Goal: Answer question/provide support: Answer question/provide support

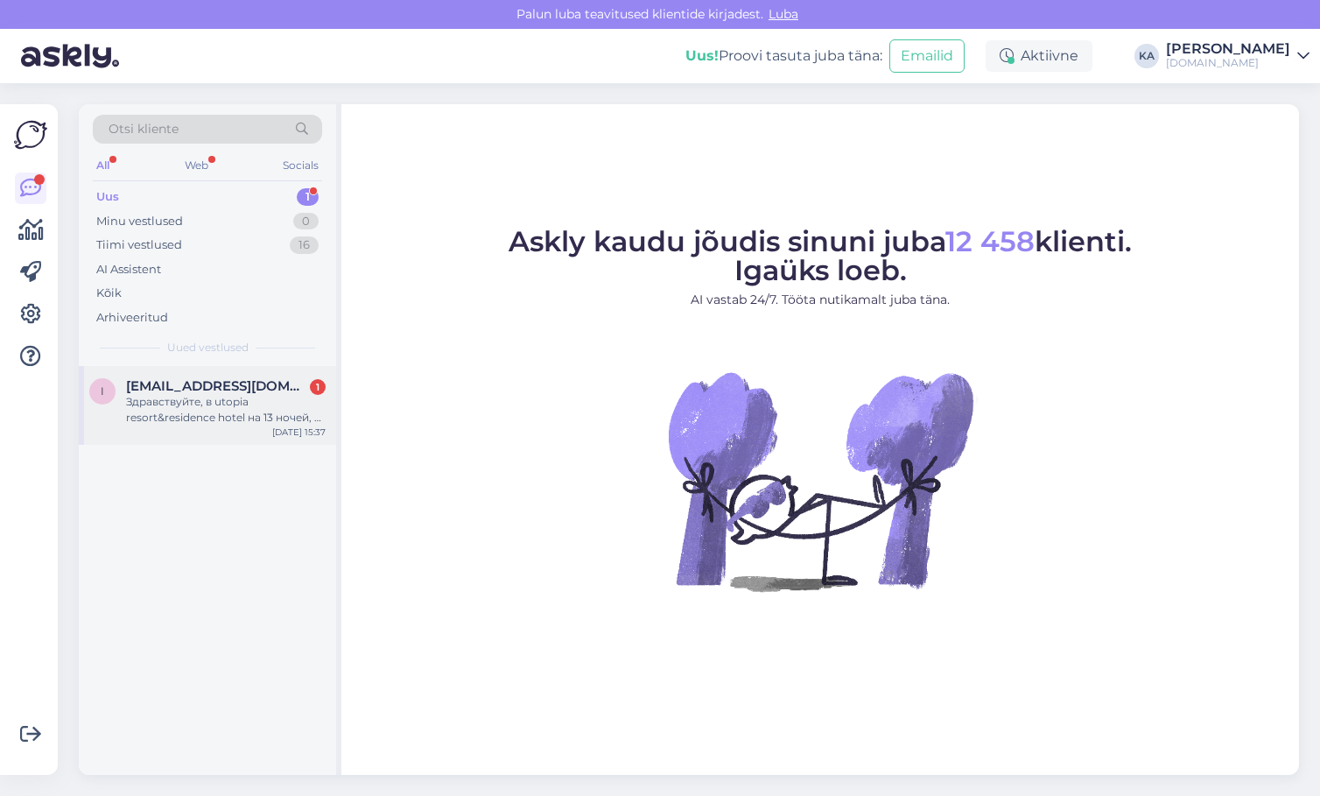
click at [146, 421] on div "Здравствуйте, в utopia resort&residence hotel на 13 ночей, 2 взрослых, какая це…" at bounding box center [226, 410] width 200 height 32
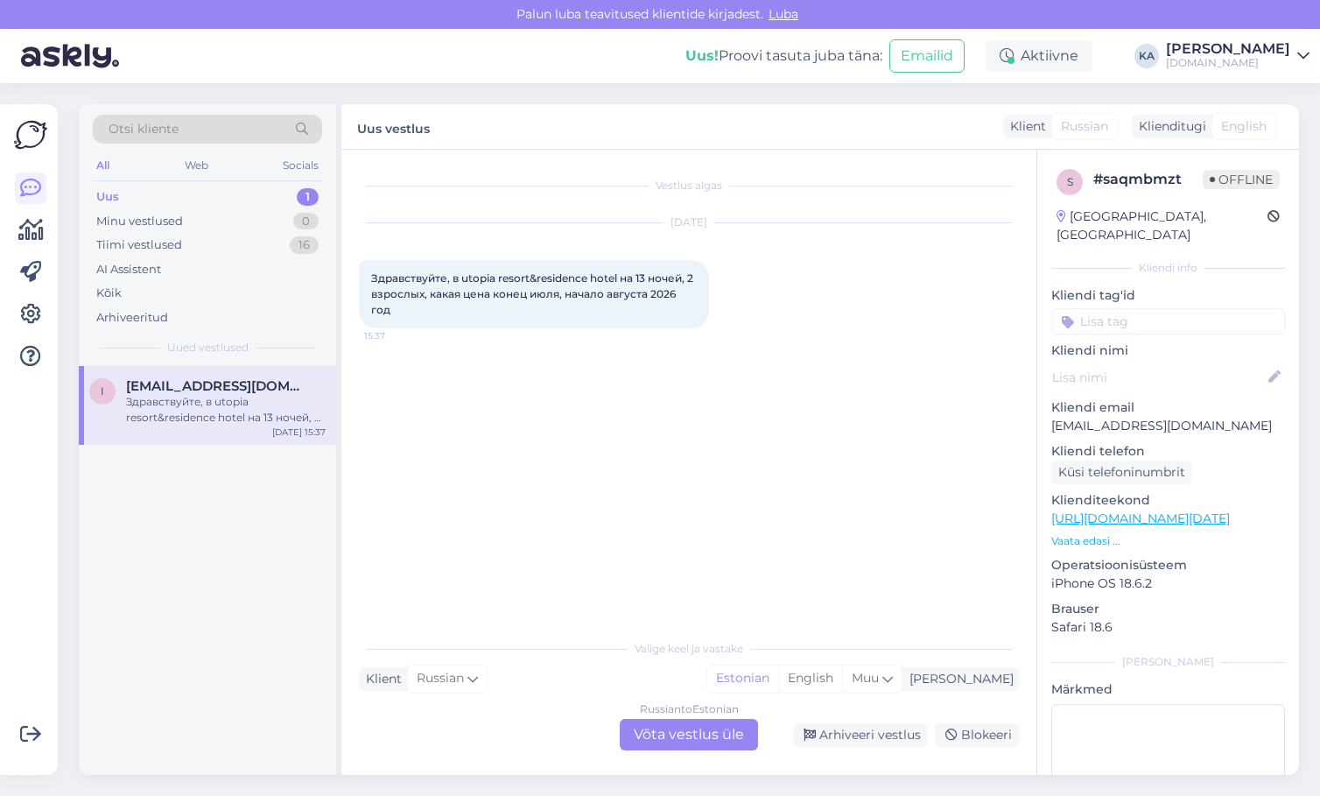
click at [683, 734] on div "Russian to Estonian Võta vestlus üle" at bounding box center [689, 735] width 138 height 32
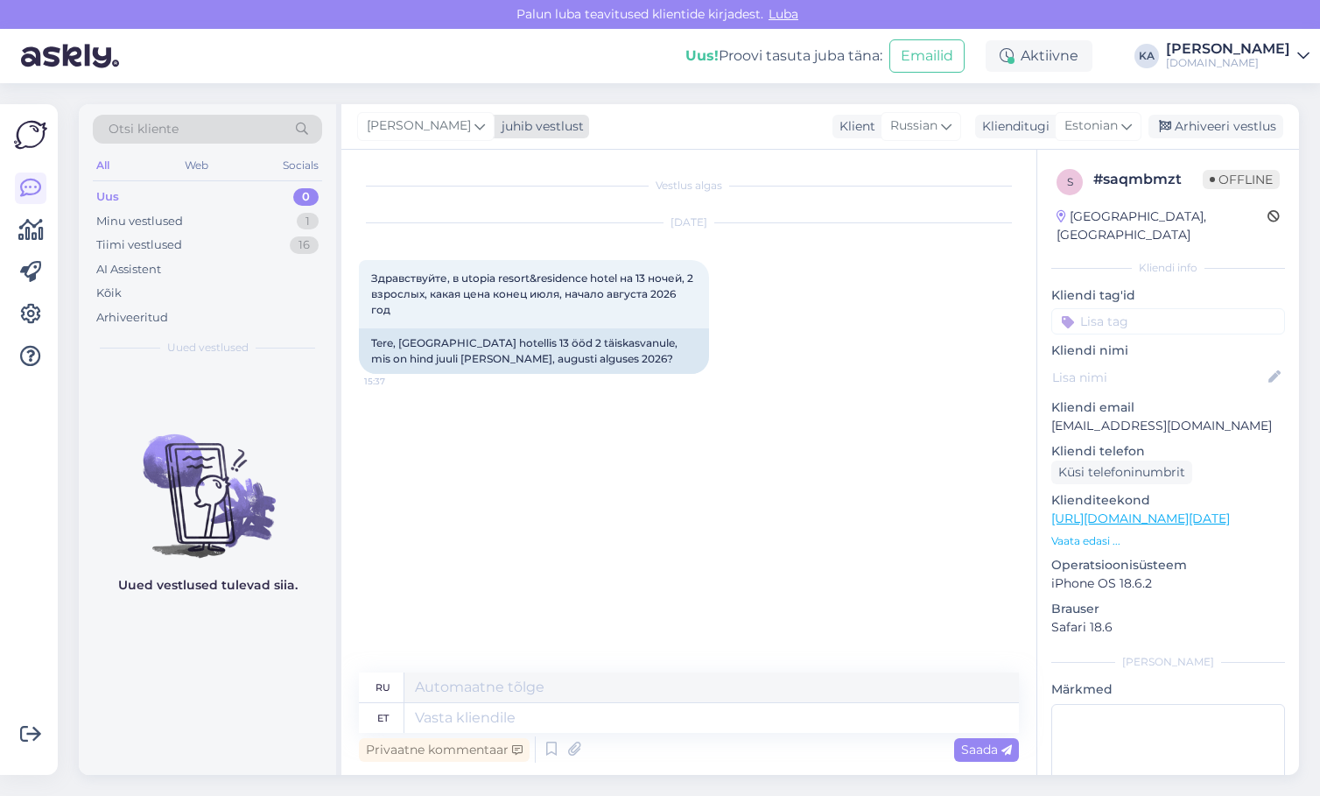
click at [399, 131] on span "[PERSON_NAME]" at bounding box center [419, 125] width 104 height 19
type input "tat"
click at [439, 216] on div "[PERSON_NAME][EMAIL_ADDRESS][DOMAIN_NAME]" at bounding box center [476, 222] width 145 height 16
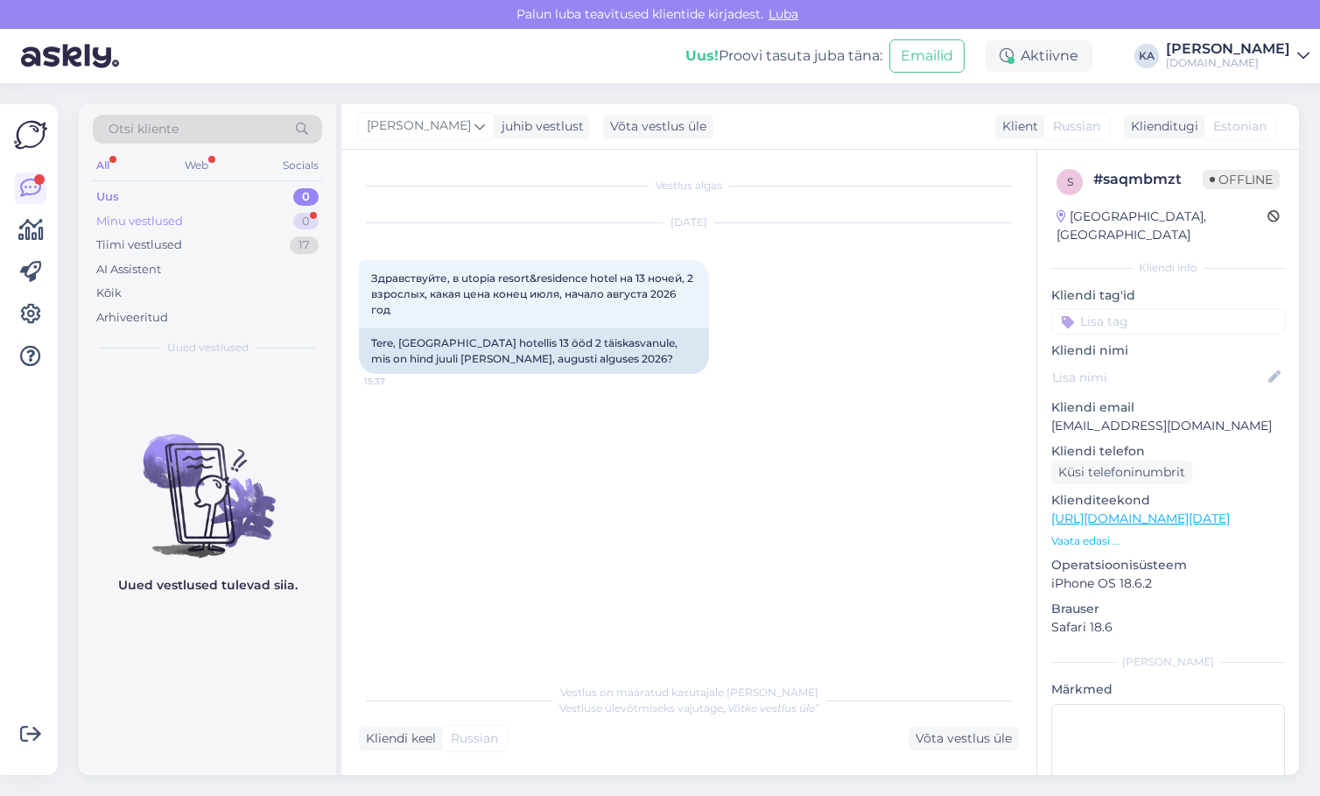
click at [144, 226] on div "Minu vestlused" at bounding box center [139, 222] width 87 height 18
click at [139, 219] on div "Minu vestlused" at bounding box center [141, 222] width 91 height 18
click at [546, 436] on div "Vestlus algas [DATE] Здравствуйте, в utopia resort&residence hotel на 13 ночей,…" at bounding box center [697, 412] width 676 height 491
click at [154, 205] on div "Uus 0" at bounding box center [207, 197] width 229 height 25
click at [123, 200] on div "Uus 0" at bounding box center [207, 197] width 229 height 25
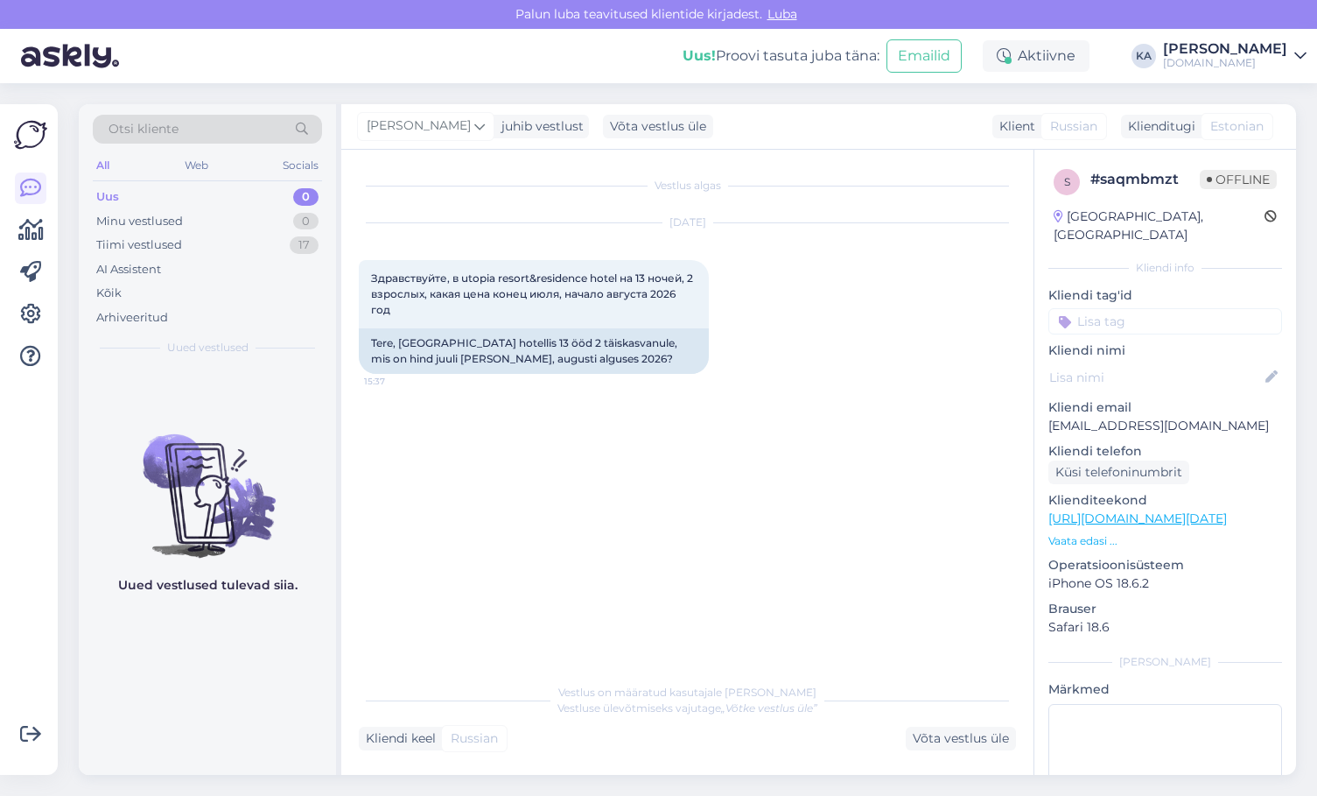
click at [116, 193] on div "Uus" at bounding box center [107, 197] width 23 height 18
click at [123, 224] on div "Minu vestlused" at bounding box center [139, 222] width 87 height 18
click at [109, 203] on div "Uus" at bounding box center [107, 197] width 22 height 18
click at [163, 210] on div "Minu vestlused 0" at bounding box center [207, 221] width 229 height 25
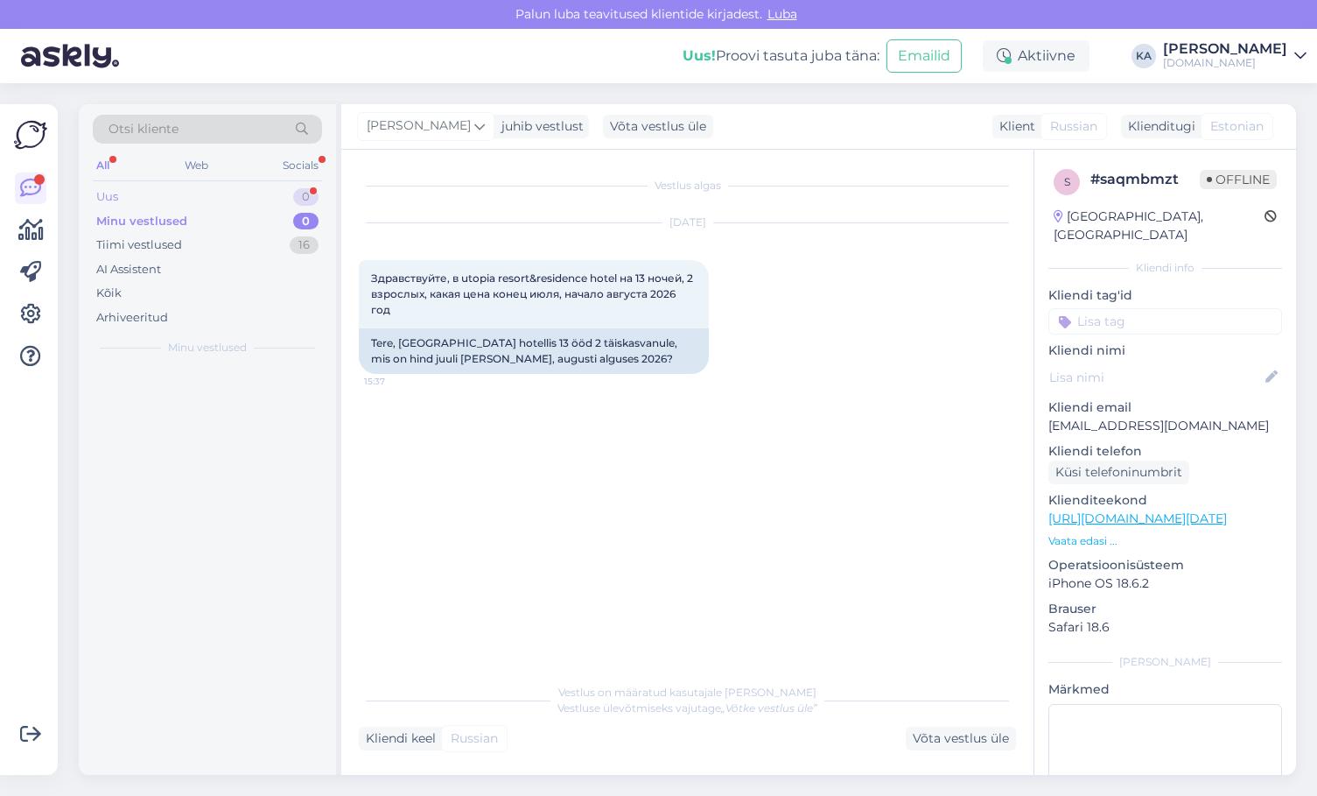
click at [156, 193] on div "Uus 0" at bounding box center [207, 197] width 229 height 25
click at [155, 193] on div "Uus 1" at bounding box center [207, 197] width 229 height 25
click at [170, 378] on div "L [PERSON_NAME] 3 Viking star, q premium [PERSON_NAME] [DATE] 15:55" at bounding box center [207, 405] width 257 height 79
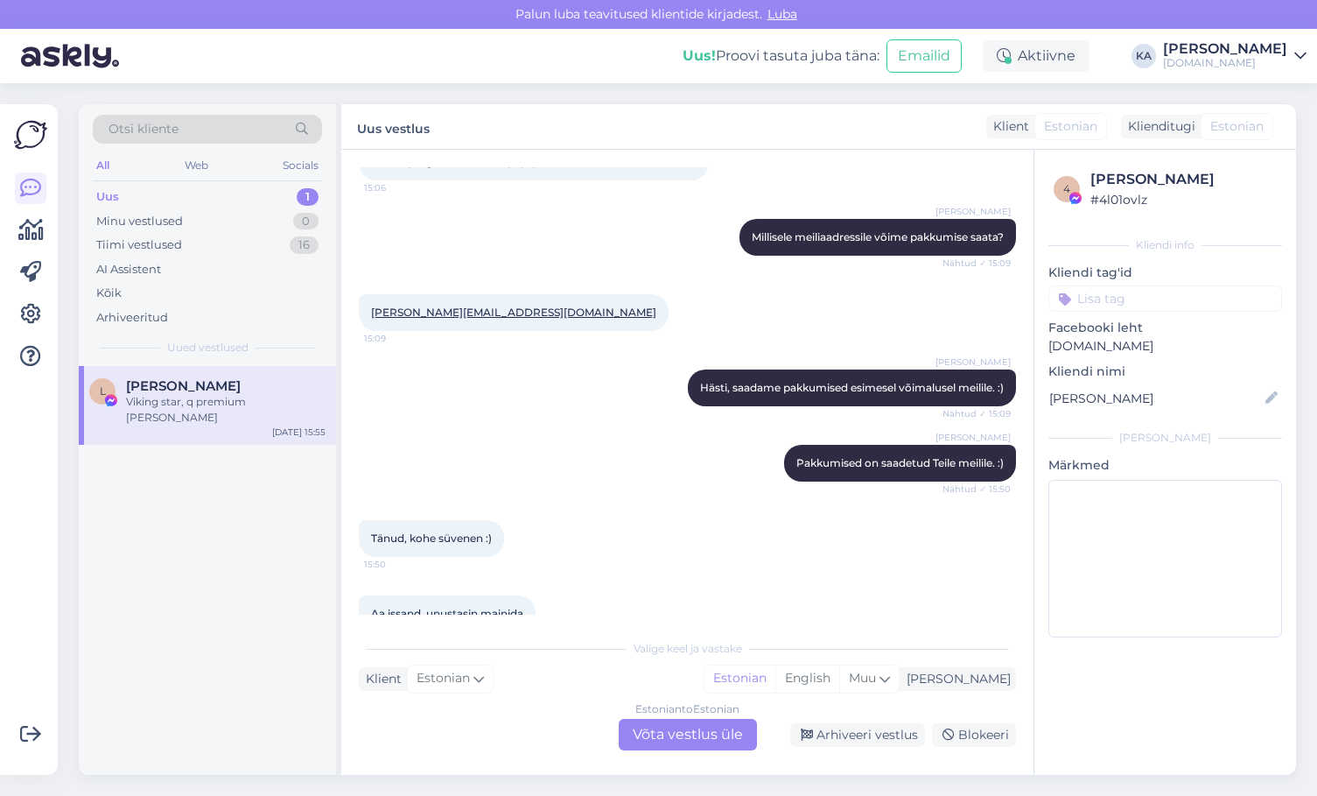
scroll to position [1764, 0]
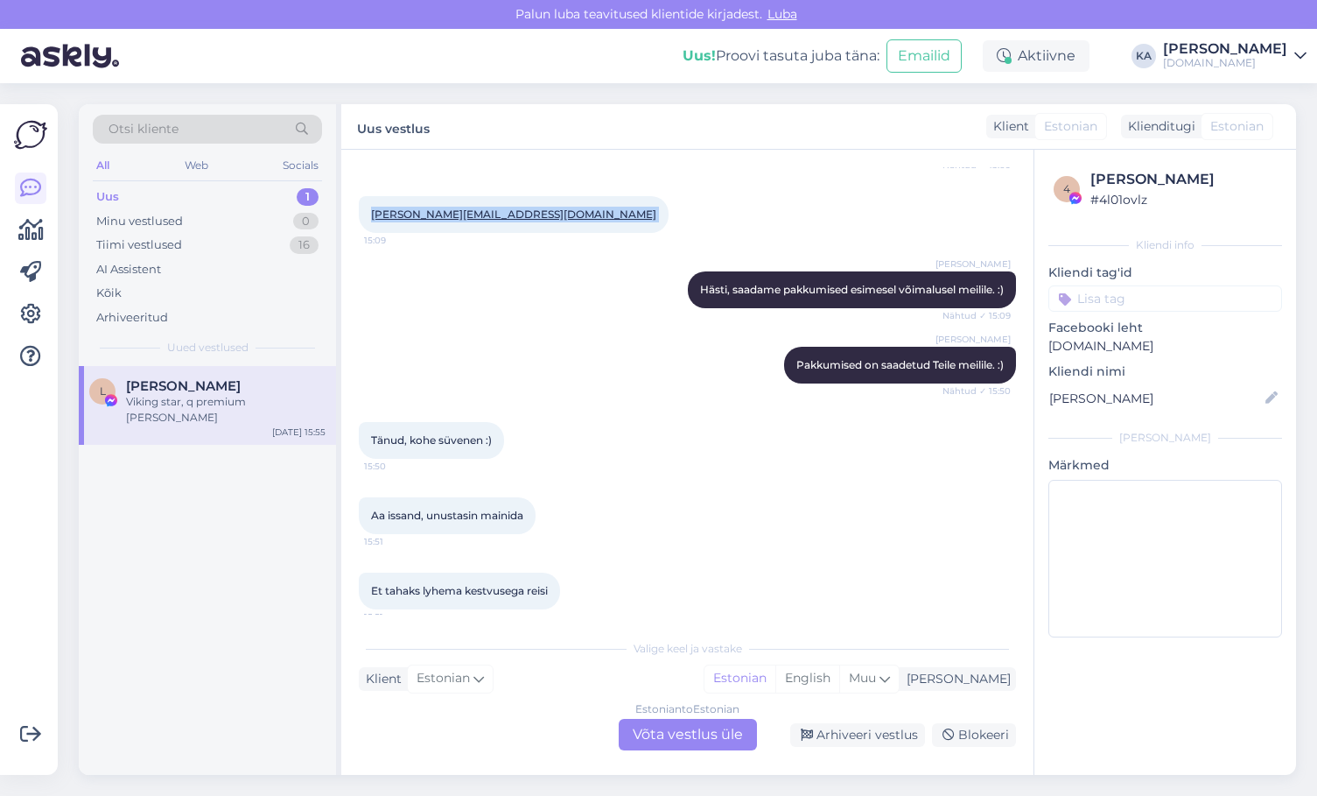
drag, startPoint x: 544, startPoint y: 222, endPoint x: 372, endPoint y: 219, distance: 172.5
click at [372, 219] on div "[PERSON_NAME][EMAIL_ADDRESS][DOMAIN_NAME] 15:09" at bounding box center [514, 214] width 310 height 37
copy div "[PERSON_NAME][EMAIL_ADDRESS][DOMAIN_NAME] 15:09"
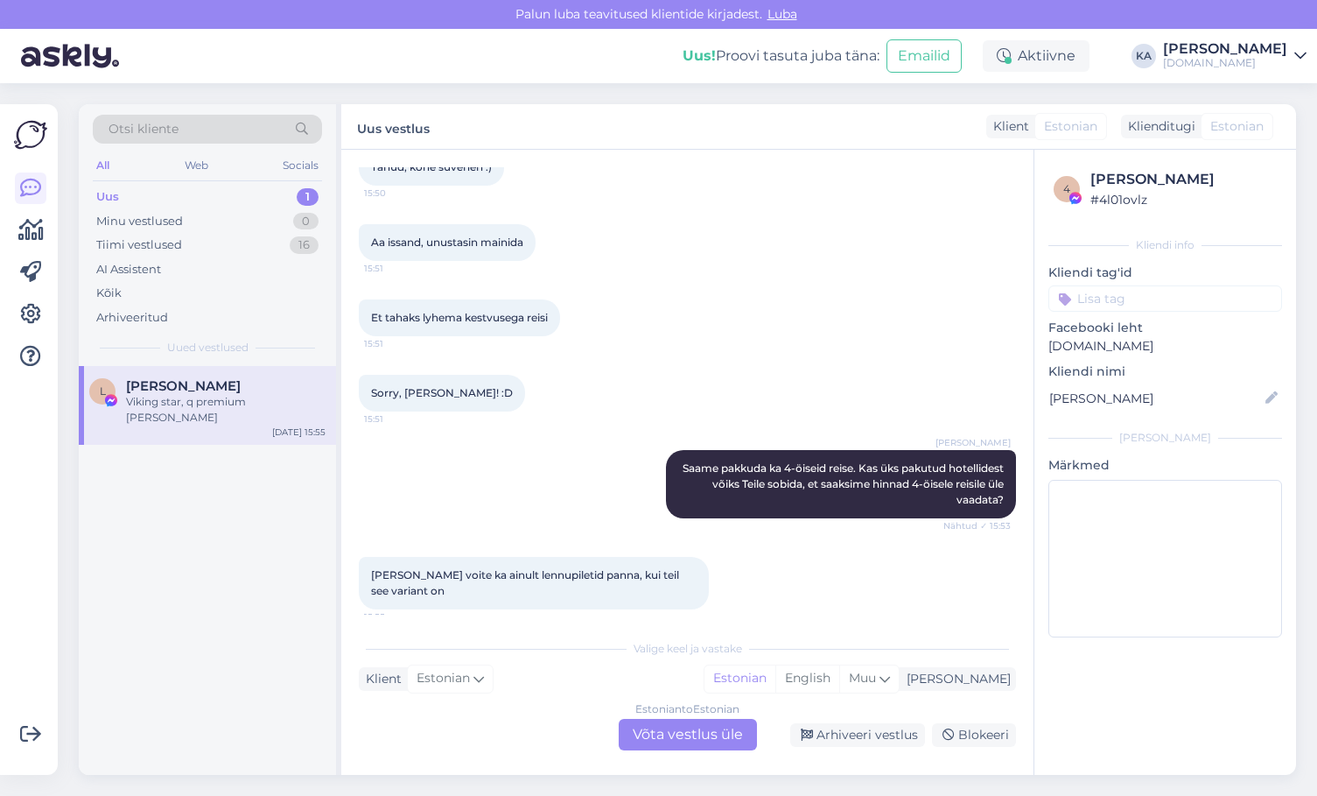
scroll to position [2202, 0]
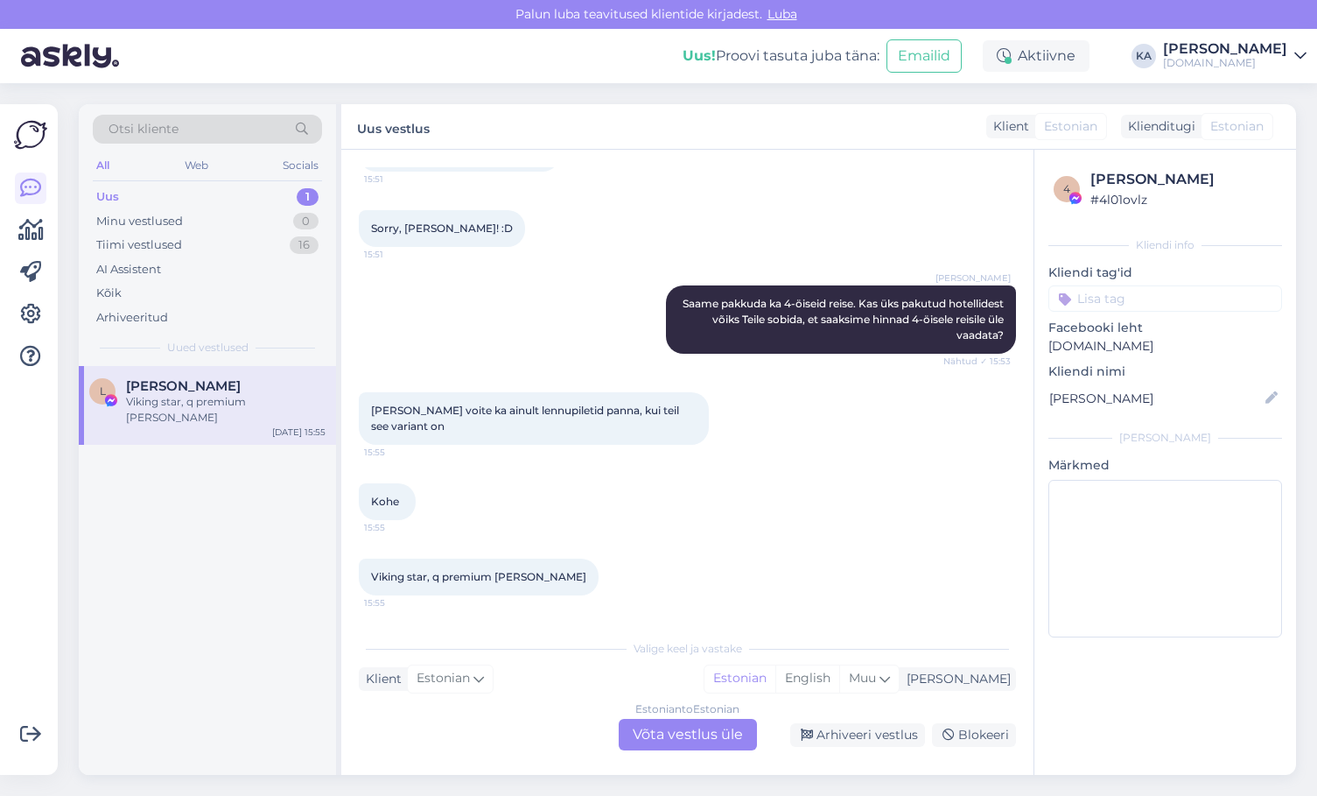
click at [619, 494] on div "Kohe 15:55" at bounding box center [687, 501] width 657 height 75
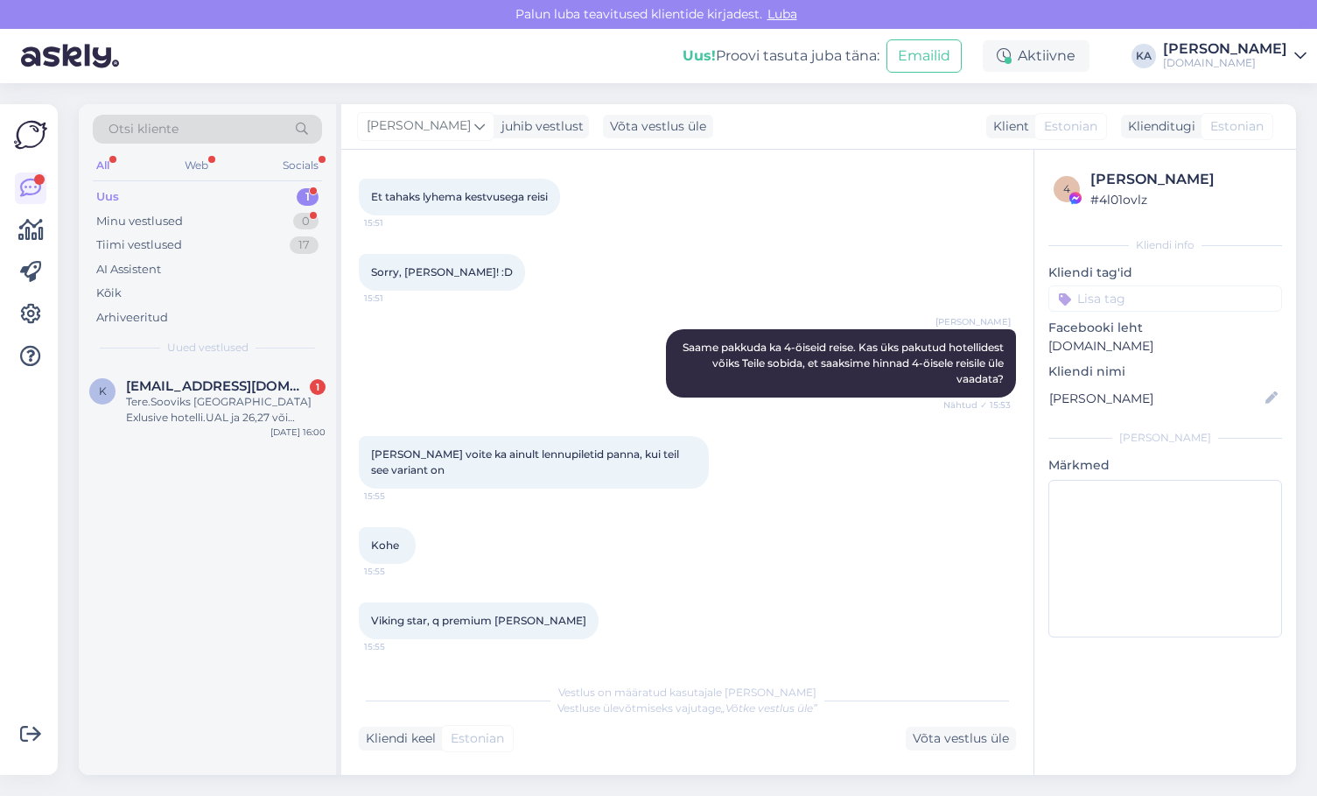
scroll to position [2566, 0]
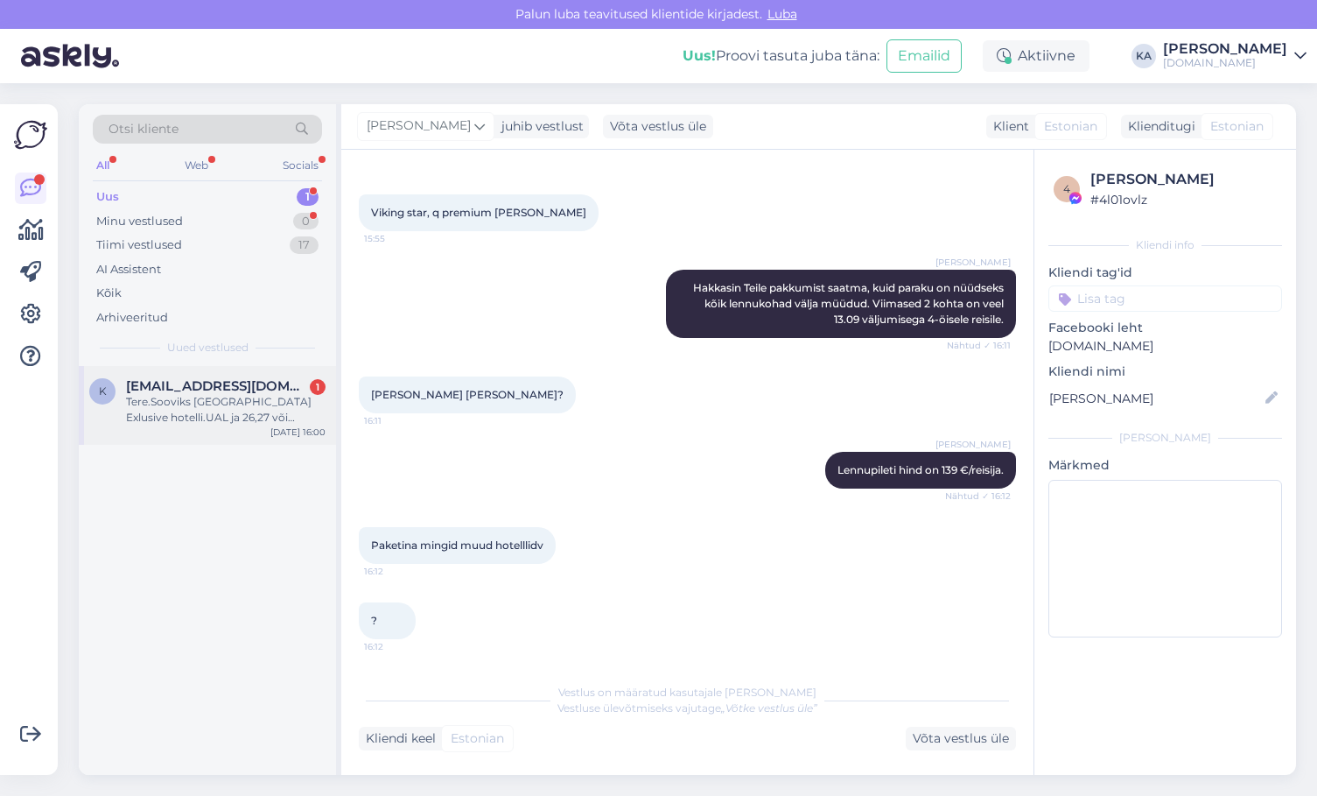
click at [173, 423] on div "Tere.Sooviks [GEOGRAPHIC_DATA] Exlusive hotelli.UAL ja 26,27 või [DATE]2le täis…" at bounding box center [226, 410] width 200 height 32
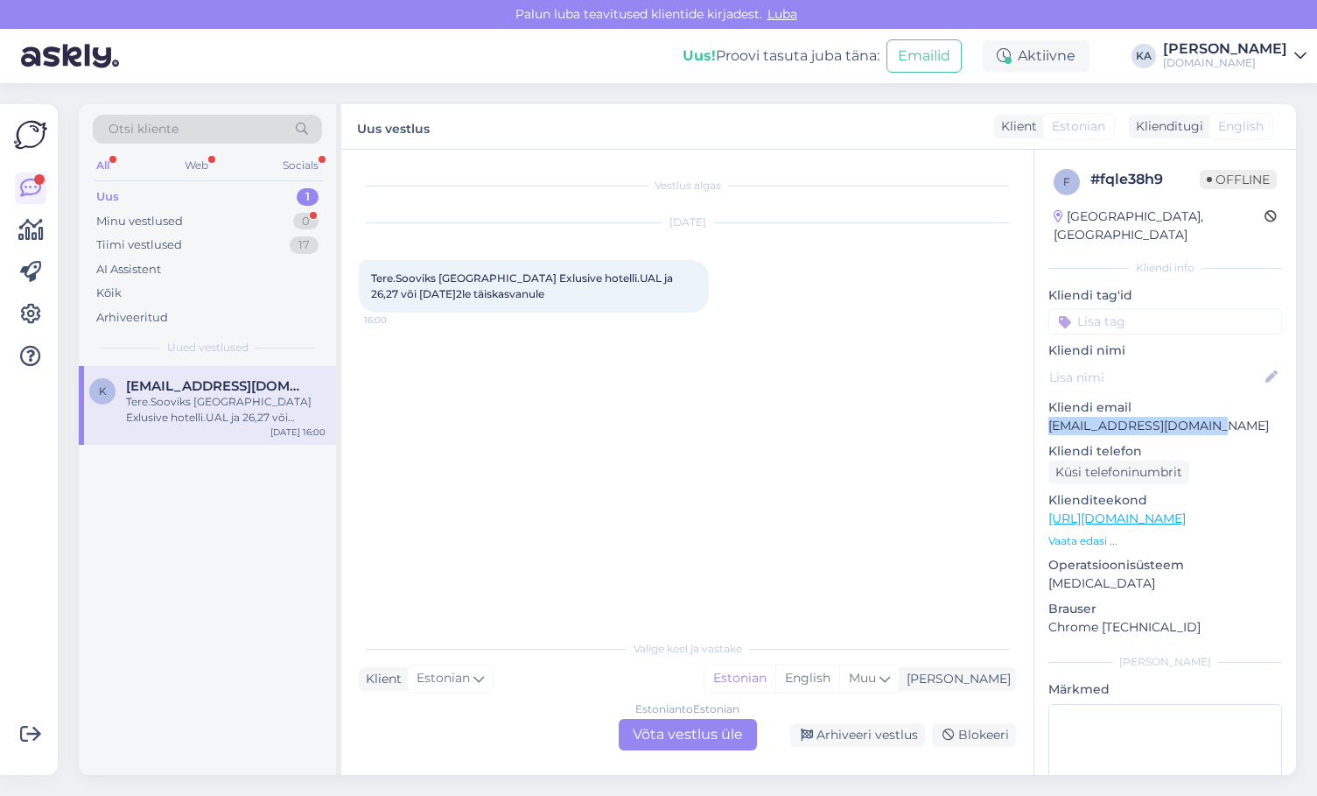
drag, startPoint x: 1226, startPoint y: 404, endPoint x: 1044, endPoint y: 419, distance: 181.8
click at [1044, 419] on div "f # fqle38h9 Offline [GEOGRAPHIC_DATA], [GEOGRAPHIC_DATA] Kliendi info Kliendi …" at bounding box center [1166, 519] width 262 height 738
copy p "[EMAIL_ADDRESS][DOMAIN_NAME]"
click at [653, 727] on div "Estonian to Estonian Võta vestlus üle" at bounding box center [688, 735] width 138 height 32
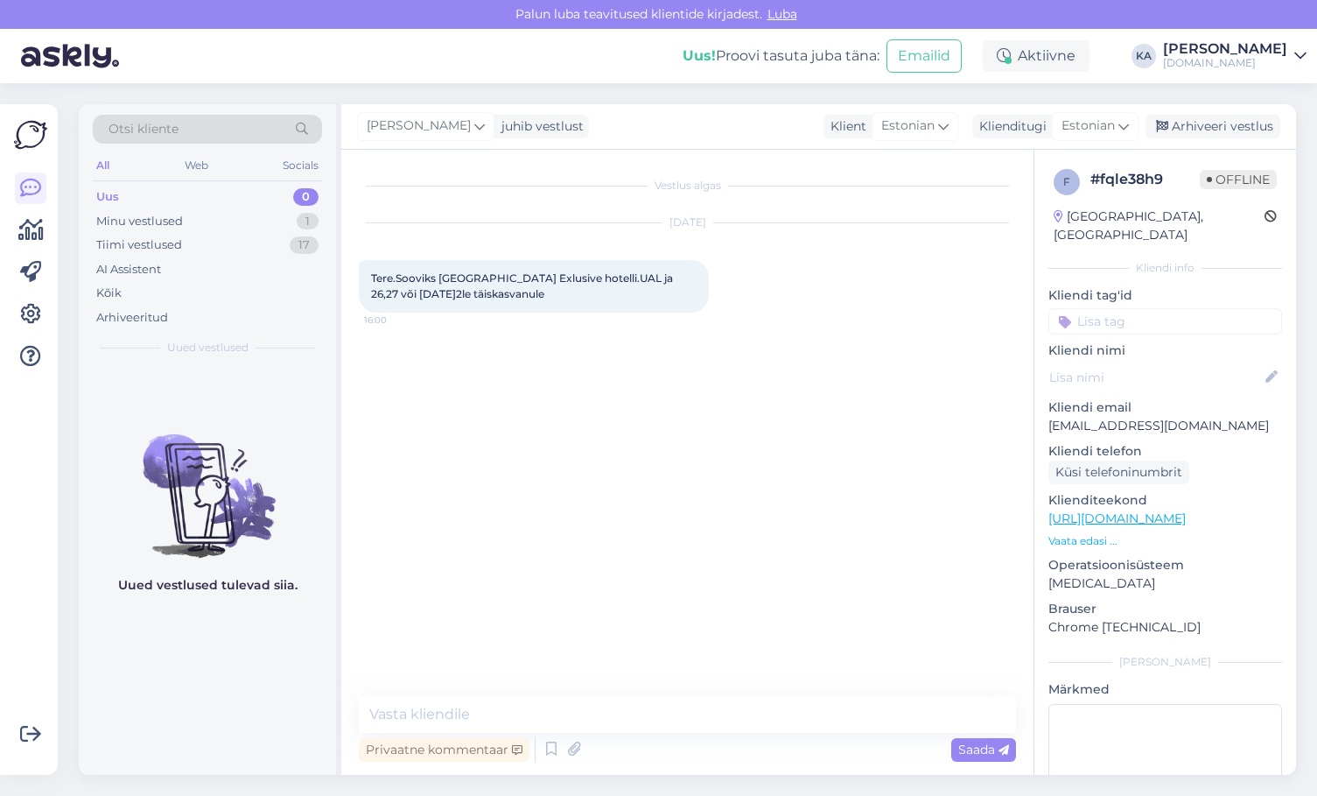
click at [552, 677] on div "Vestlus algas [DATE] Tere.Sooviks [GEOGRAPHIC_DATA] Exlusive hotelli.UAL ja 26,…" at bounding box center [695, 423] width 673 height 513
click at [541, 686] on div "Vestlus algas [DATE] Tere.Sooviks [GEOGRAPHIC_DATA] Exlusive hotelli.UAL ja 26,…" at bounding box center [687, 462] width 692 height 625
click at [526, 704] on textarea at bounding box center [687, 714] width 657 height 37
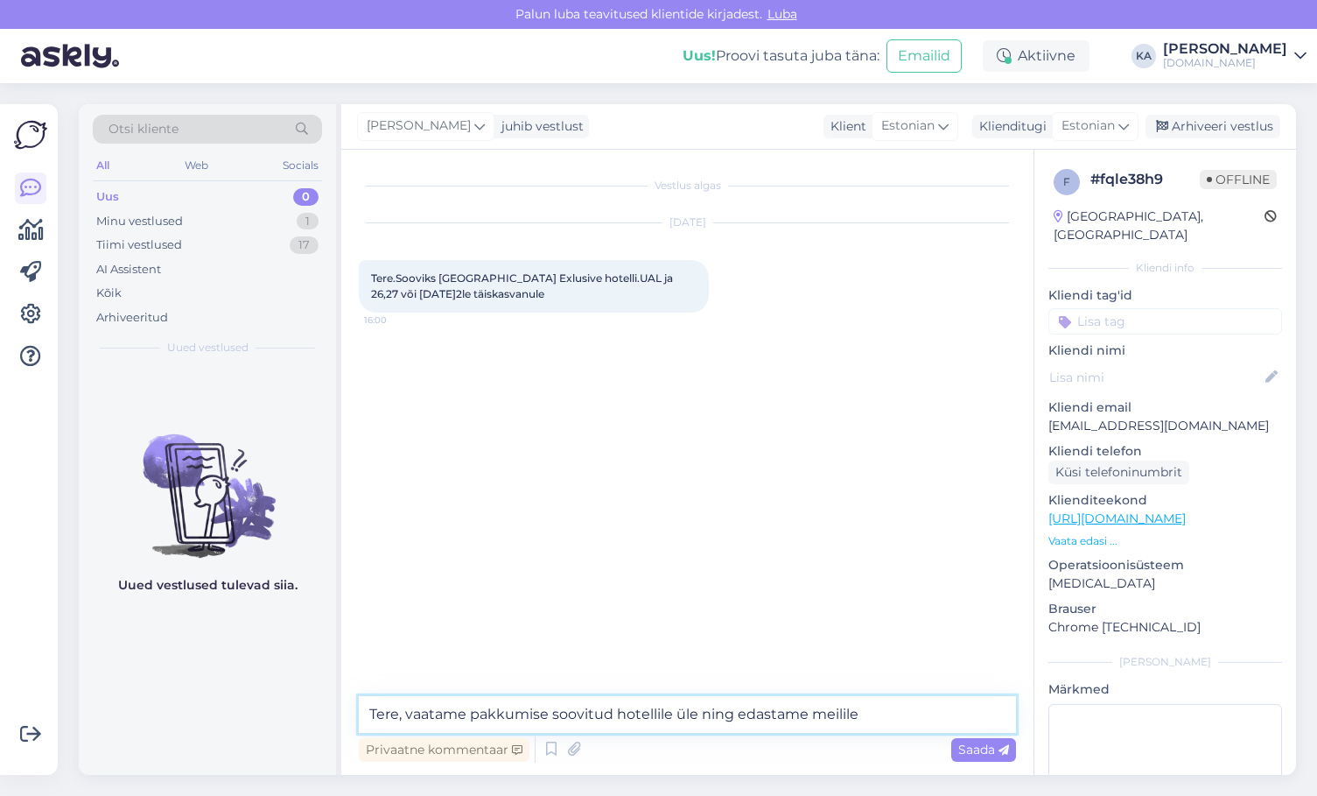
paste textarea "[EMAIL_ADDRESS][DOMAIN_NAME]"
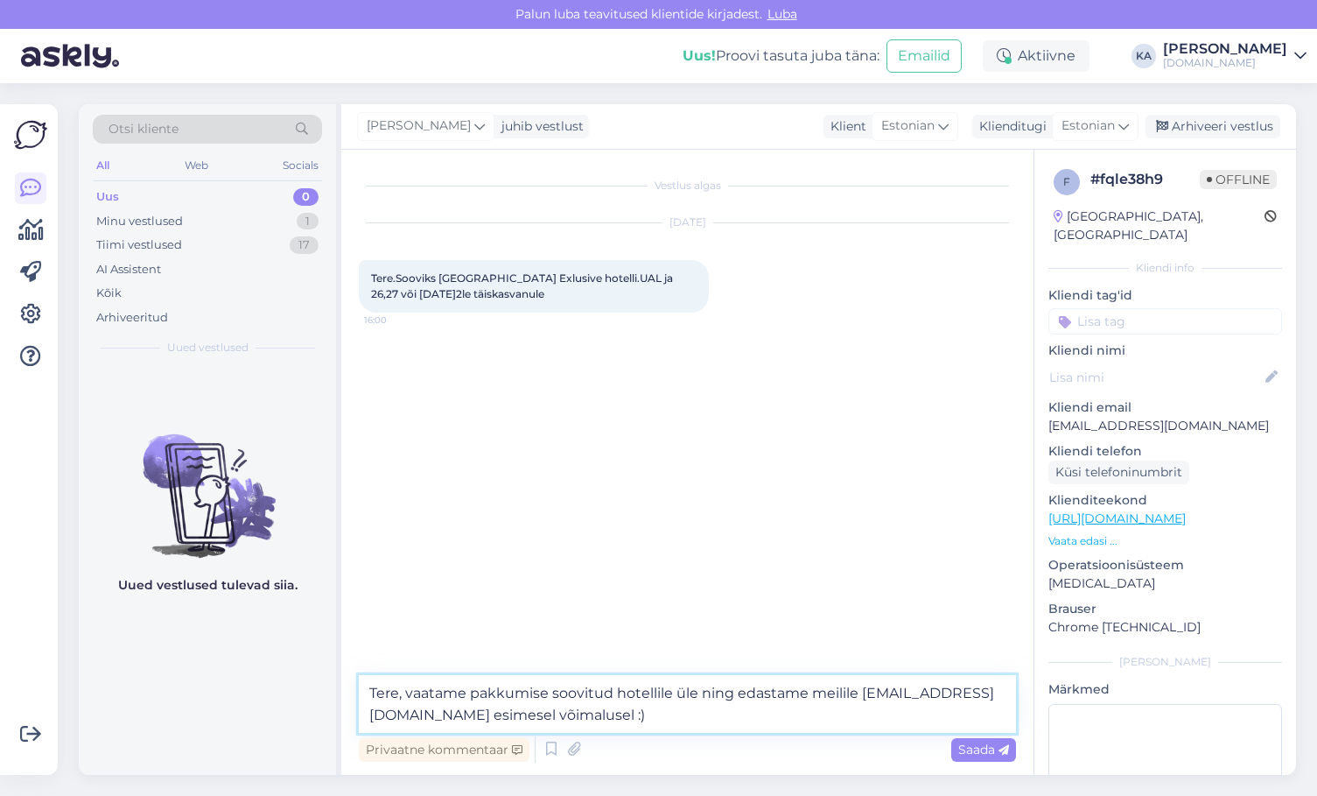
type textarea "Tere, vaatame pakkumise soovitud hotellile üle ning edastame meilile [EMAIL_ADD…"
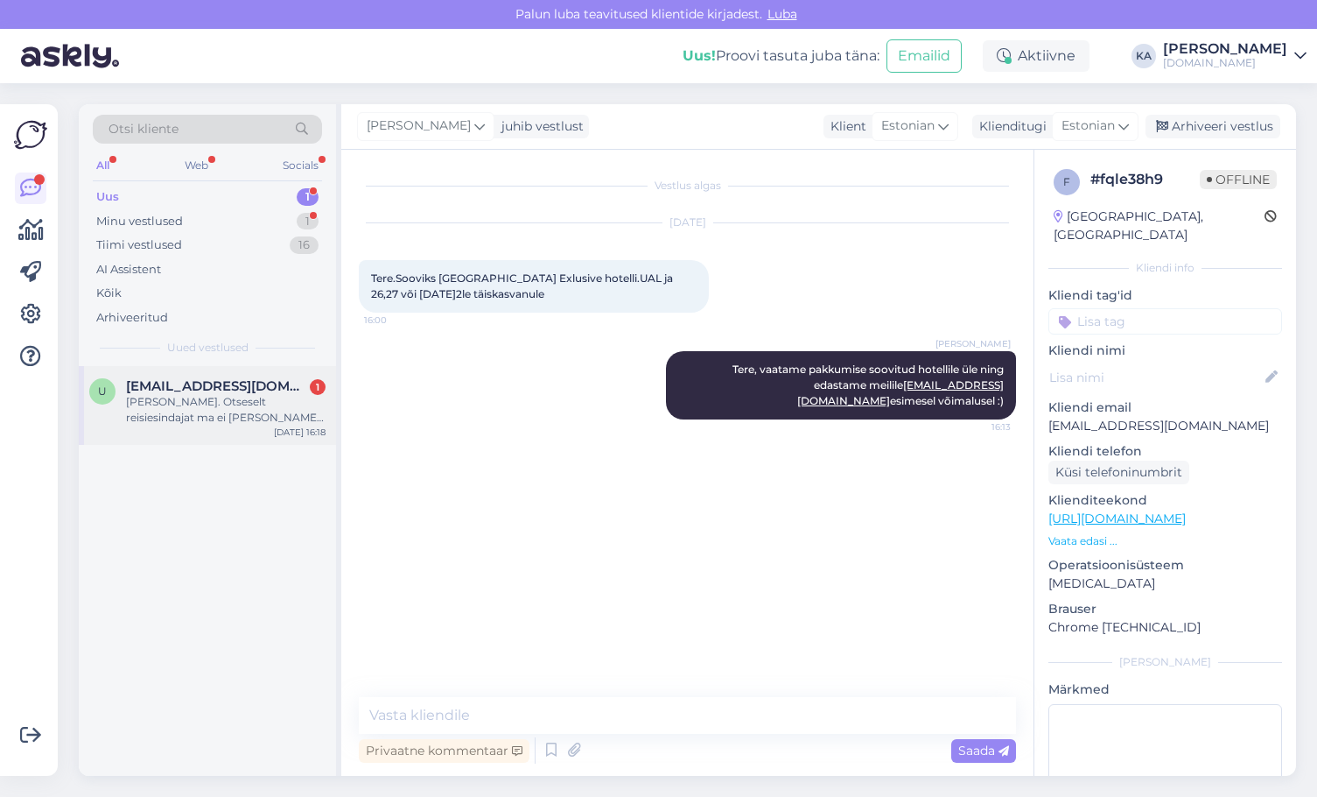
click at [215, 414] on div "[PERSON_NAME]. Otseselt reisiesindajat ma ei [PERSON_NAME] alanyasse [PERSON_NA…" at bounding box center [226, 410] width 200 height 32
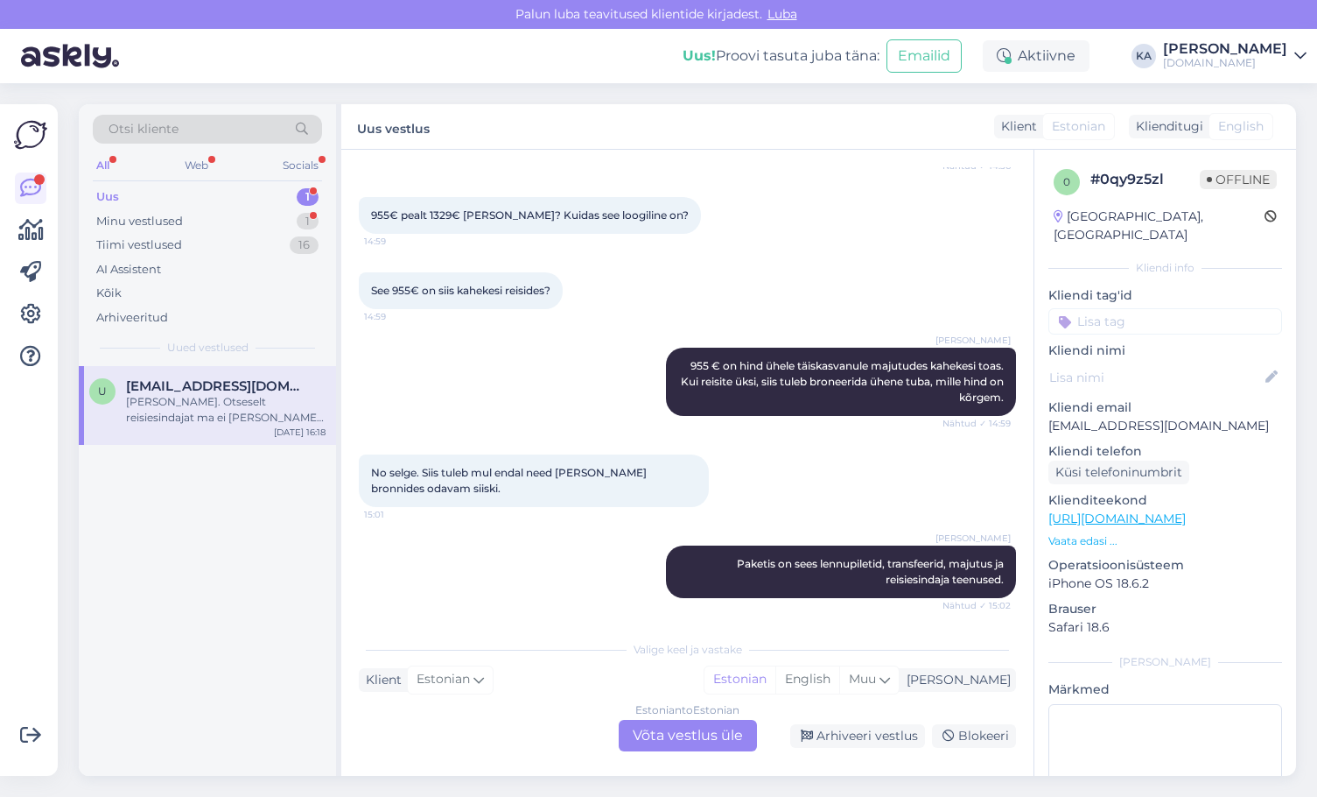
scroll to position [1205, 0]
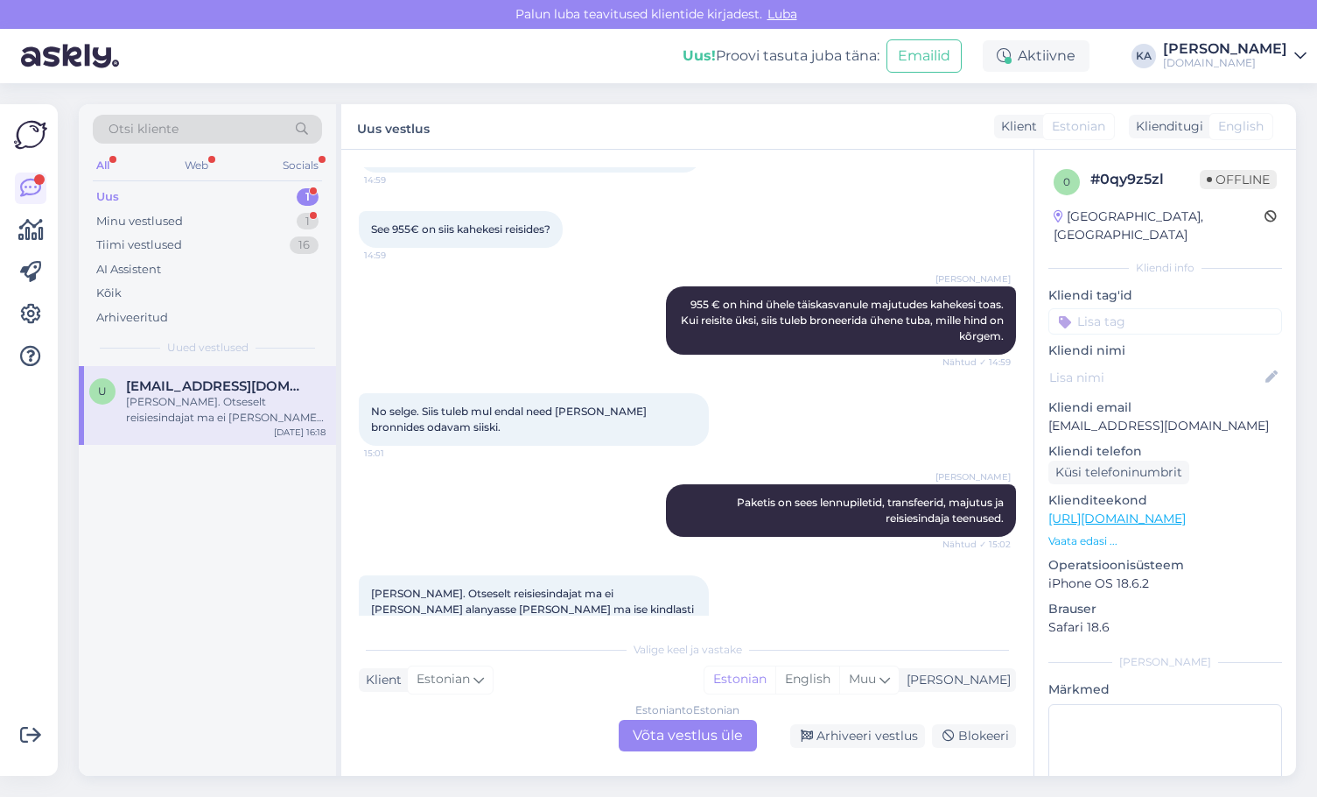
click at [664, 740] on div "Estonian to Estonian Võta vestlus üle" at bounding box center [688, 736] width 138 height 32
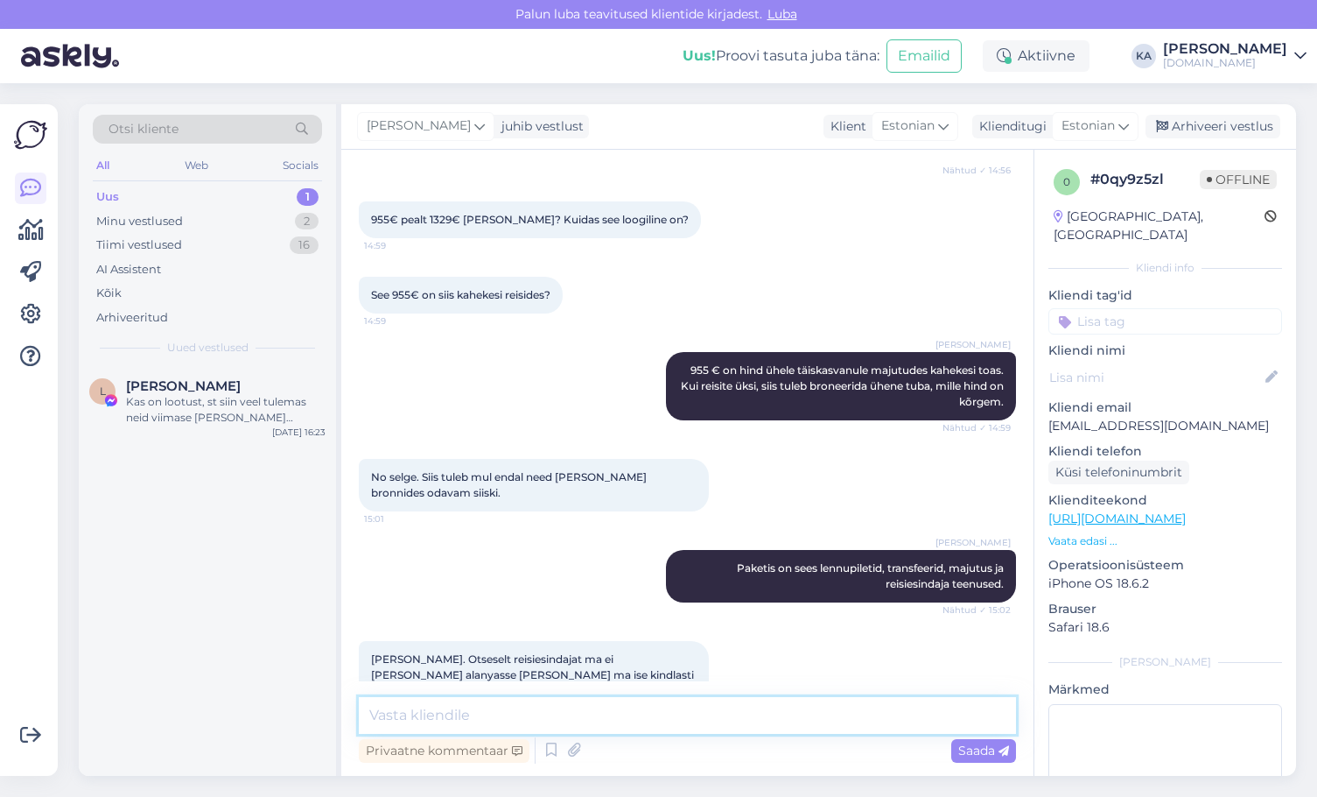
click at [478, 705] on textarea at bounding box center [687, 715] width 657 height 37
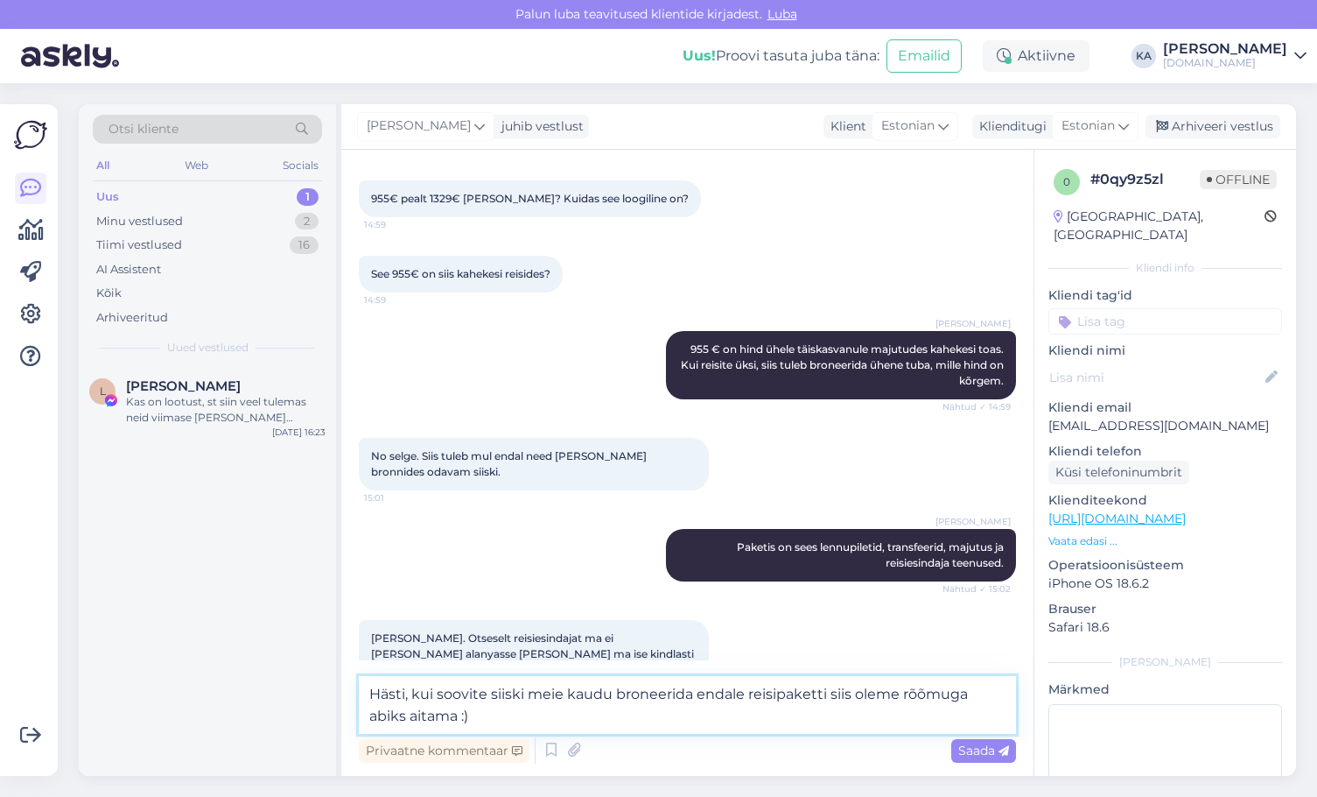
type textarea "Hästi, kui soovite siiski meie kaudu broneerida endale reisipaketti siis oleme …"
click at [976, 755] on span "Saada" at bounding box center [984, 750] width 51 height 16
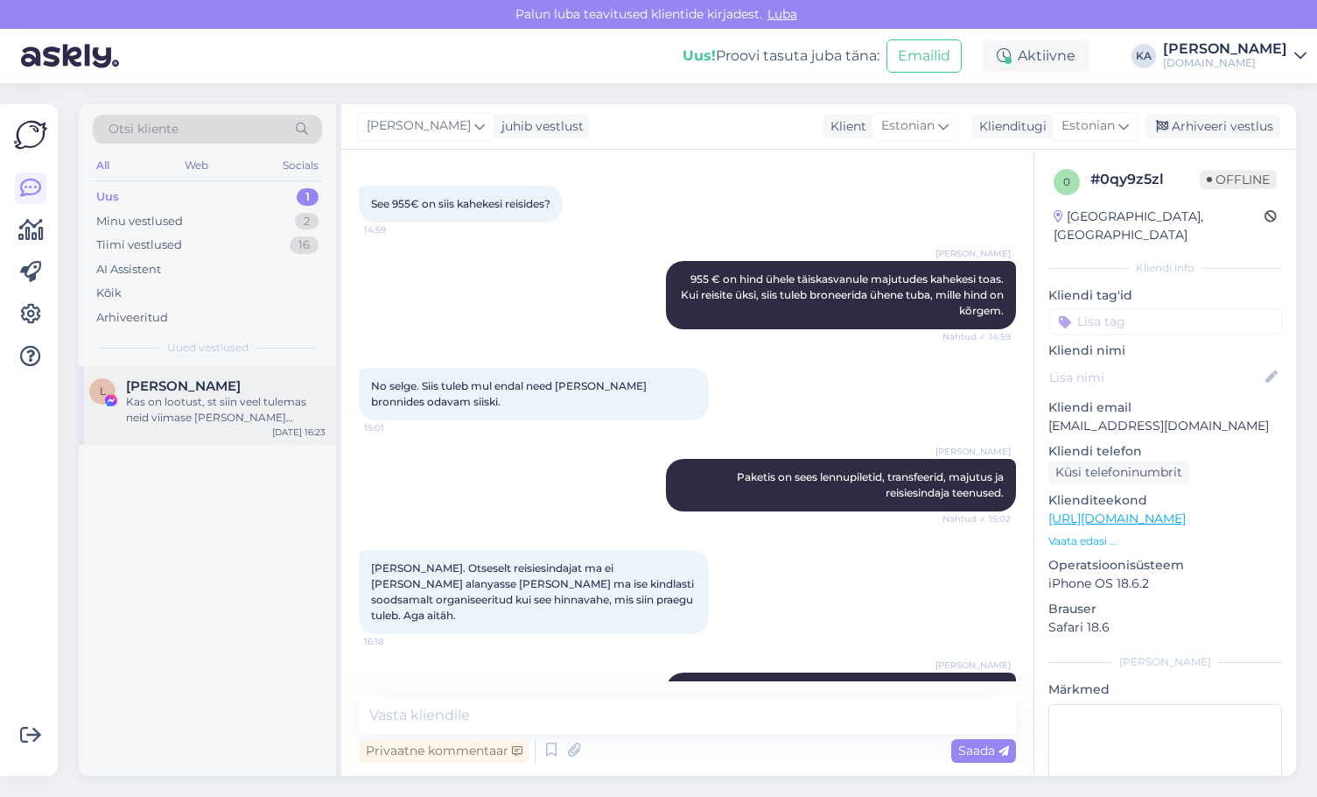
click at [174, 413] on div "Kas on lootust, st siin veel tulemas neid viimase [PERSON_NAME] pakkumisi? Ma i…" at bounding box center [226, 410] width 200 height 32
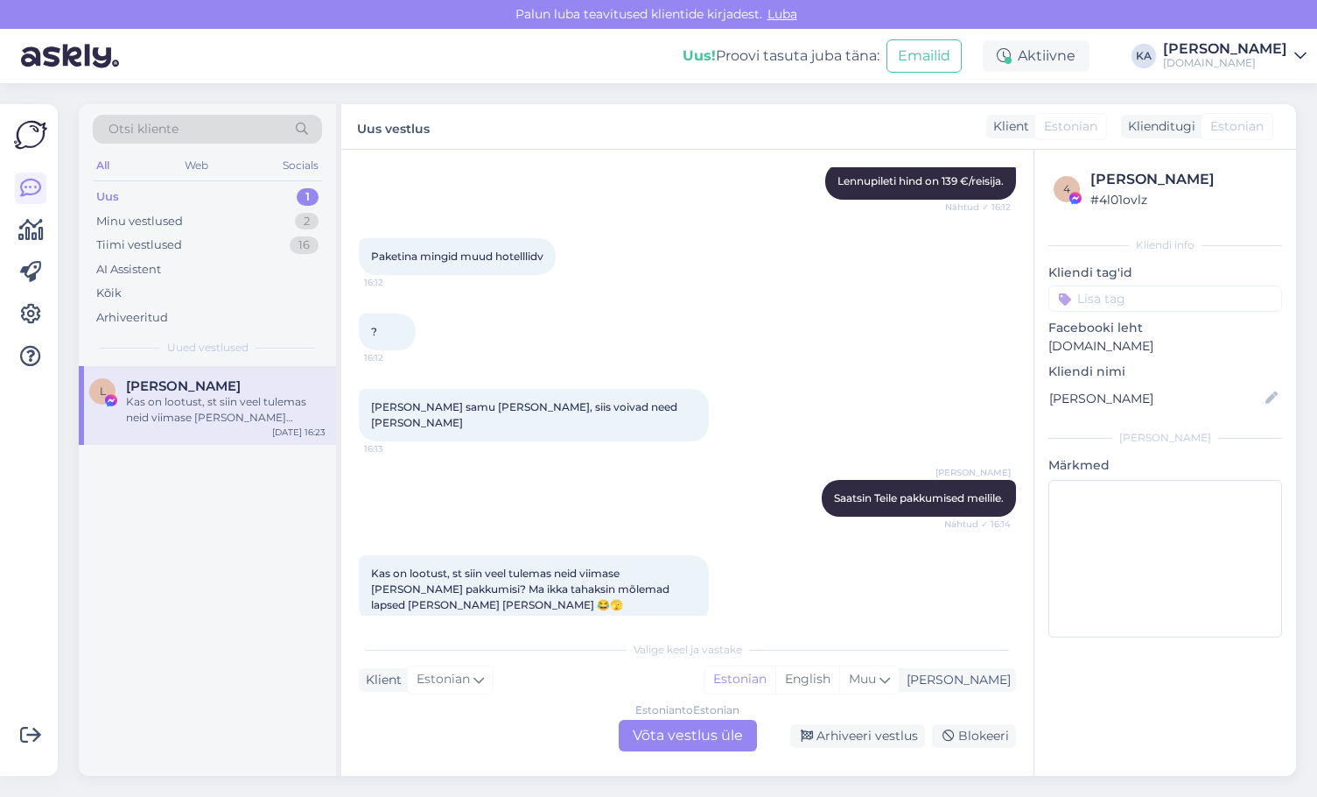
scroll to position [2866, 0]
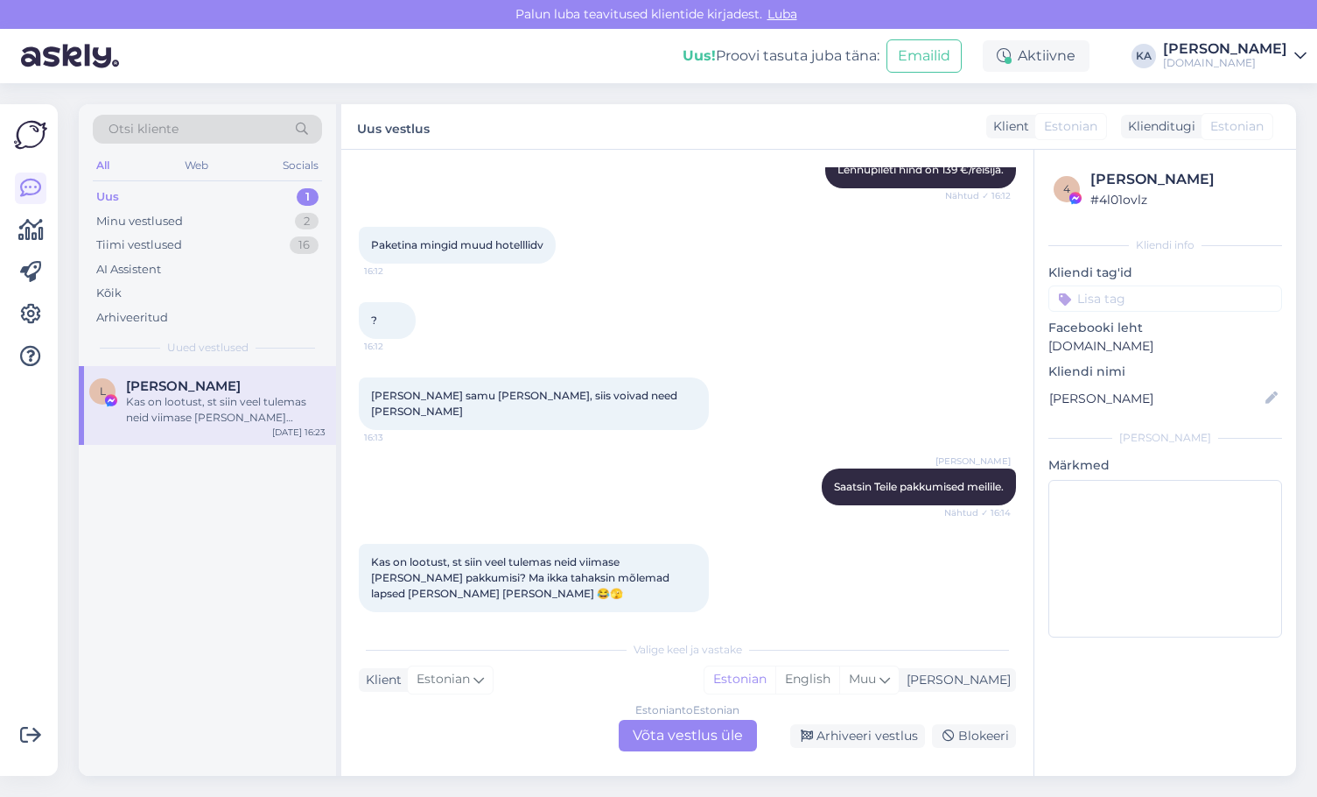
click at [657, 744] on div "Estonian to Estonian Võta vestlus üle" at bounding box center [688, 736] width 138 height 32
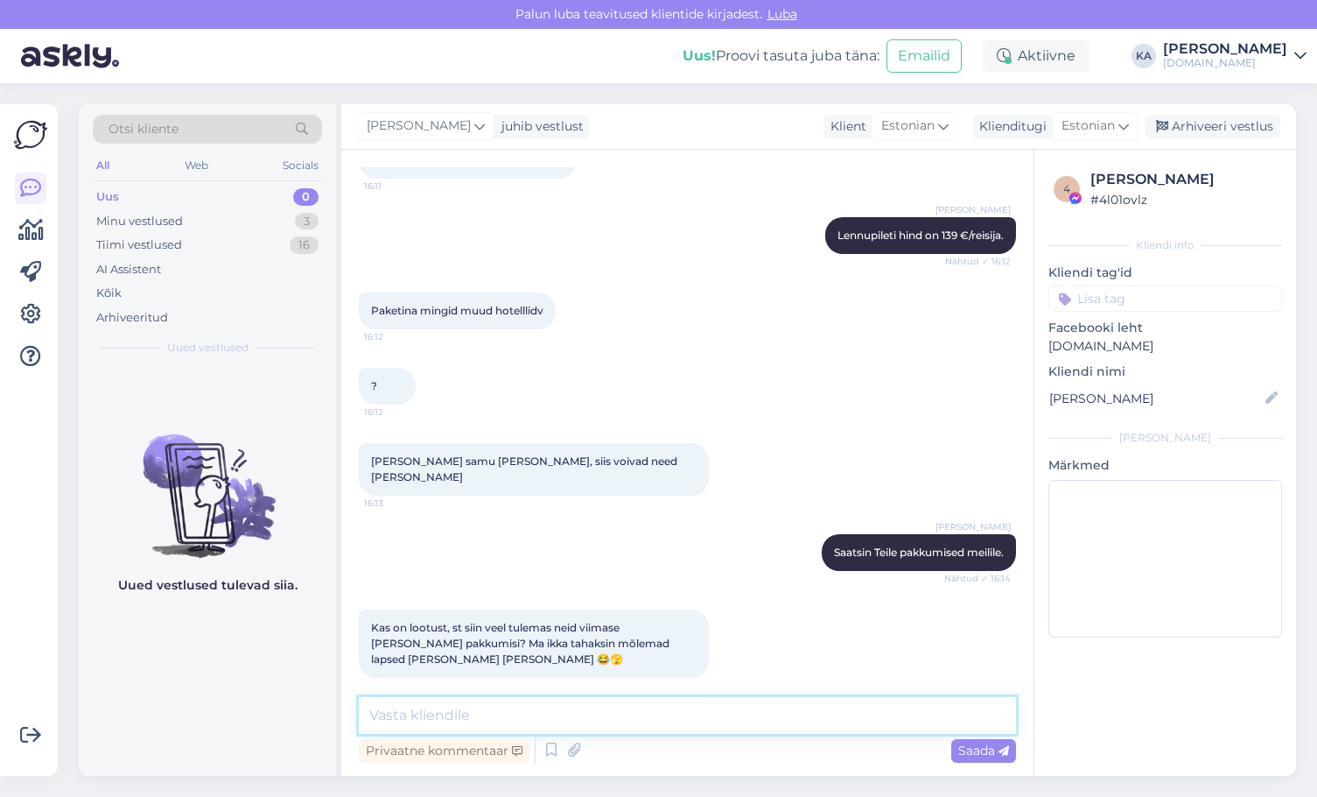
click at [522, 719] on textarea at bounding box center [687, 715] width 657 height 37
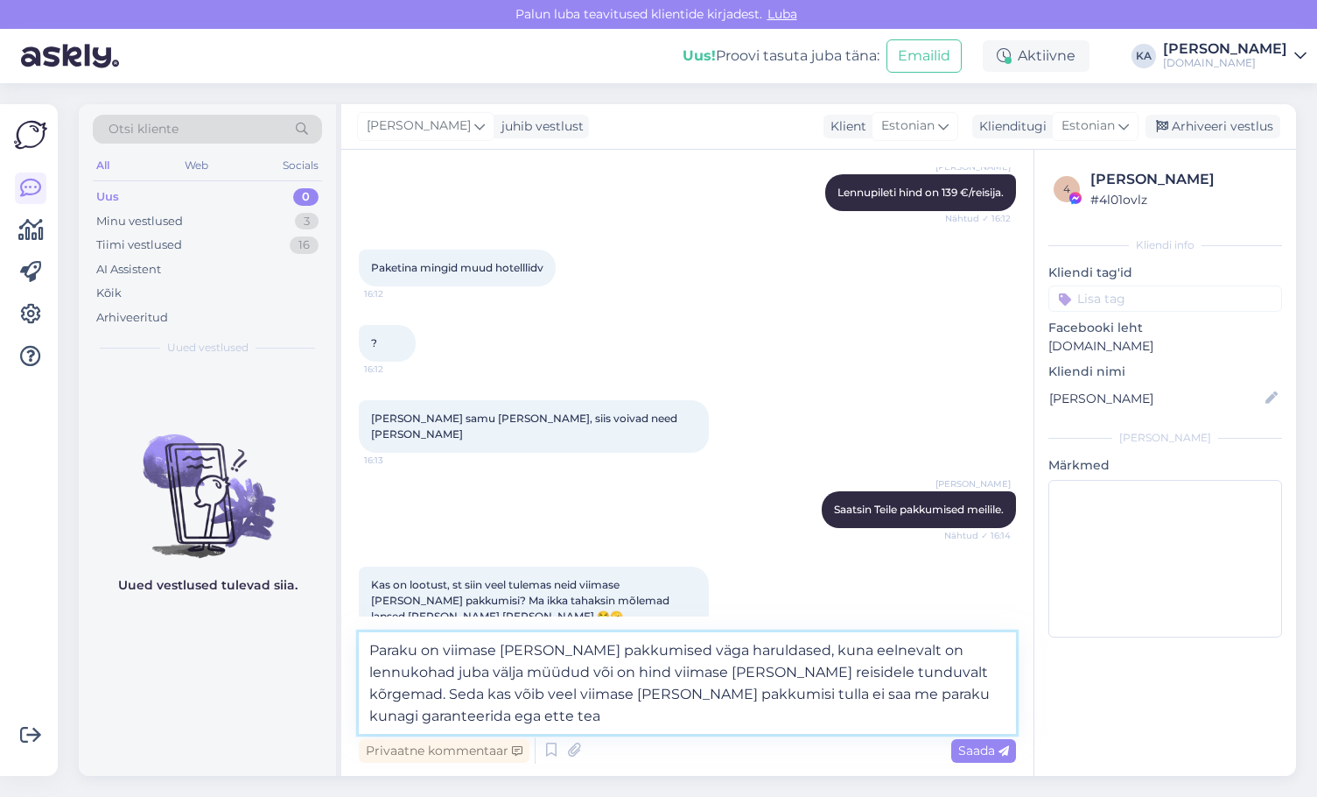
scroll to position [2865, 0]
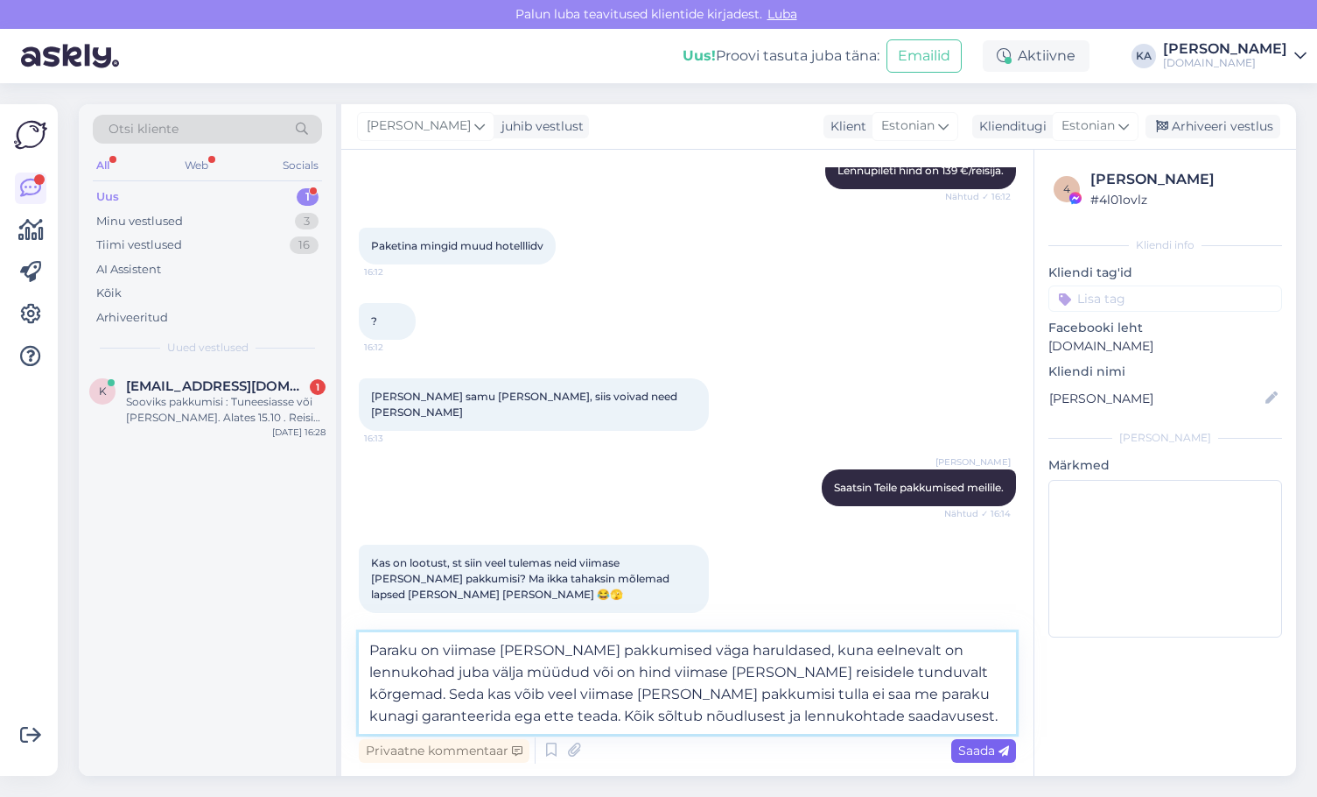
type textarea "Paraku on viimase [PERSON_NAME] pakkumised väga haruldased, kuna eelnevalt on l…"
click at [977, 757] on span "Saada" at bounding box center [984, 750] width 51 height 16
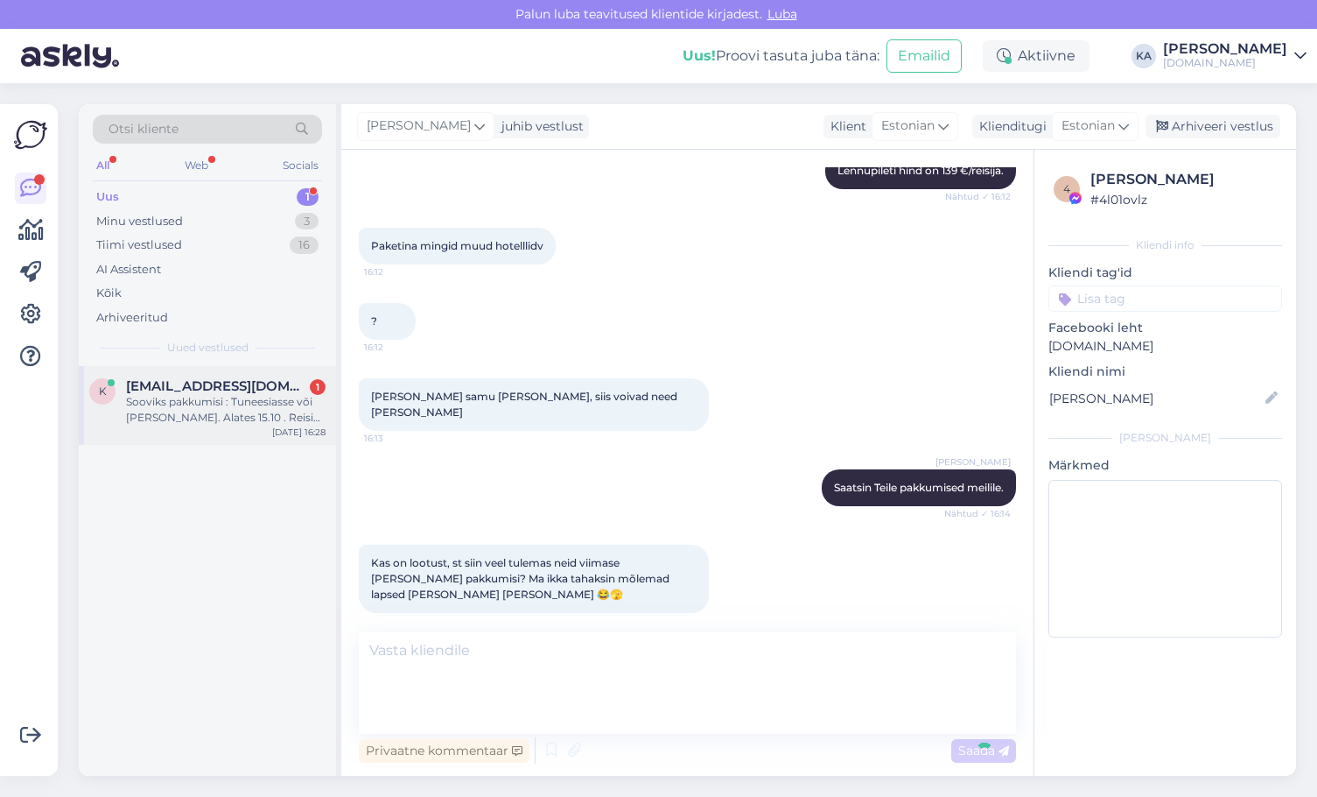
scroll to position [2954, 0]
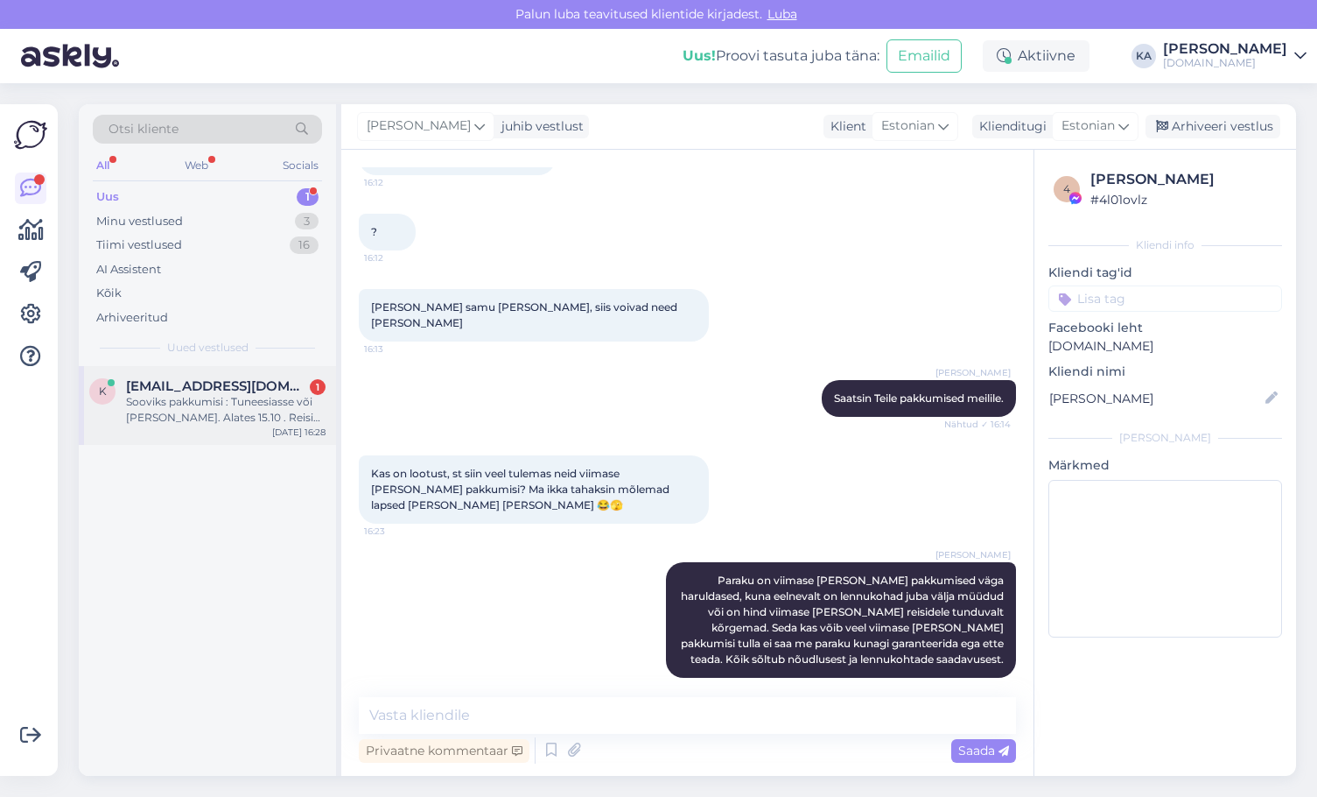
click at [191, 404] on div "Sooviks pakkumisi : Tuneesiasse või [PERSON_NAME]. Alates 15.10 . Reisib 5 täis…" at bounding box center [226, 410] width 200 height 32
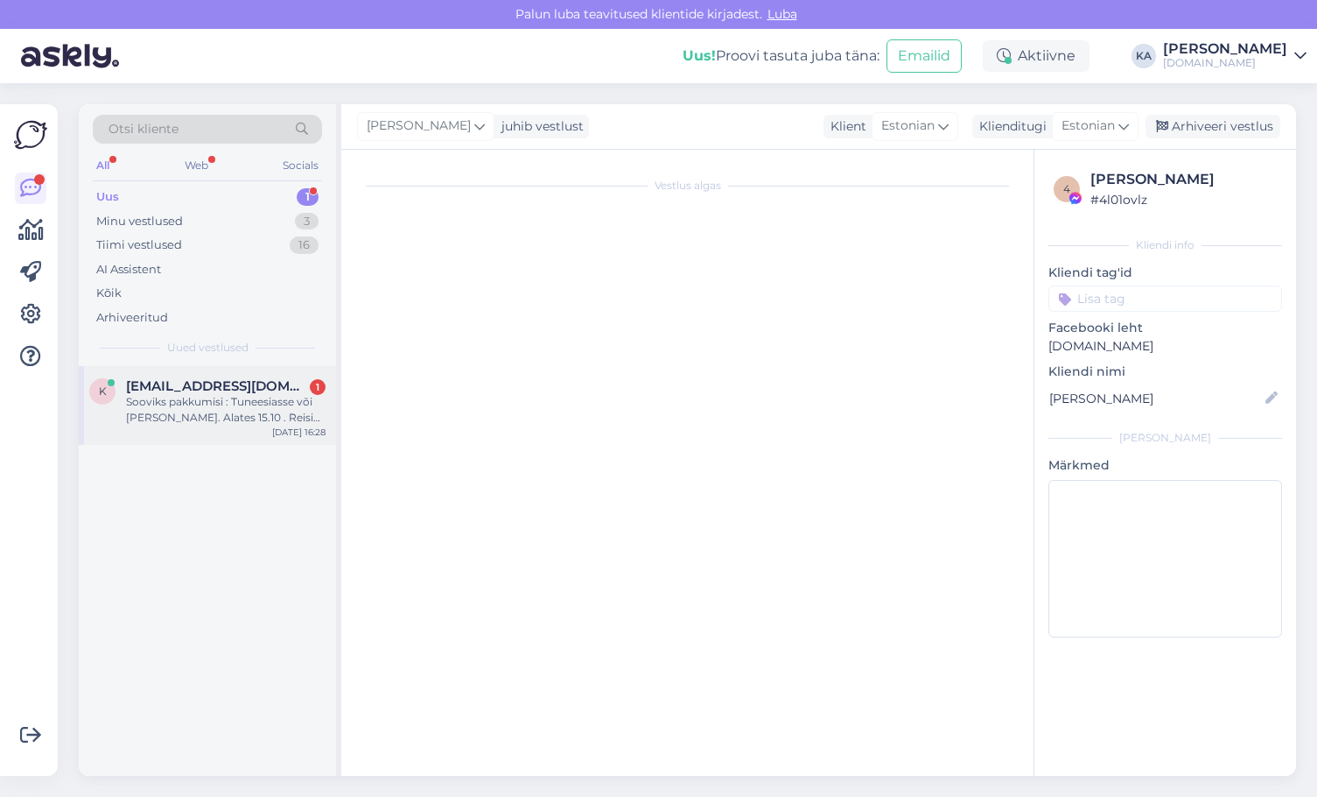
scroll to position [0, 0]
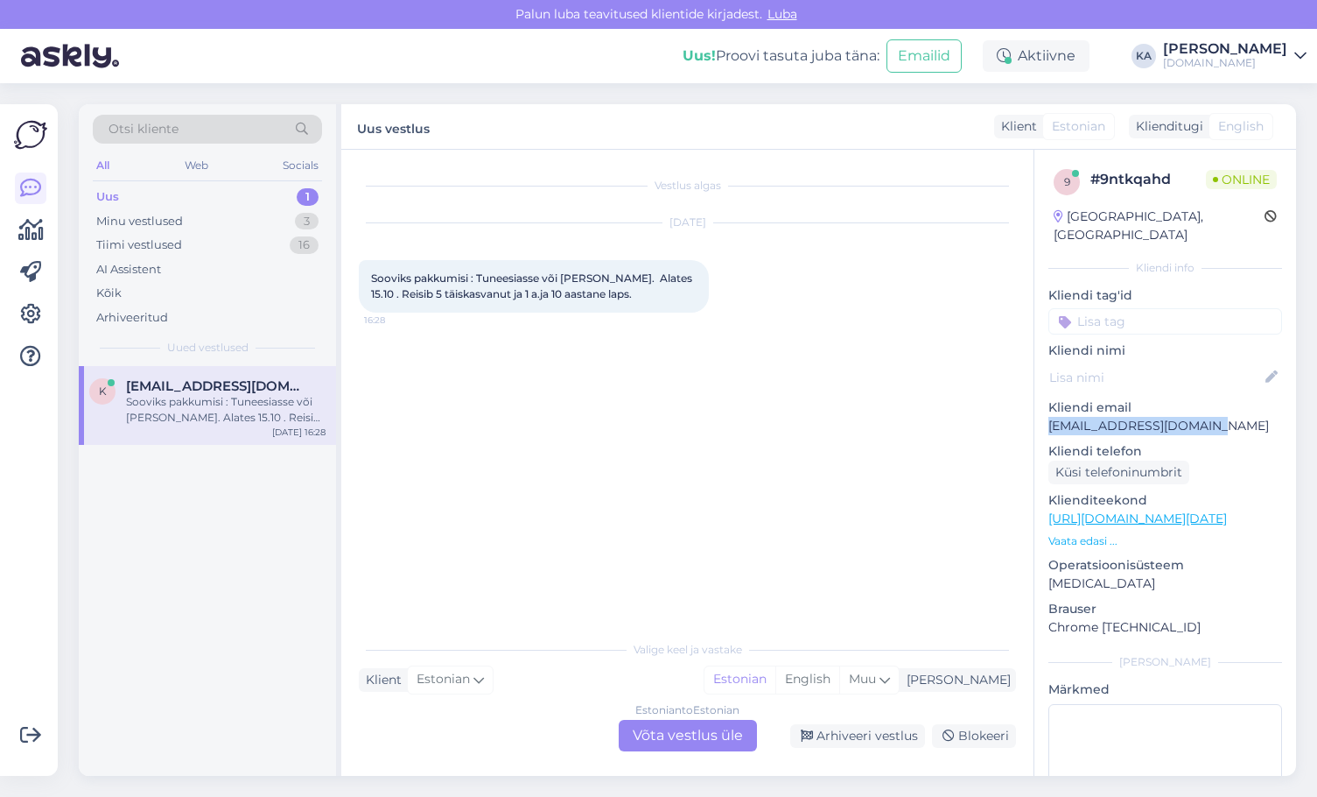
drag, startPoint x: 1179, startPoint y: 411, endPoint x: 1050, endPoint y: 411, distance: 128.7
click at [1050, 417] on p "[EMAIL_ADDRESS][DOMAIN_NAME]" at bounding box center [1166, 426] width 234 height 18
copy p "[EMAIL_ADDRESS][DOMAIN_NAME]"
click at [150, 223] on div "Minu vestlused" at bounding box center [139, 222] width 87 height 18
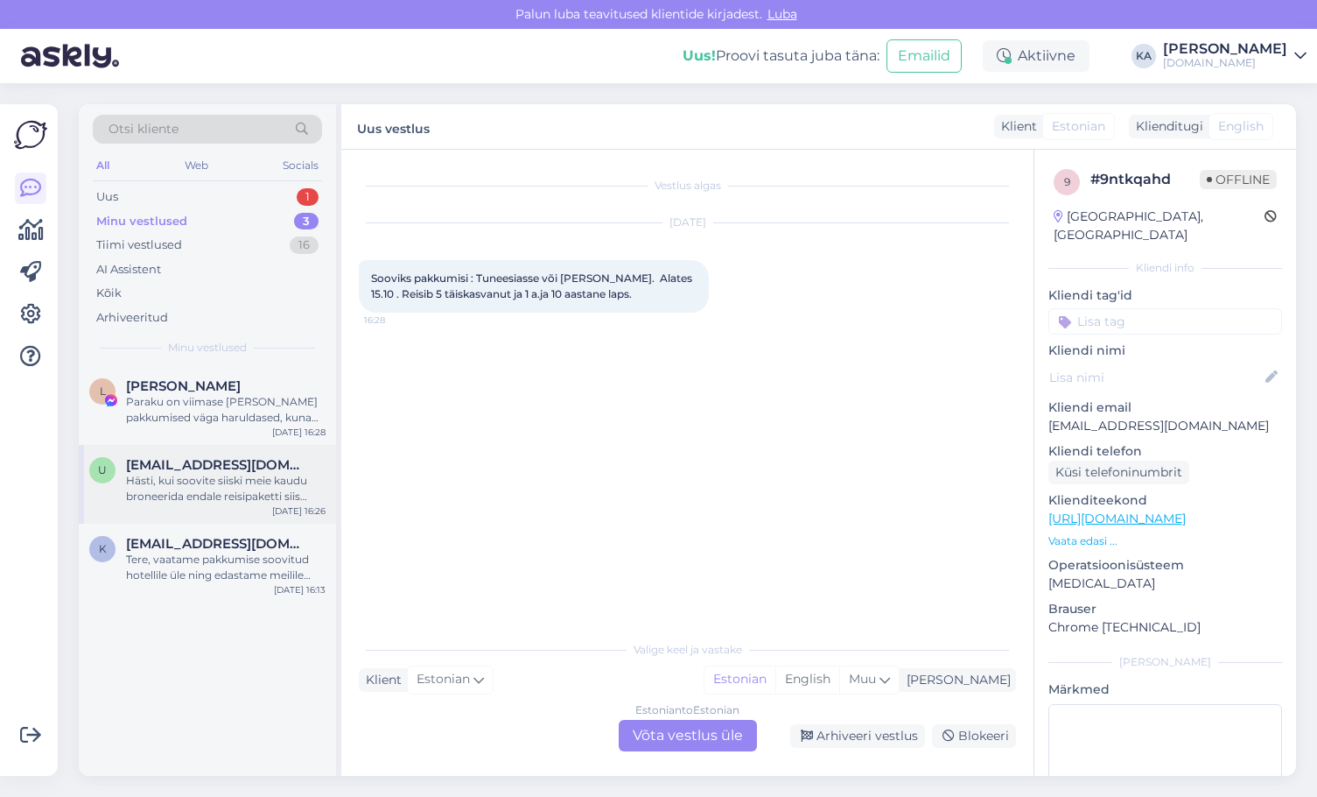
click at [187, 467] on span "[EMAIL_ADDRESS][DOMAIN_NAME]" at bounding box center [217, 465] width 182 height 16
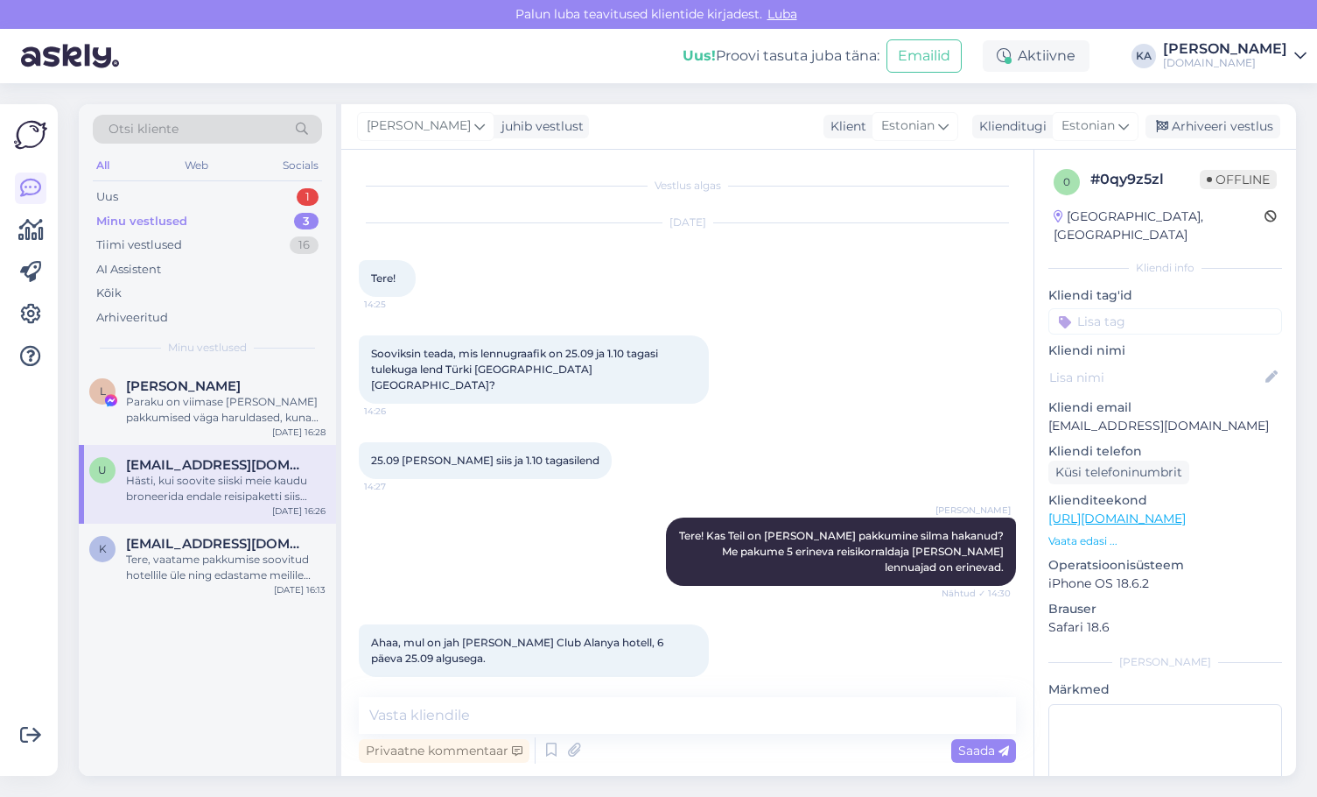
scroll to position [1230, 0]
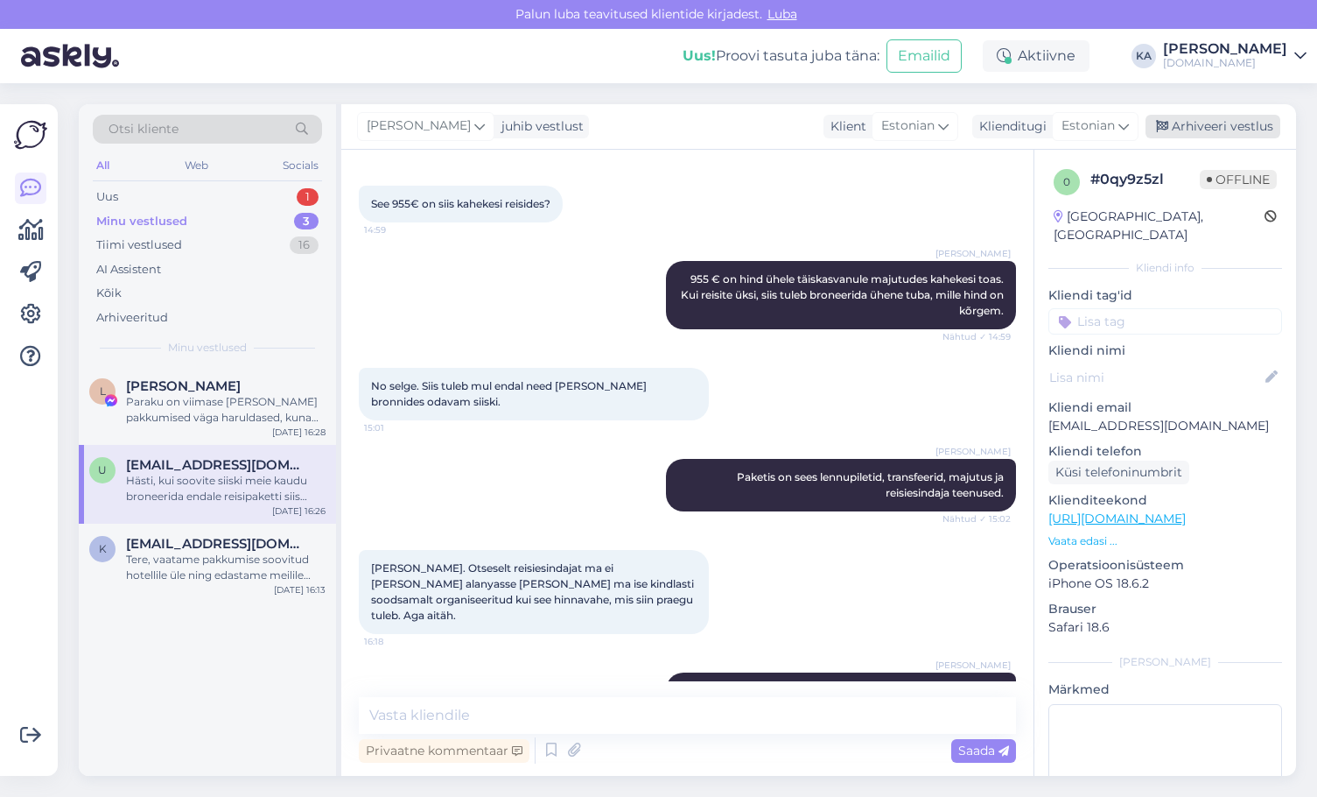
click at [1191, 129] on div "Arhiveeri vestlus" at bounding box center [1213, 127] width 135 height 24
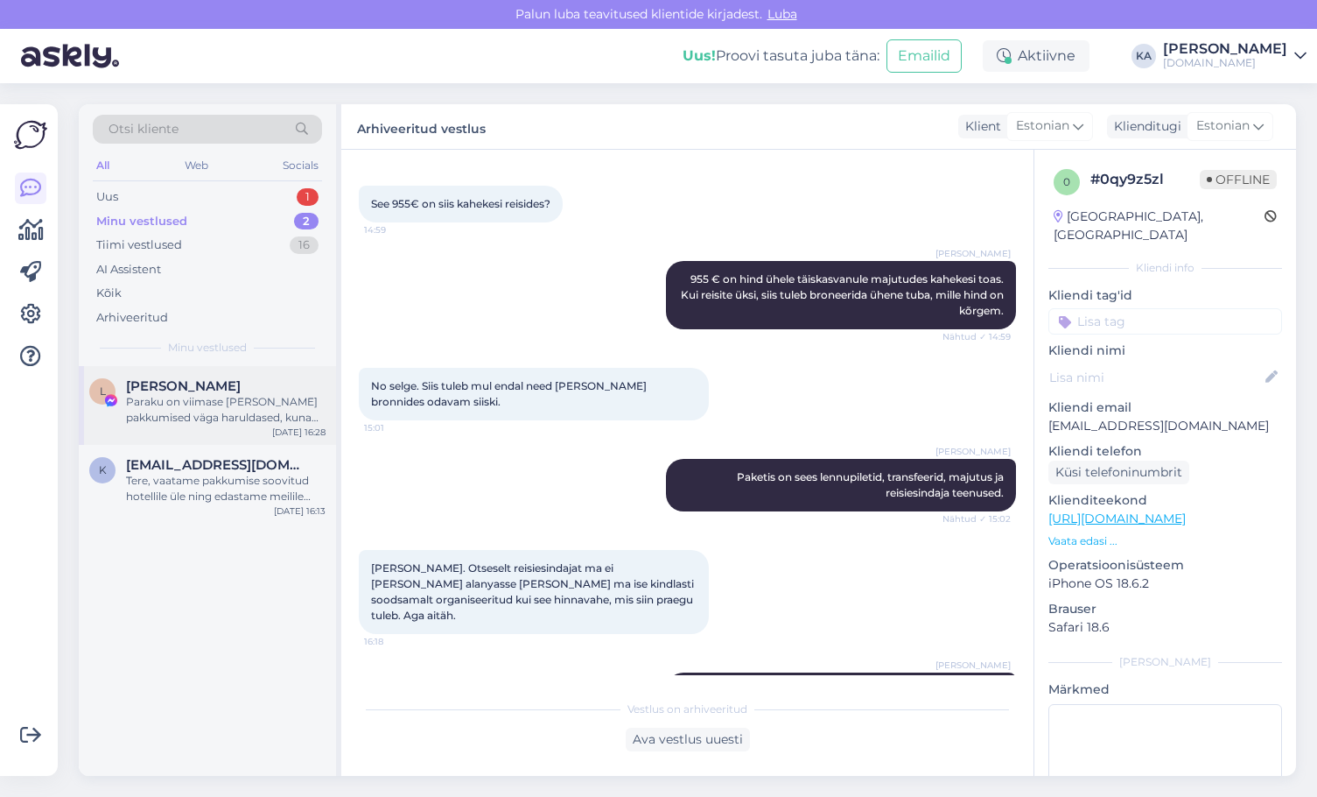
click at [213, 409] on div "Paraku on viimase [PERSON_NAME] pakkumised väga haruldased, kuna eelnevalt on l…" at bounding box center [226, 410] width 200 height 32
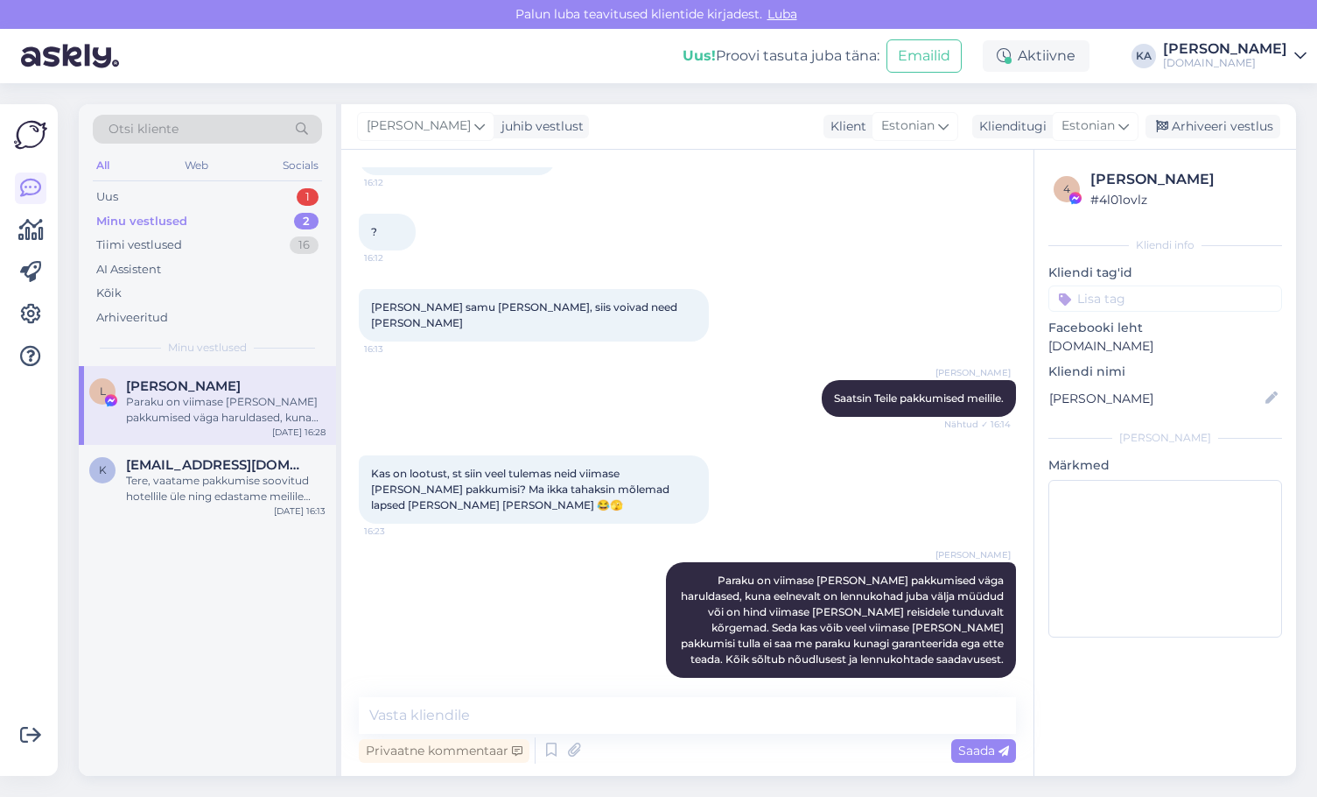
click at [1219, 123] on div "Arhiveeri vestlus" at bounding box center [1213, 127] width 135 height 24
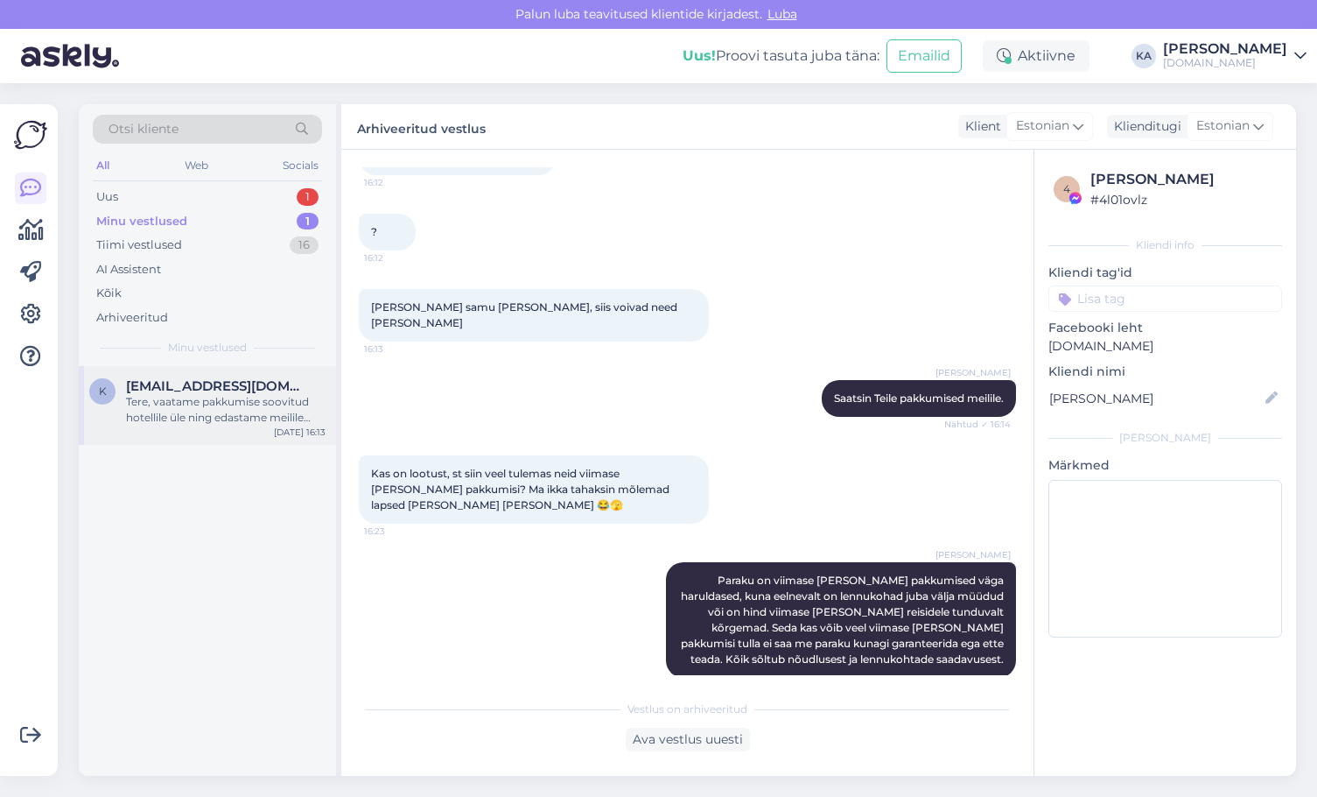
click at [223, 410] on div "Tere, vaatame pakkumise soovitud hotellile üle ning edastame meilile [EMAIL_ADD…" at bounding box center [226, 410] width 200 height 32
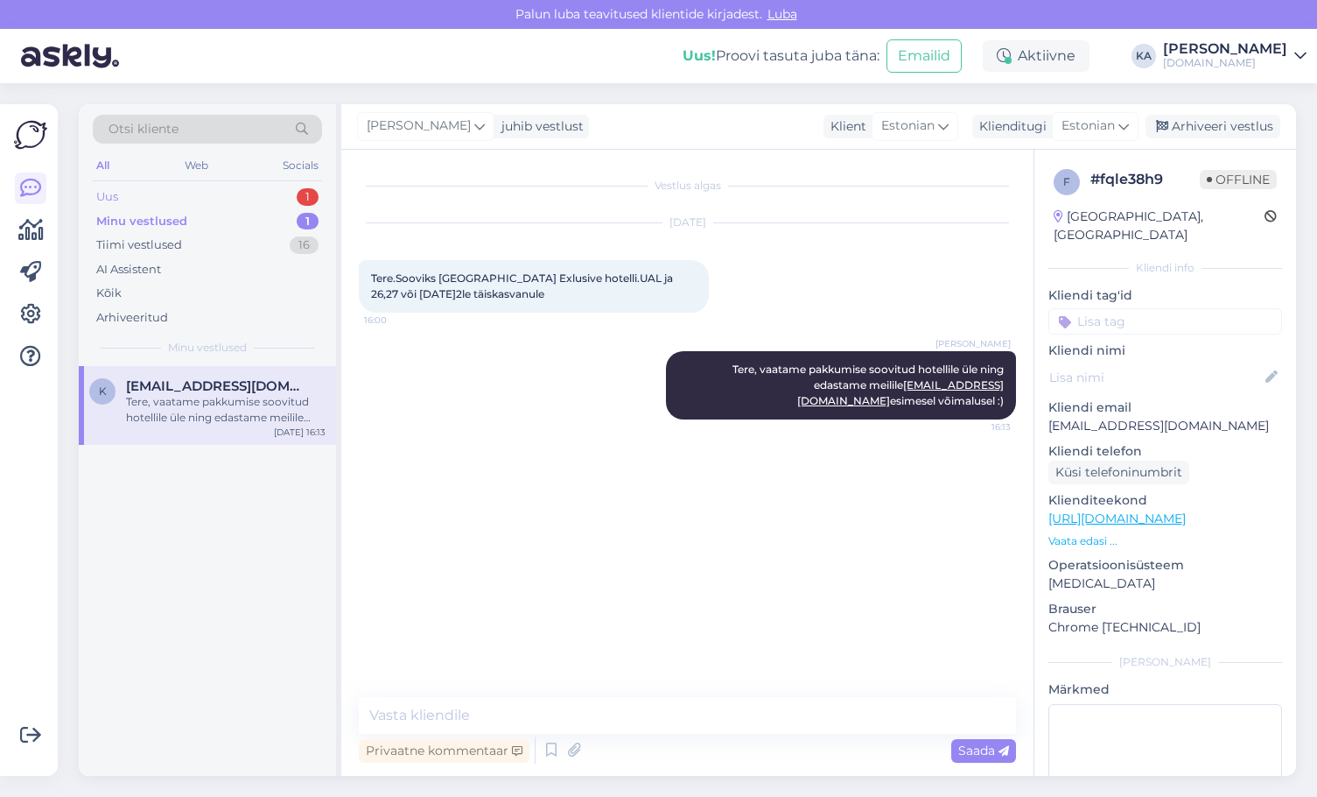
click at [166, 201] on div "Uus 1" at bounding box center [207, 197] width 229 height 25
click at [223, 420] on div "Sooviks pakkumisi : Tuneesiasse või [PERSON_NAME]. Alates 15.10 . Reisib 5 täis…" at bounding box center [226, 410] width 200 height 32
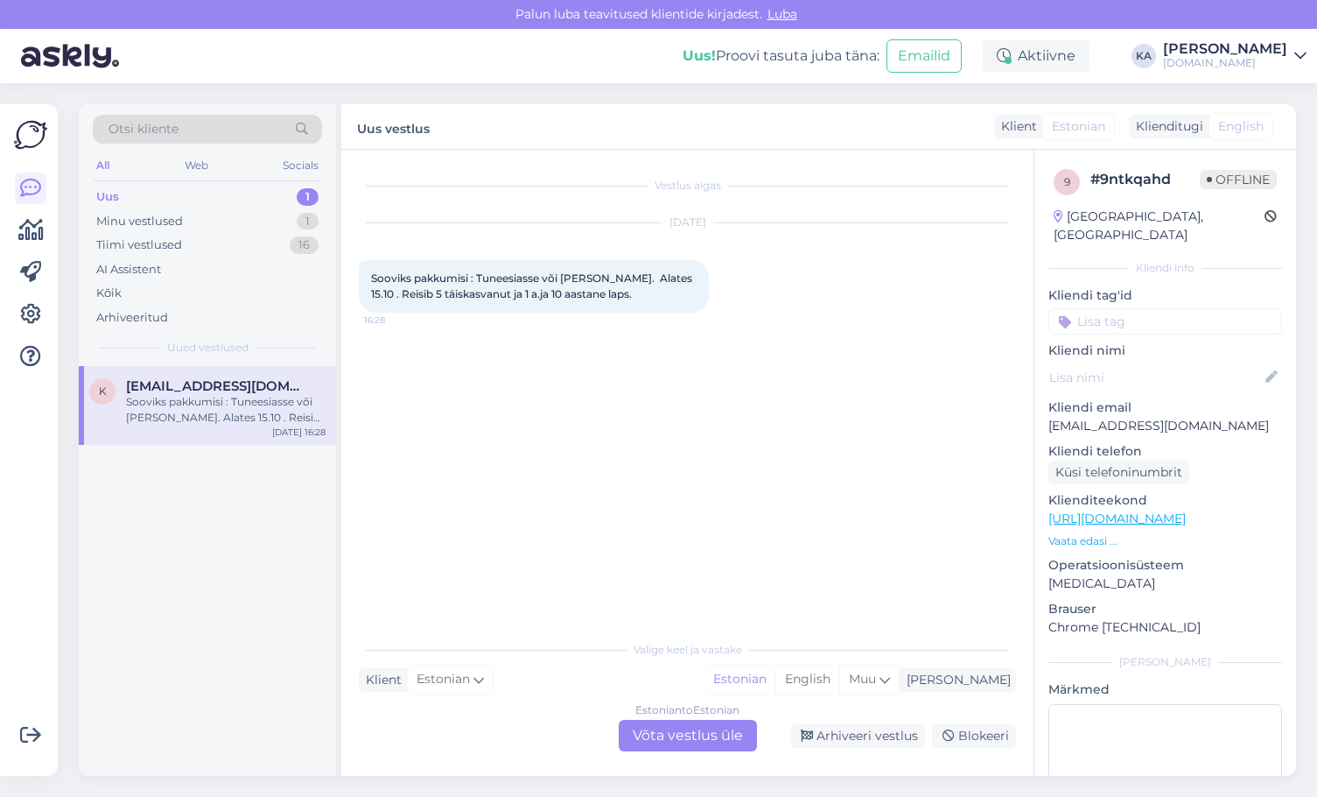
click at [652, 739] on div "Estonian to Estonian Võta vestlus üle" at bounding box center [688, 736] width 138 height 32
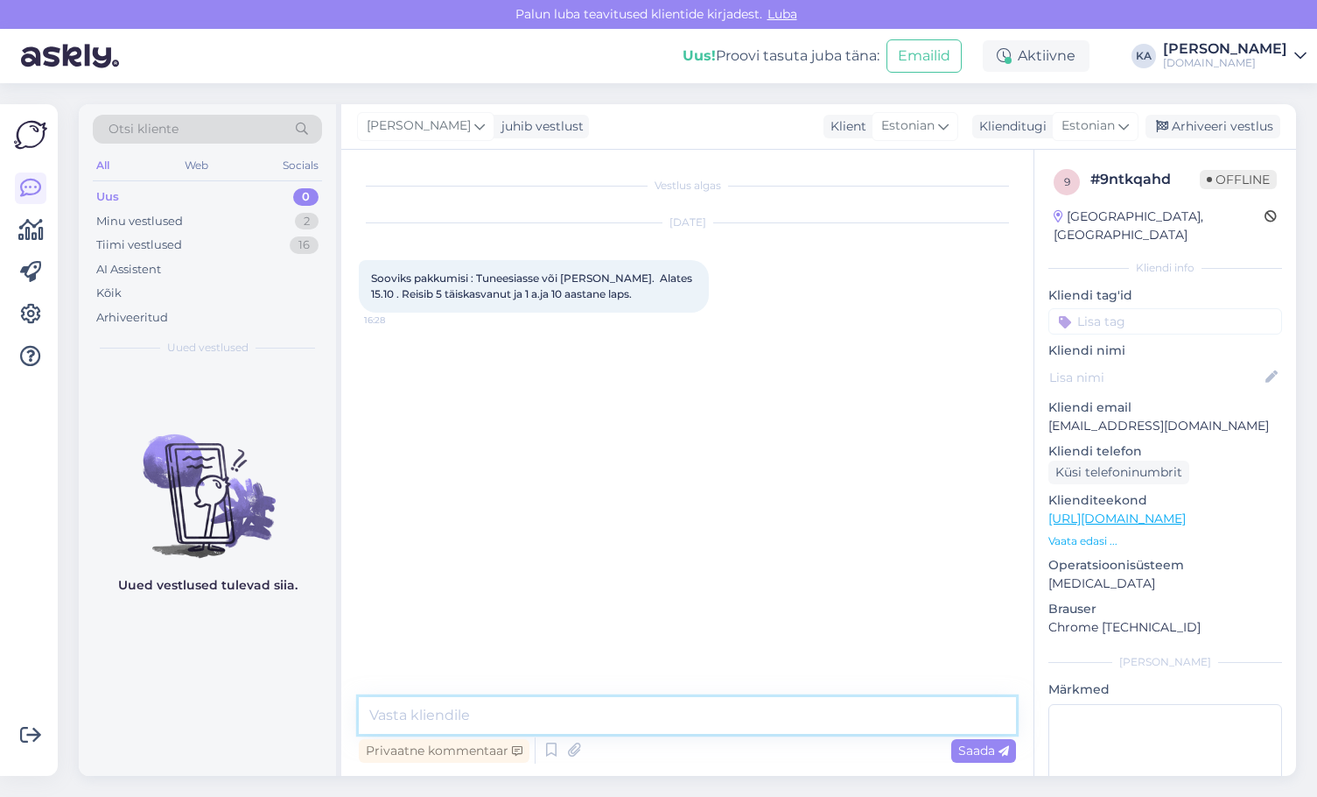
click at [527, 702] on textarea at bounding box center [687, 715] width 657 height 37
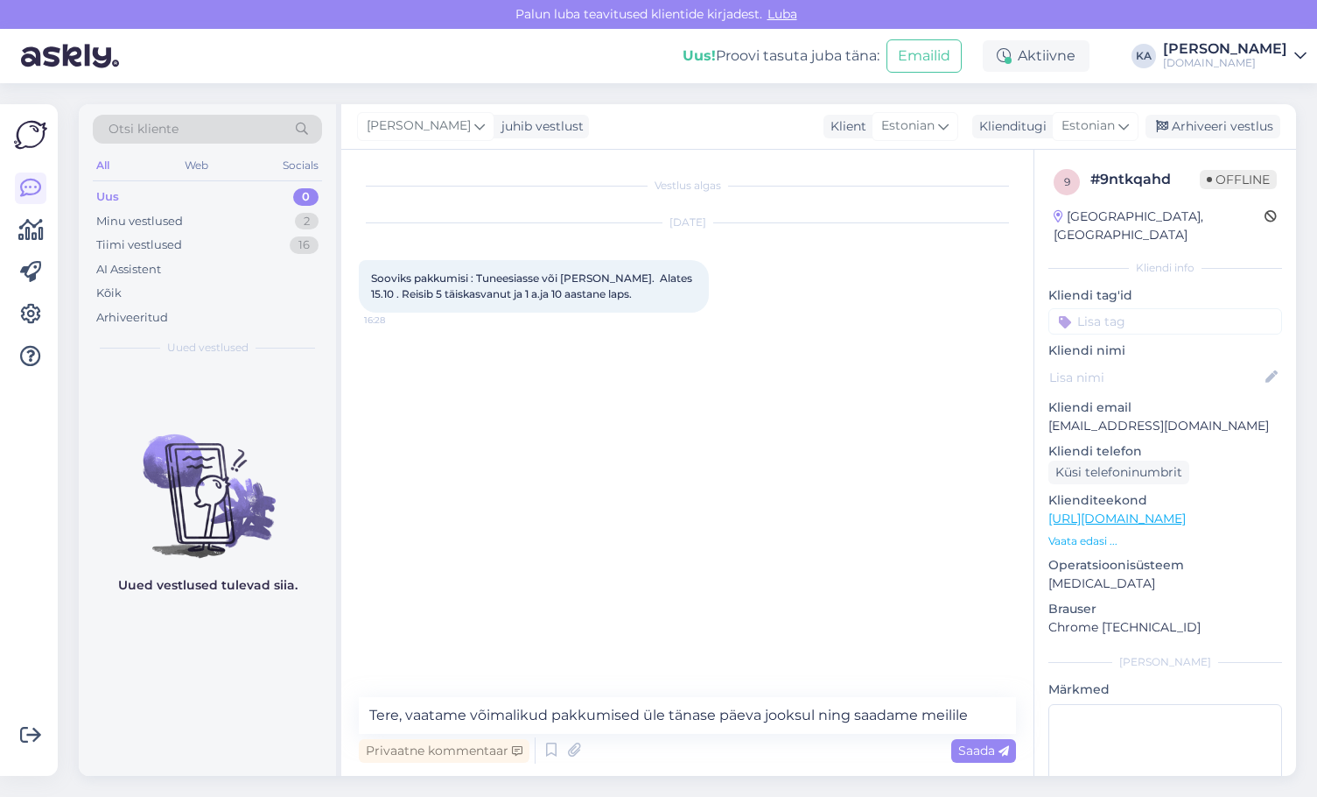
drag, startPoint x: 1215, startPoint y: 408, endPoint x: 1032, endPoint y: 410, distance: 183.0
click at [1032, 410] on div "Vestlus algas [DATE] Sooviks pakkumisi : Tuneesiasse või [PERSON_NAME]. Alates …" at bounding box center [818, 463] width 955 height 626
copy div "Sooviks pakkumisi : Tuneesiasse või [PERSON_NAME]. Alates 15.10 . Reisib 5 täis…"
click at [1100, 417] on p "[EMAIL_ADDRESS][DOMAIN_NAME]" at bounding box center [1166, 426] width 234 height 18
drag, startPoint x: 1213, startPoint y: 404, endPoint x: 1048, endPoint y: 411, distance: 165.6
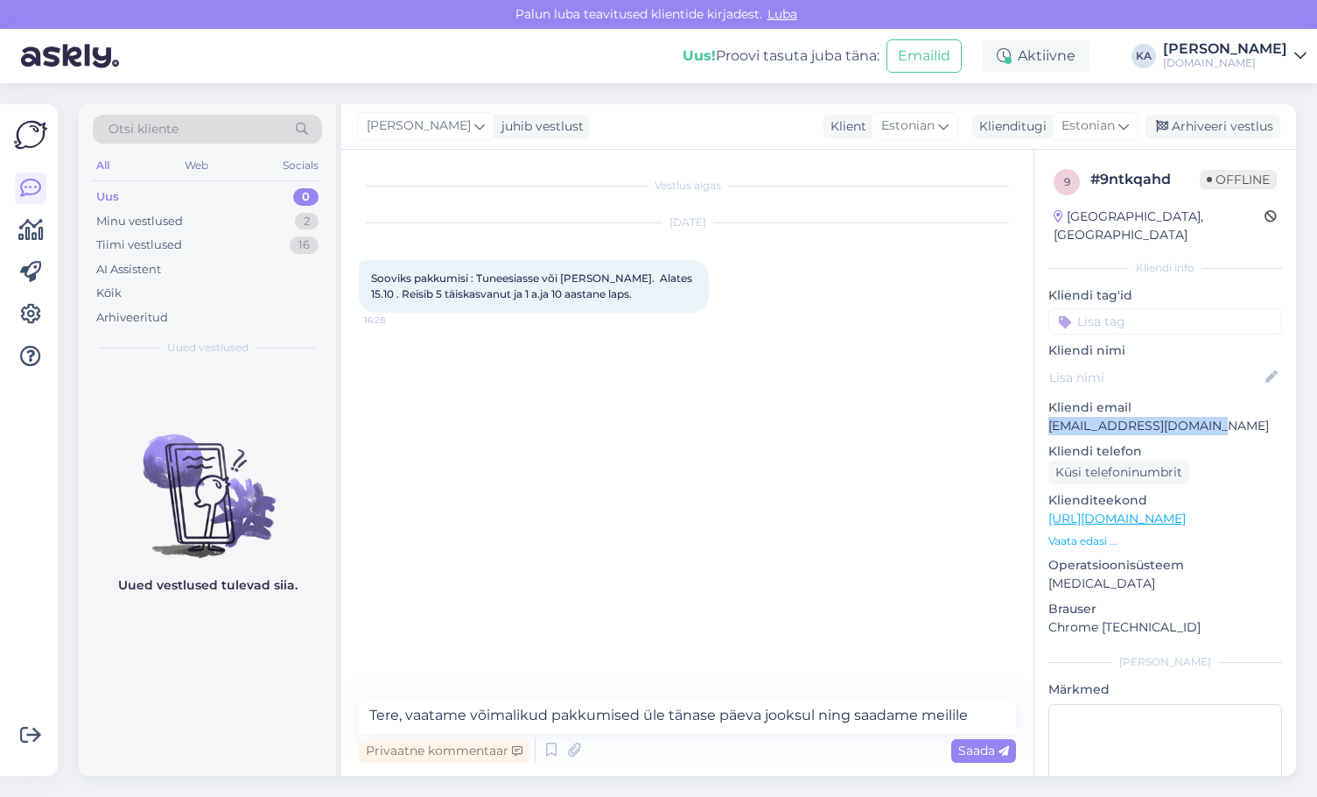
click at [1048, 411] on div "9 # 9ntkqahd Offline [GEOGRAPHIC_DATA], [GEOGRAPHIC_DATA] info Kliendi tag'id K…" at bounding box center [1166, 519] width 262 height 738
copy p "[EMAIL_ADDRESS][DOMAIN_NAME]"
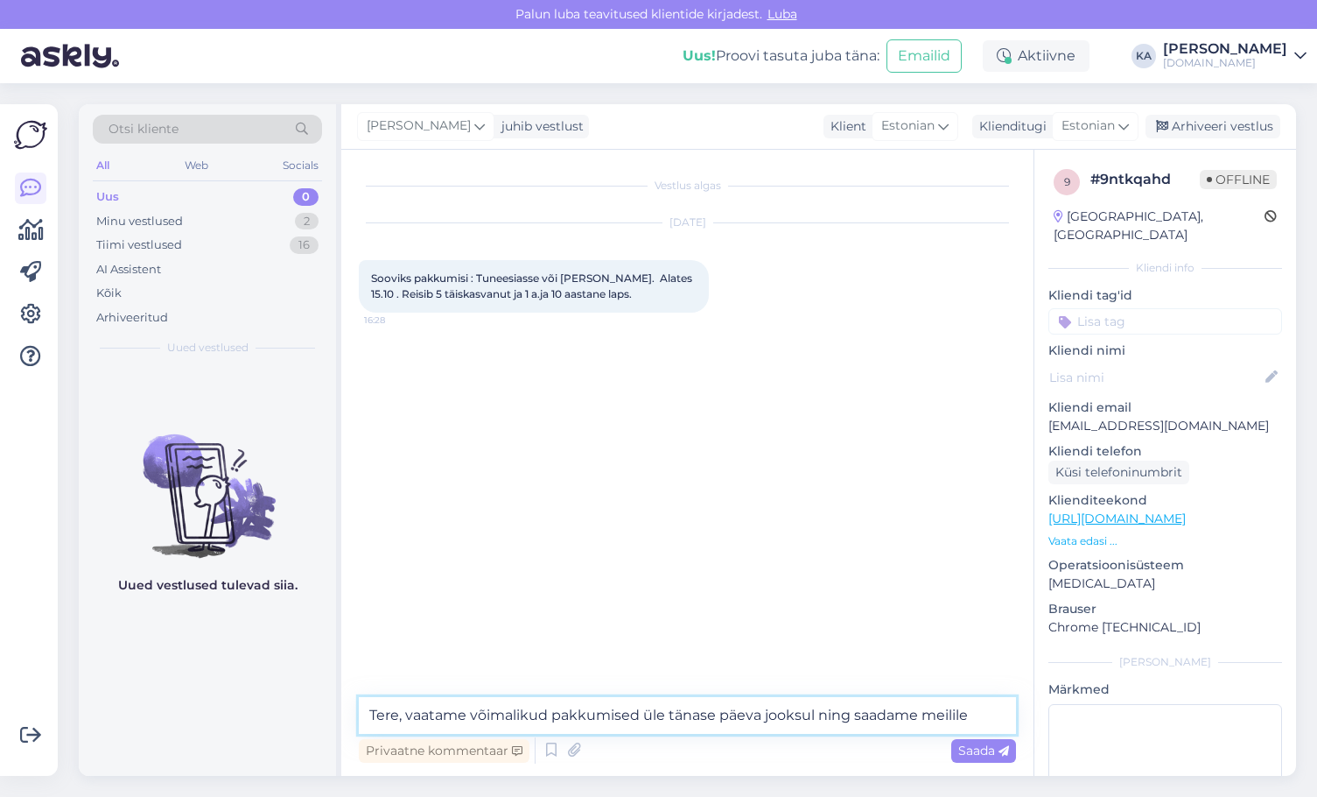
click at [980, 716] on textarea "Tere, vaatame võimalikud pakkumised üle tänase päeva jooksul ning saadame meili…" at bounding box center [687, 715] width 657 height 37
paste textarea "[EMAIL_ADDRESS][DOMAIN_NAME]"
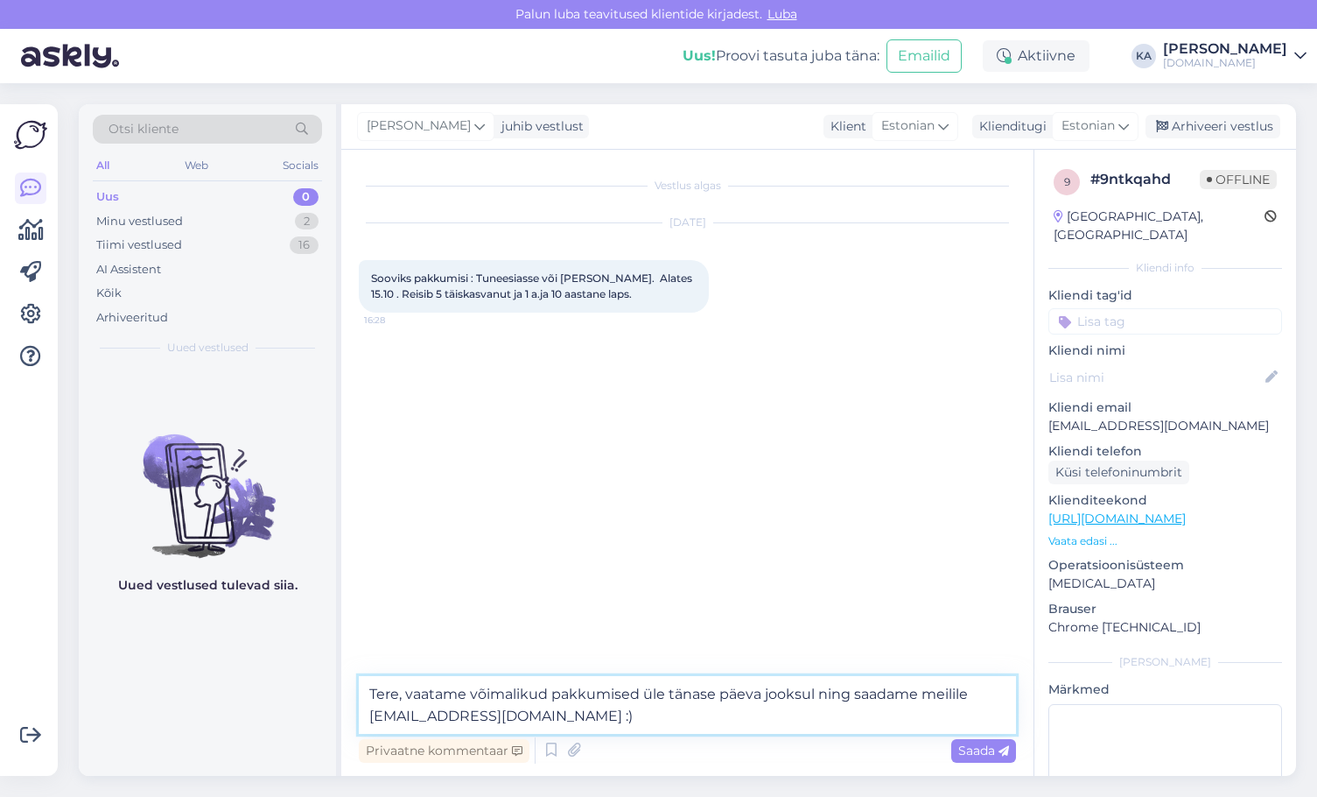
type textarea "Tere, vaatame võimalikud pakkumised üle tänase päeva jooksul ning saadame meili…"
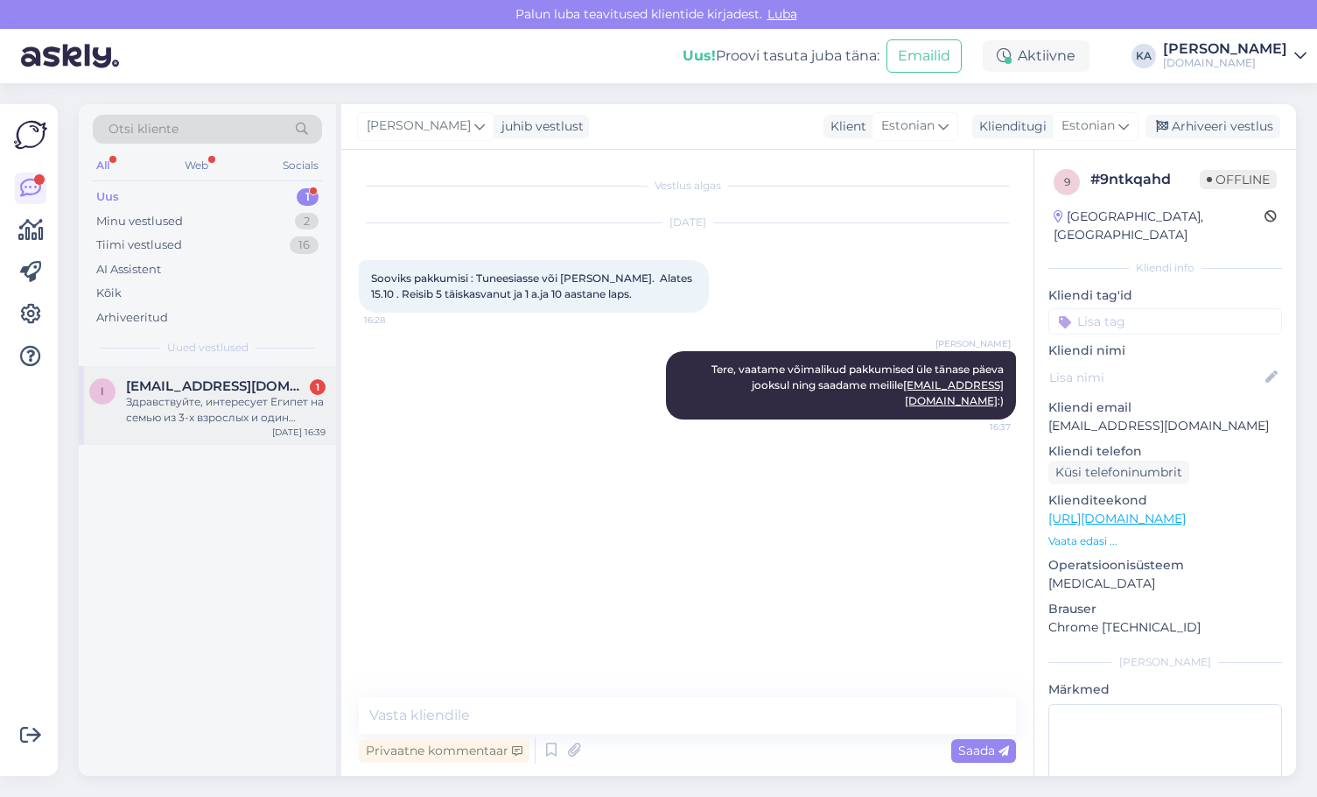
click at [192, 387] on span "[EMAIL_ADDRESS][DOMAIN_NAME]" at bounding box center [217, 386] width 182 height 16
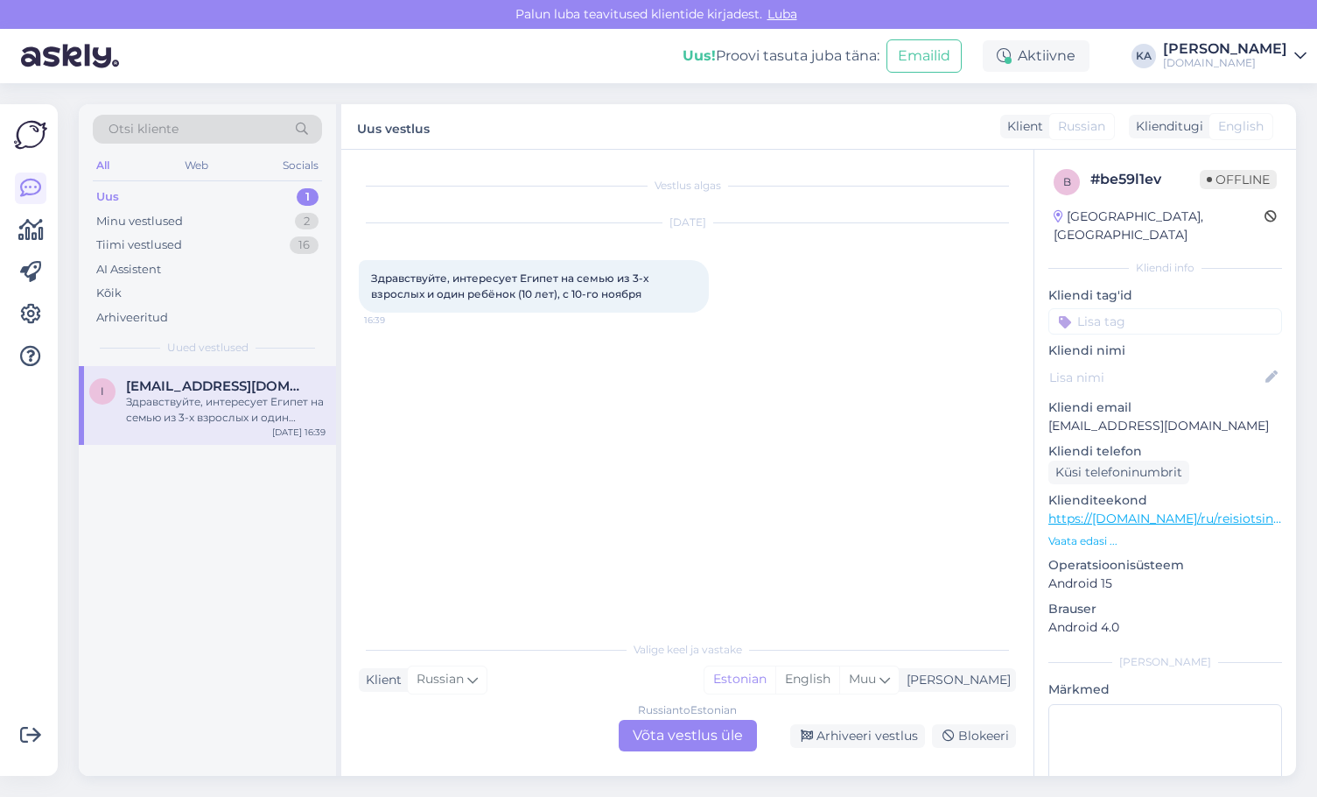
click at [698, 724] on div "Russian to Estonian Võta vestlus üle" at bounding box center [688, 736] width 138 height 32
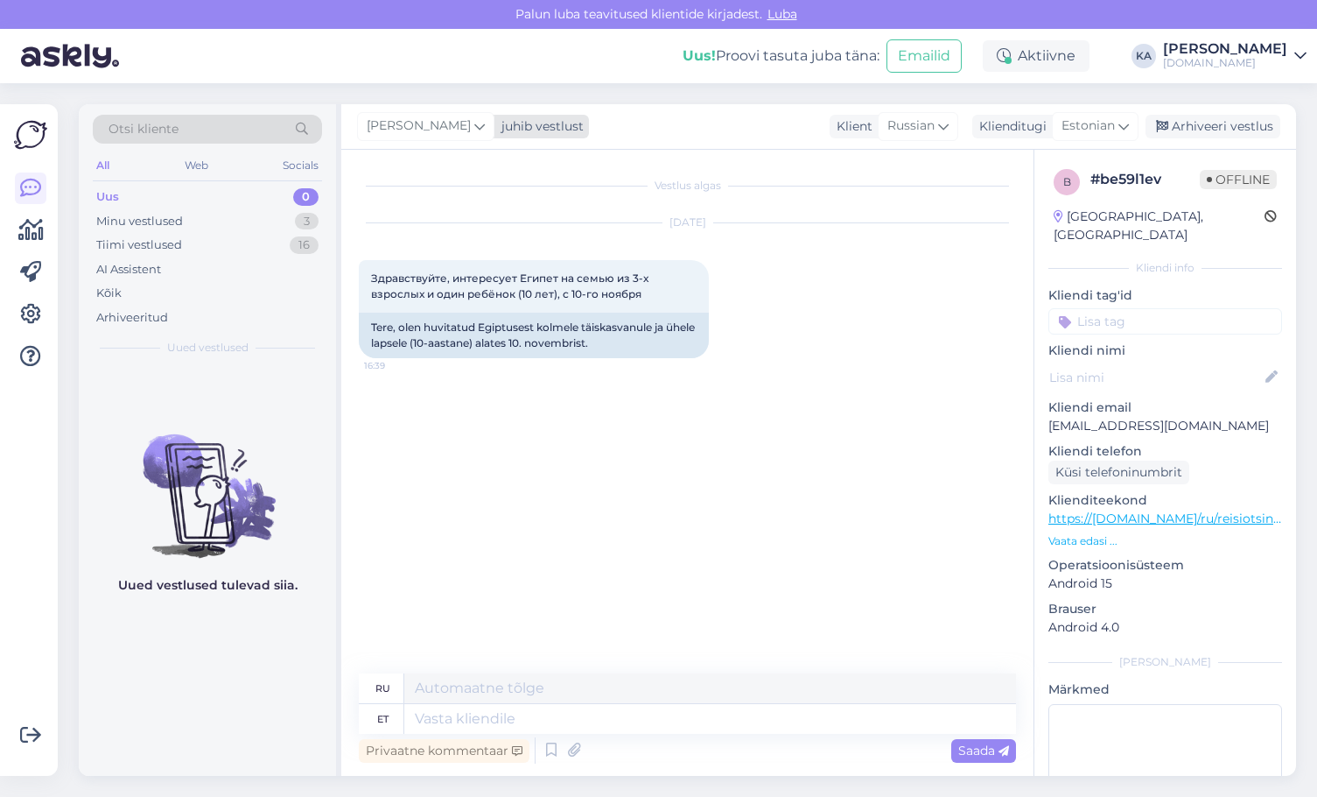
click at [402, 116] on div "[PERSON_NAME]" at bounding box center [425, 126] width 137 height 28
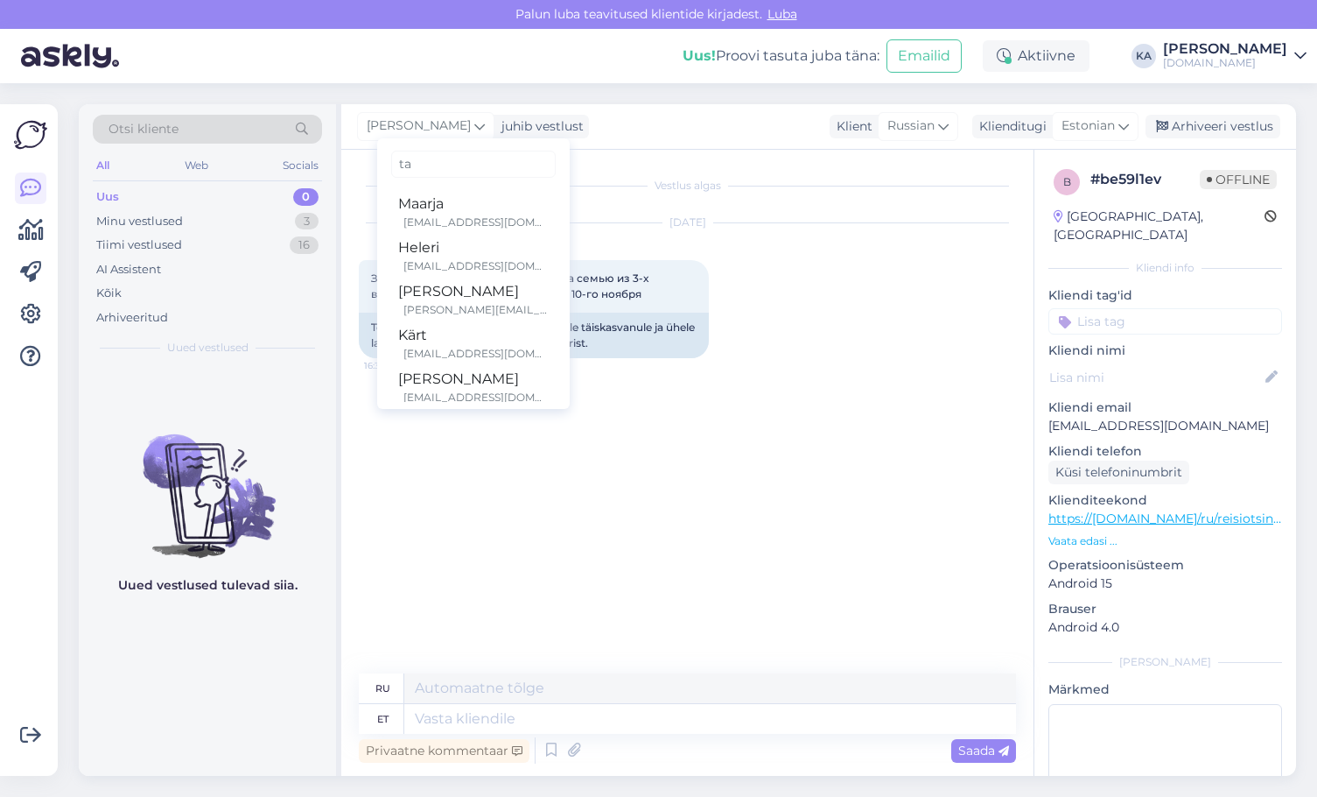
type input "tat"
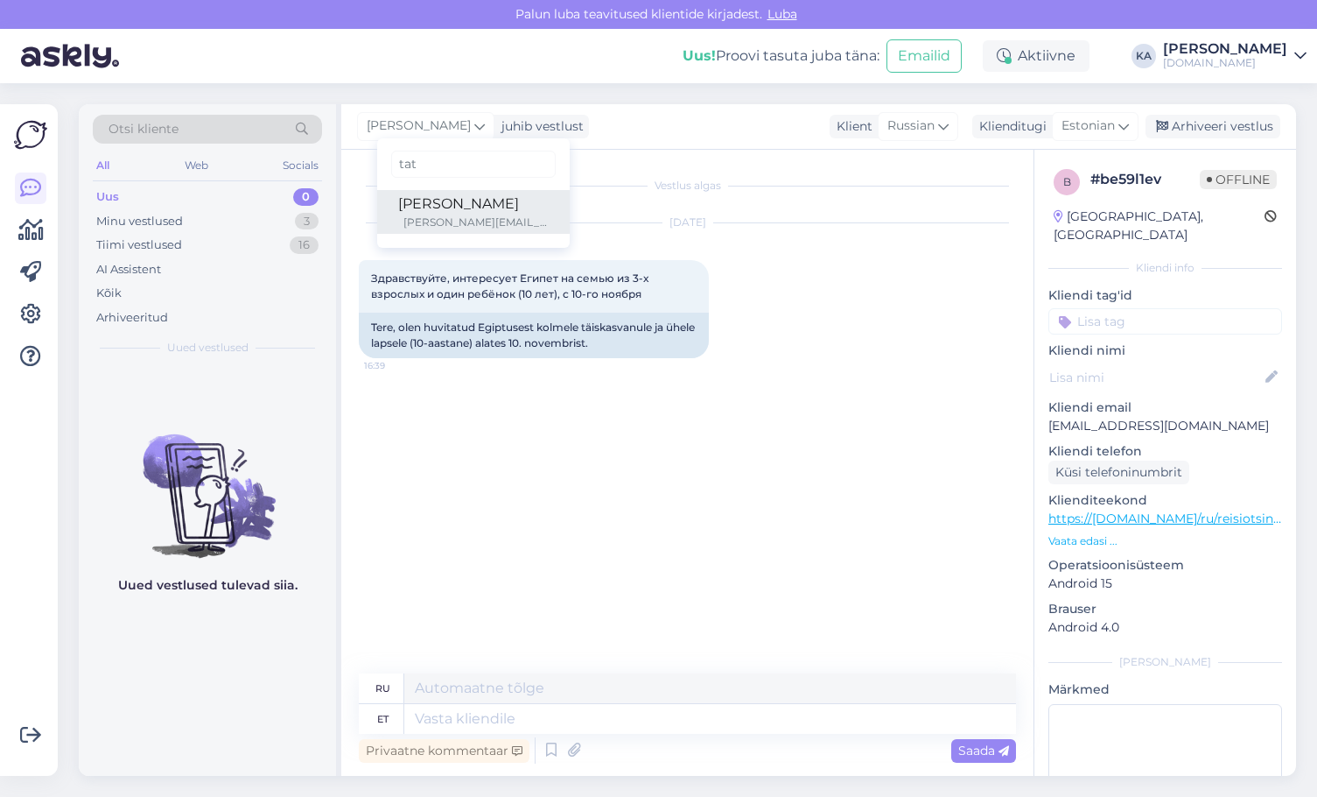
click at [439, 217] on div "[PERSON_NAME][EMAIL_ADDRESS][DOMAIN_NAME]" at bounding box center [476, 222] width 145 height 16
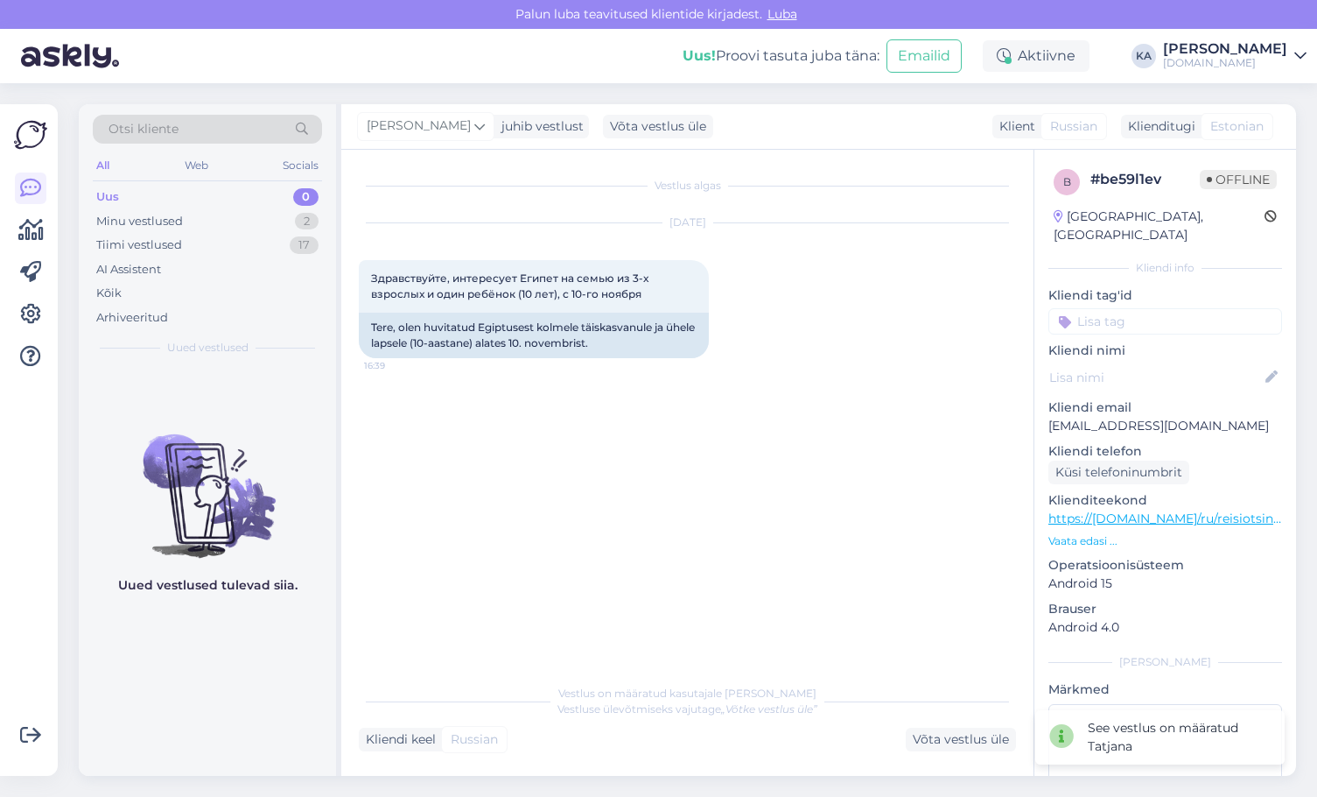
click at [179, 207] on div "Uus 0" at bounding box center [207, 197] width 229 height 25
click at [195, 237] on div "Tiimi vestlused 17" at bounding box center [207, 245] width 229 height 25
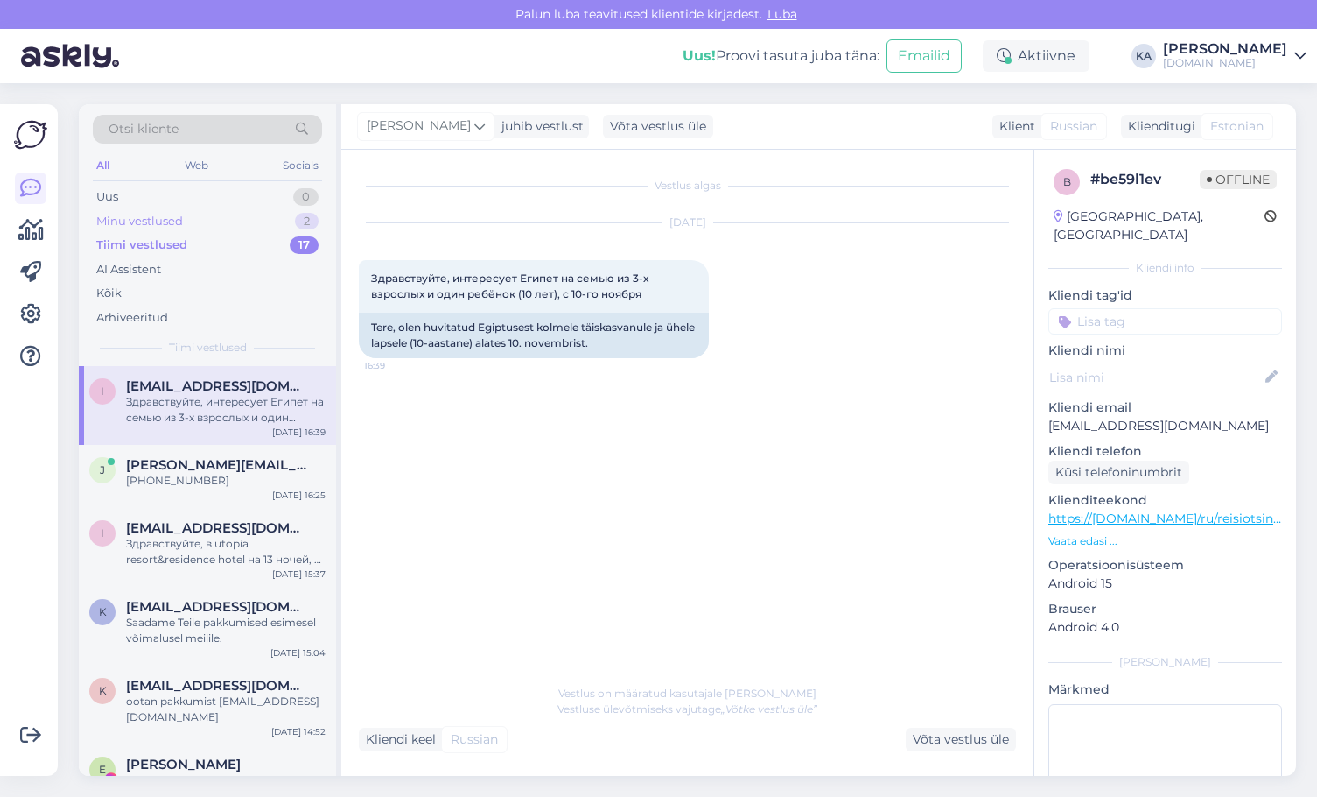
click at [148, 220] on div "Minu vestlused" at bounding box center [139, 222] width 87 height 18
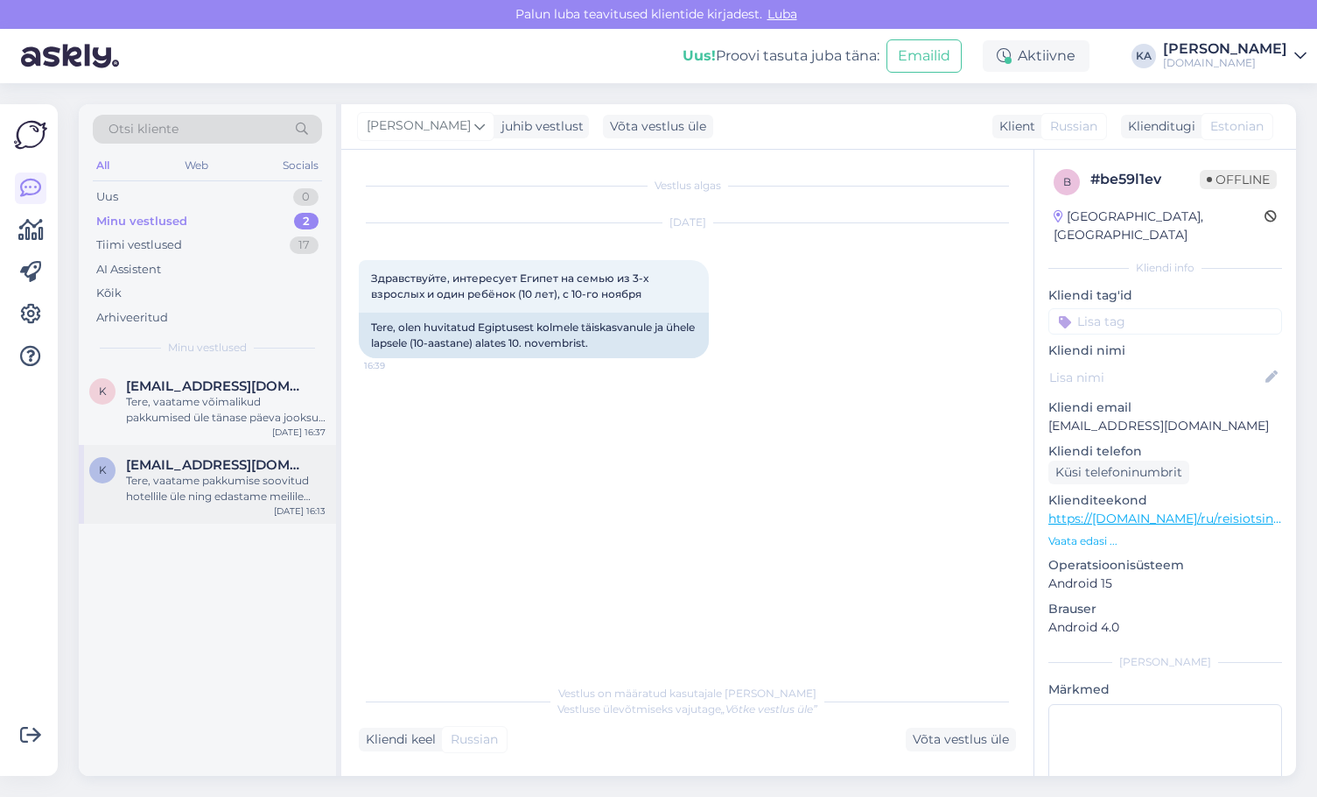
click at [196, 490] on div "Tere, vaatame pakkumise soovitud hotellile üle ning edastame meilile [EMAIL_ADD…" at bounding box center [226, 489] width 200 height 32
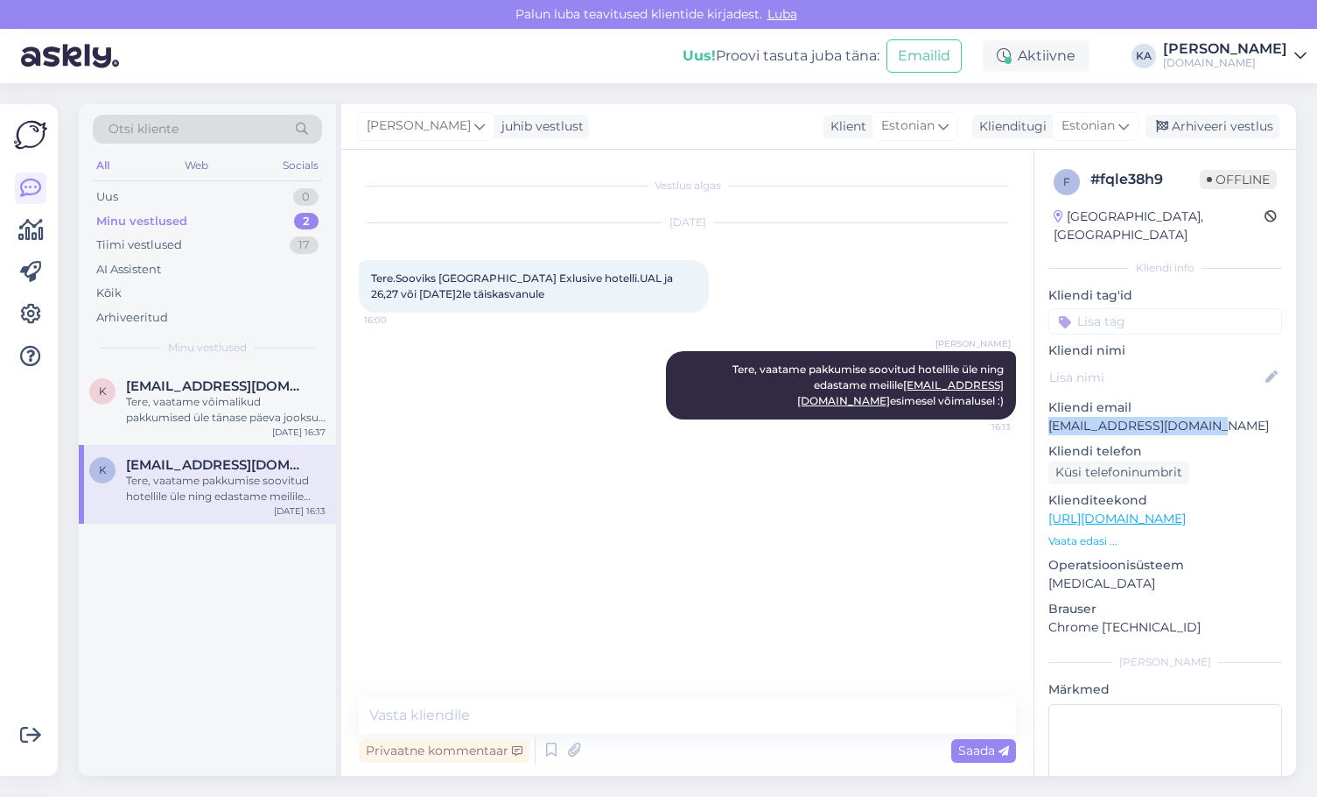
drag, startPoint x: 1135, startPoint y: 412, endPoint x: 1047, endPoint y: 414, distance: 88.4
click at [1047, 414] on div "f # fqle38h9 Offline [GEOGRAPHIC_DATA], [GEOGRAPHIC_DATA] Kliendi info Kliendi …" at bounding box center [1166, 519] width 262 height 738
copy p "[EMAIL_ADDRESS][DOMAIN_NAME]"
click at [115, 198] on div "Uus" at bounding box center [107, 197] width 22 height 18
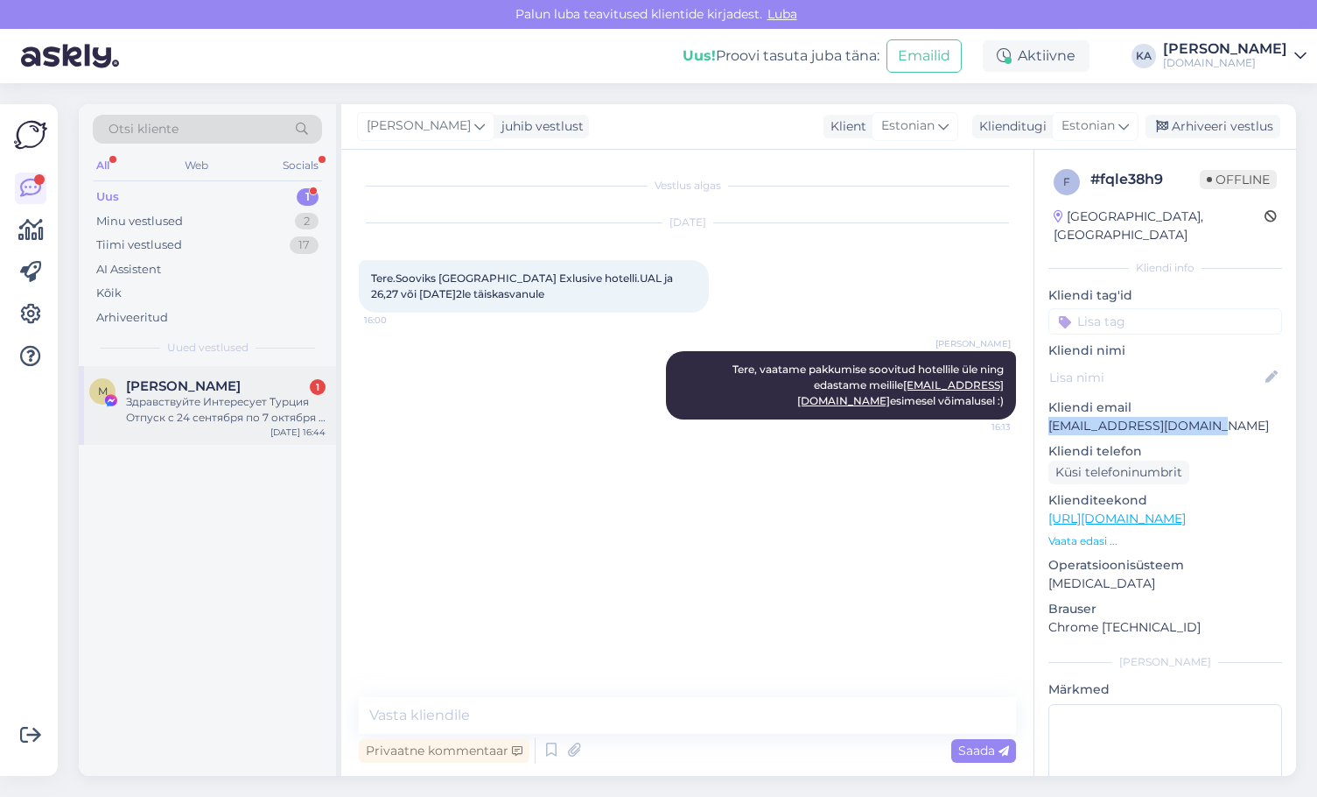
click at [162, 382] on span "[PERSON_NAME]" at bounding box center [183, 386] width 115 height 16
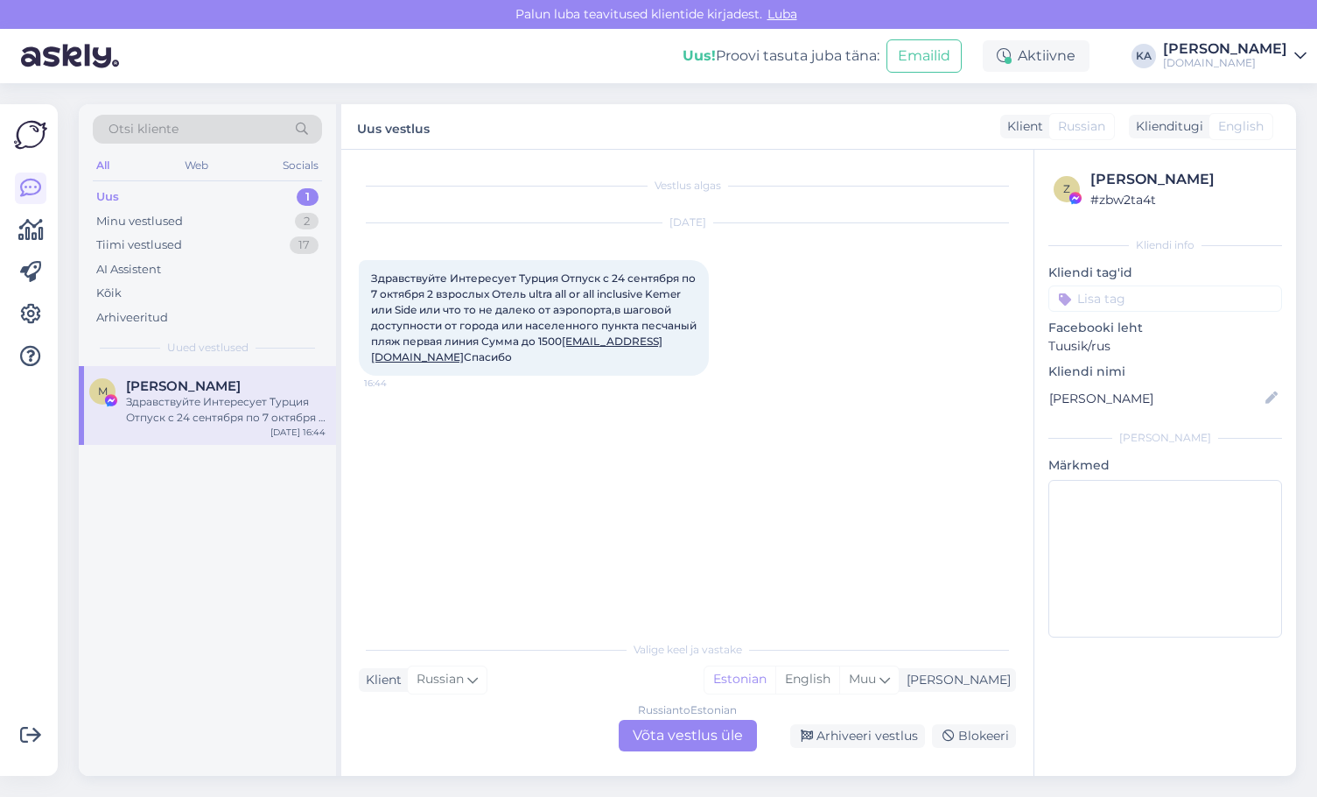
click at [687, 731] on div "Russian to Estonian Võta vestlus üle" at bounding box center [688, 736] width 138 height 32
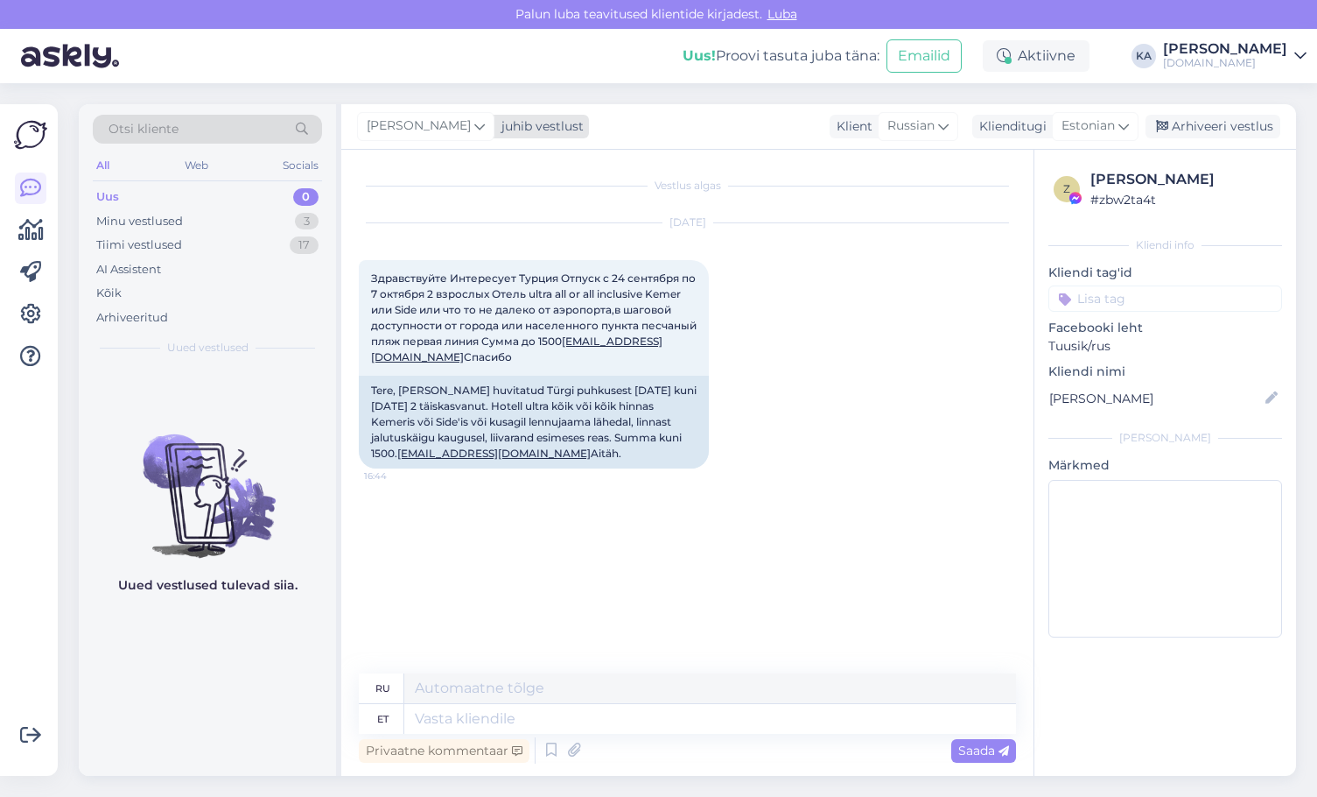
click at [398, 130] on span "[PERSON_NAME]" at bounding box center [419, 125] width 104 height 19
type input "tat"
click at [422, 204] on div "[PERSON_NAME]" at bounding box center [473, 203] width 151 height 21
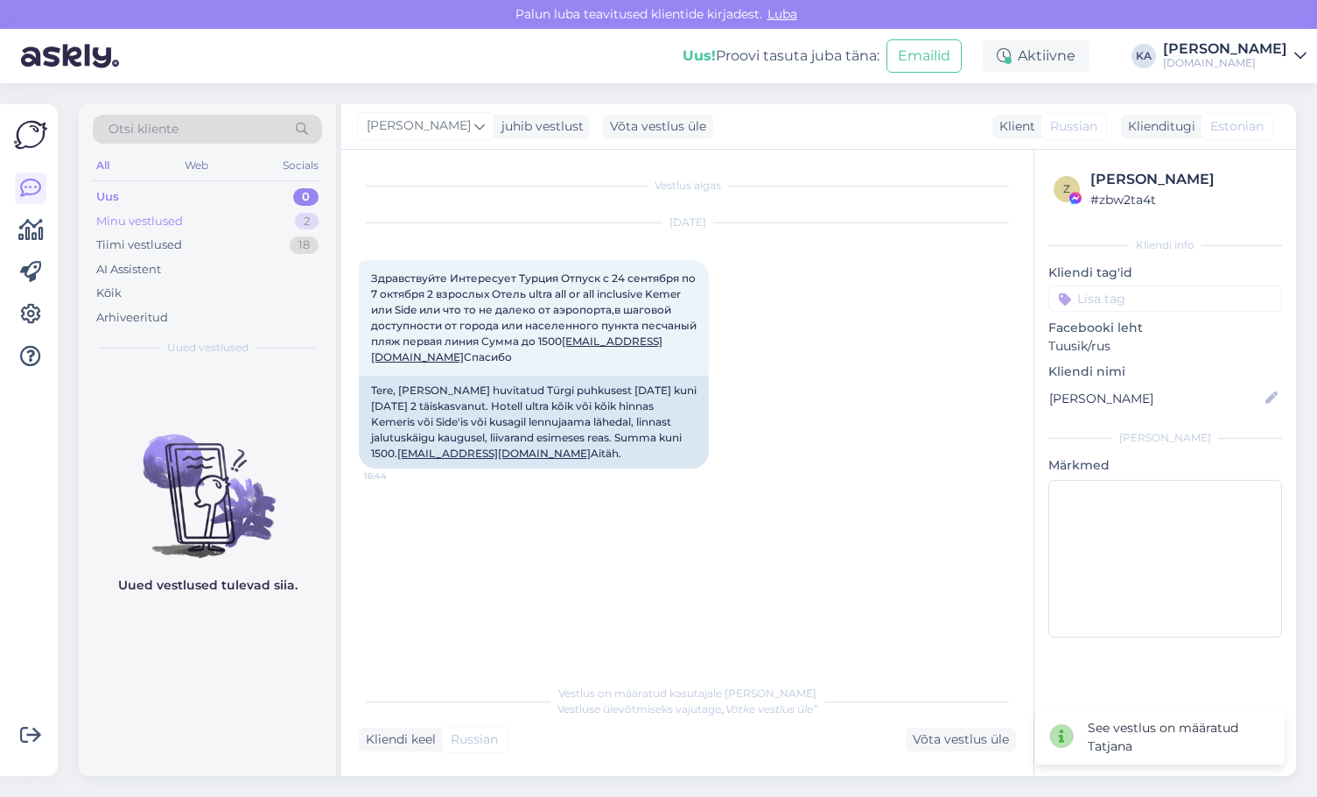
click at [235, 222] on div "Minu vestlused 2" at bounding box center [207, 221] width 229 height 25
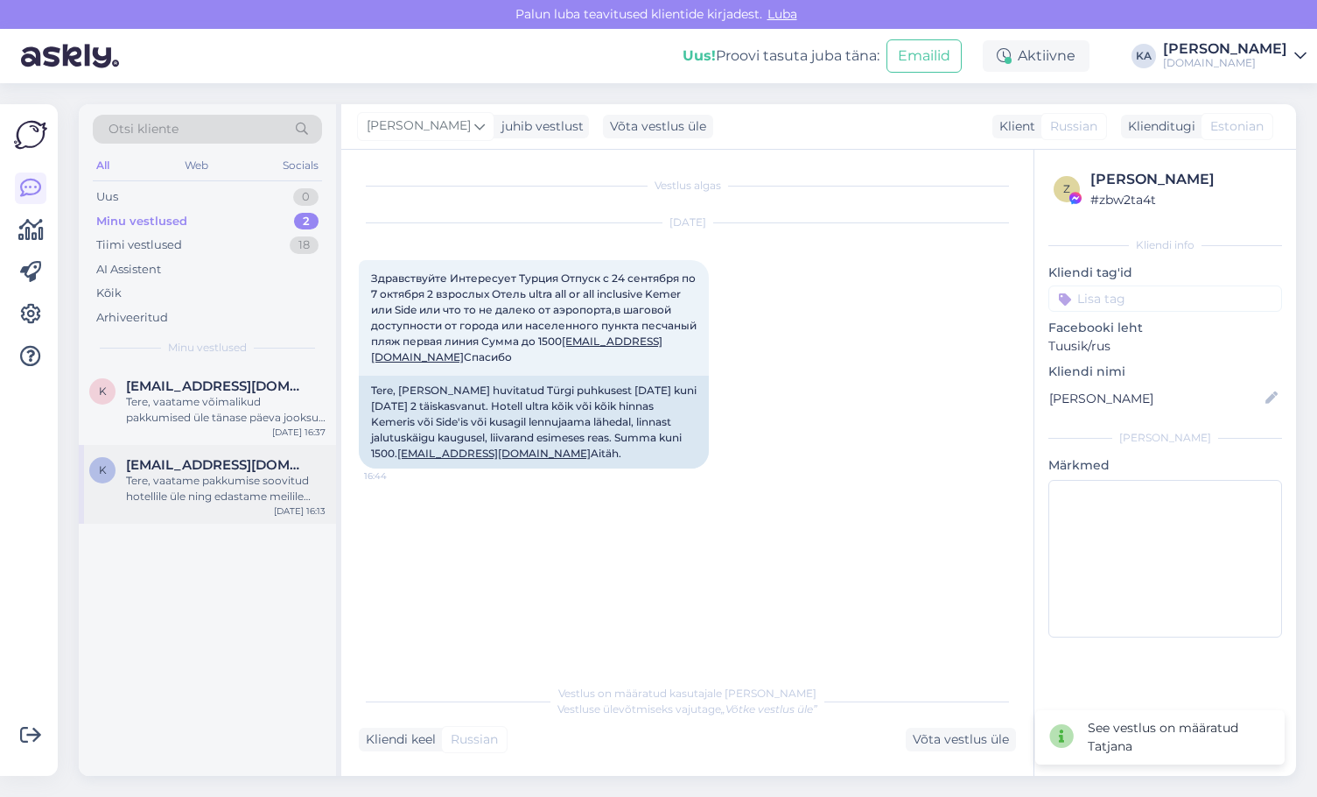
click at [203, 483] on div "Tere, vaatame pakkumise soovitud hotellile üle ning edastame meilile [EMAIL_ADD…" at bounding box center [226, 489] width 200 height 32
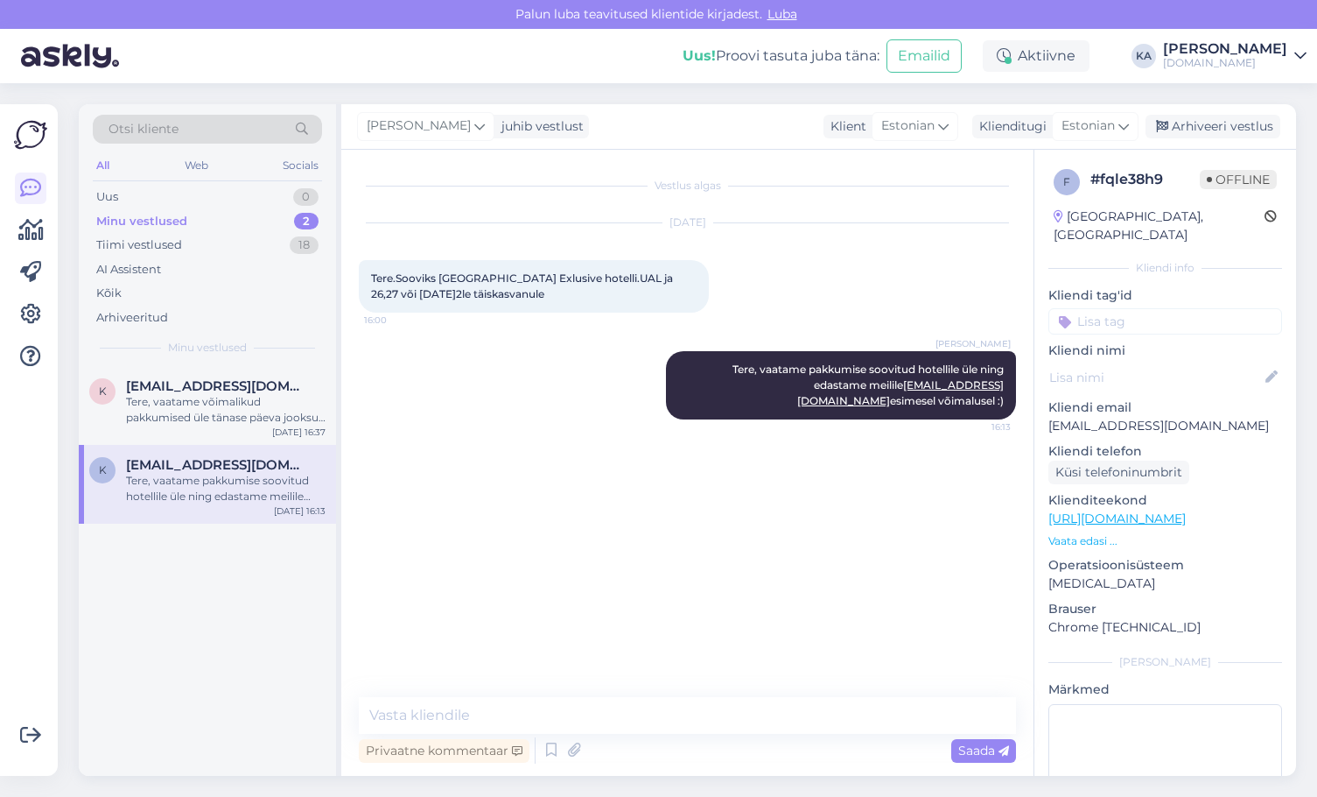
click at [169, 467] on span "[EMAIL_ADDRESS][DOMAIN_NAME]" at bounding box center [217, 465] width 182 height 16
click at [1240, 125] on div "Arhiveeri vestlus" at bounding box center [1213, 127] width 135 height 24
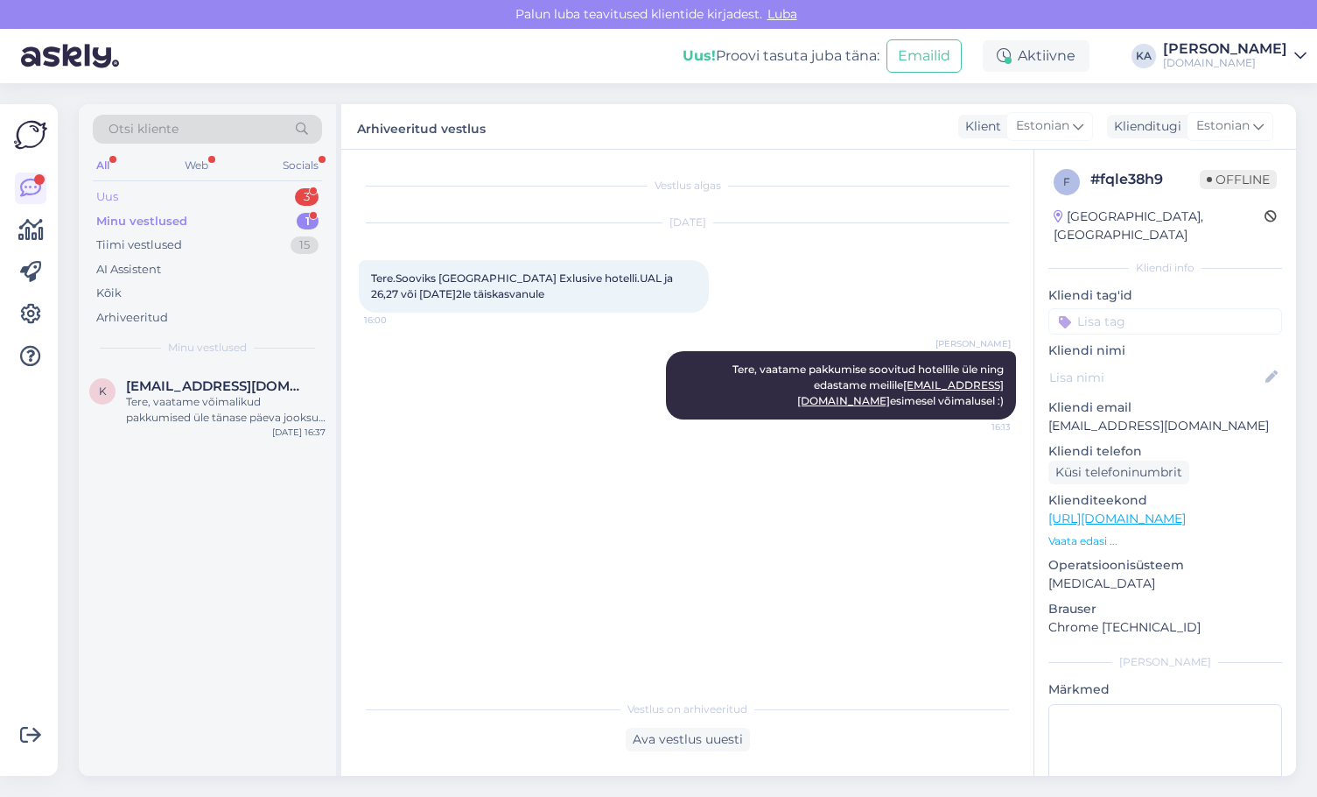
click at [151, 189] on div "Uus 3" at bounding box center [207, 197] width 229 height 25
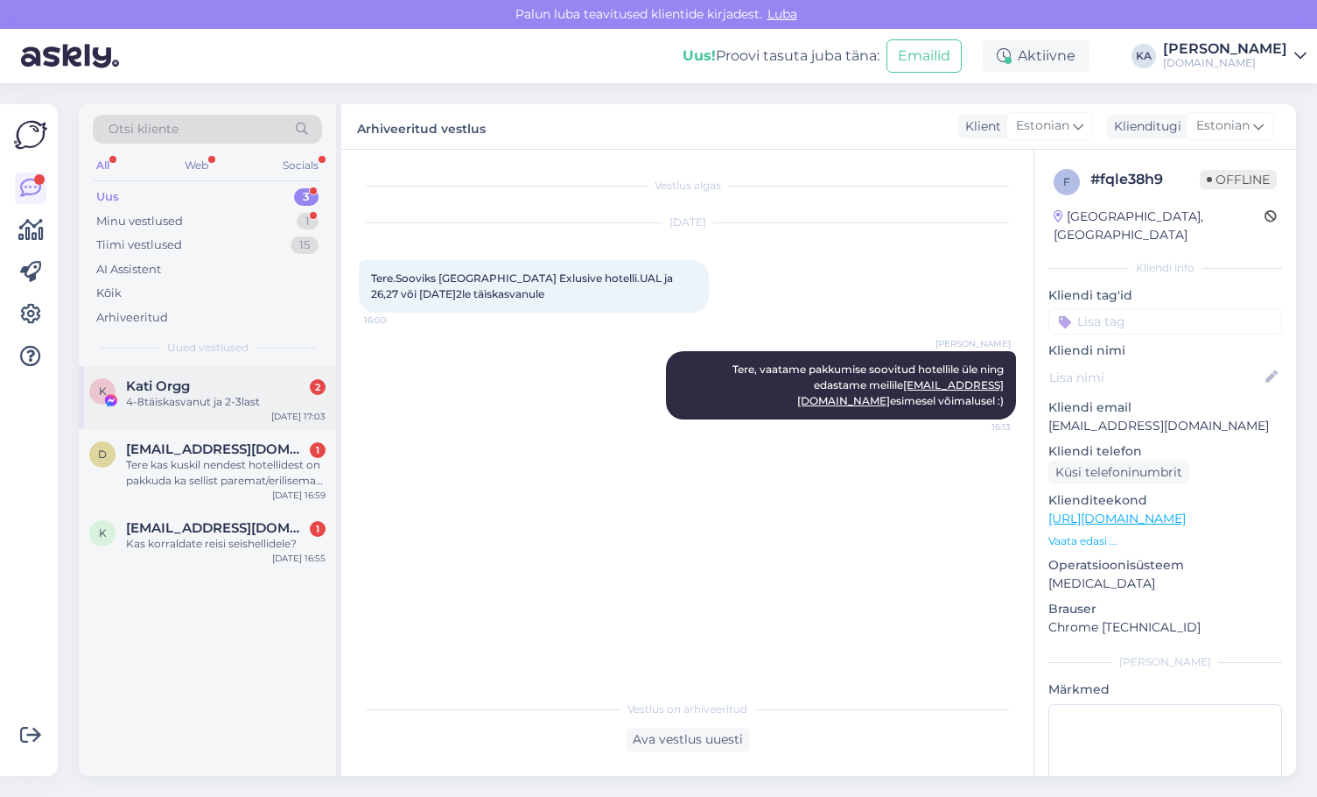
click at [180, 380] on span "Kati Orgg" at bounding box center [158, 386] width 64 height 16
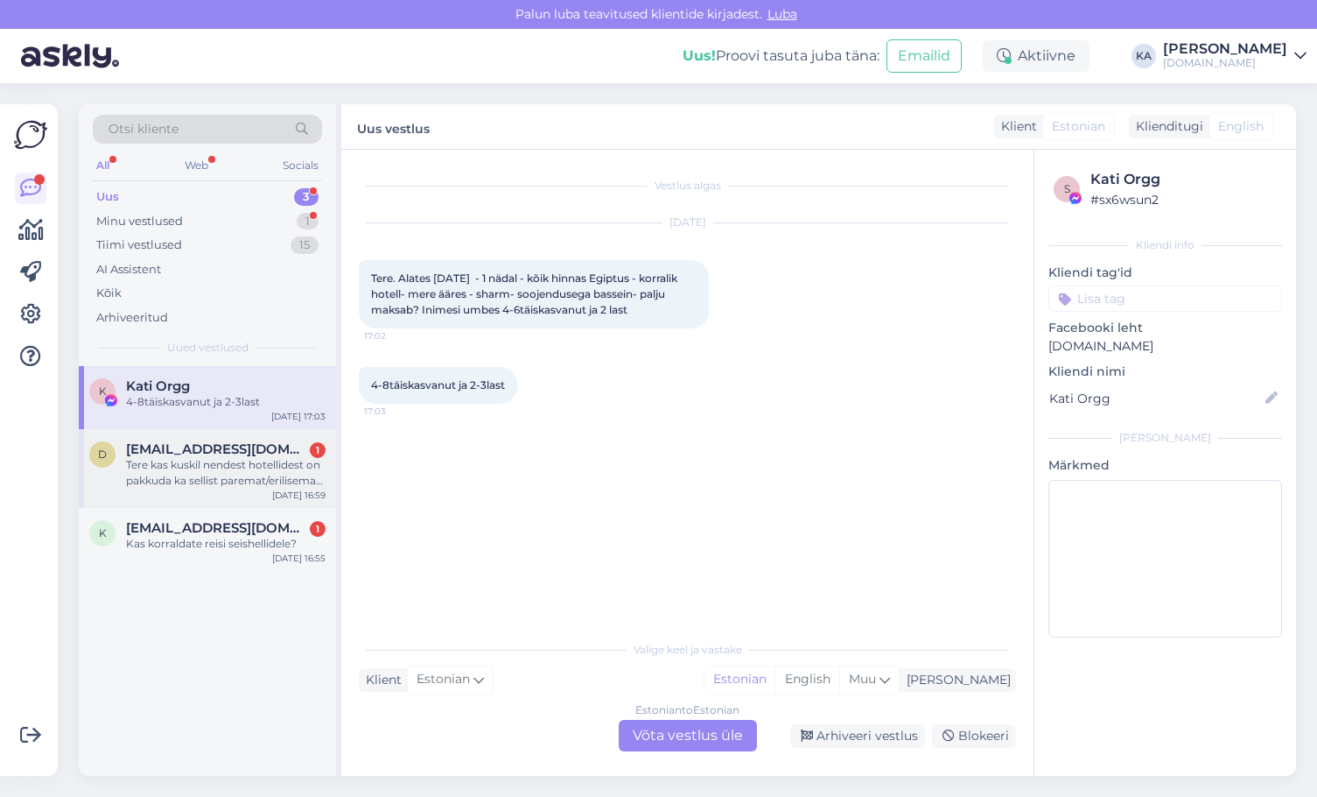
click at [201, 478] on div "Tere kas kuskil nendest hotellidest on pakkuda ka sellist paremat/erilisemat tu…" at bounding box center [226, 473] width 200 height 32
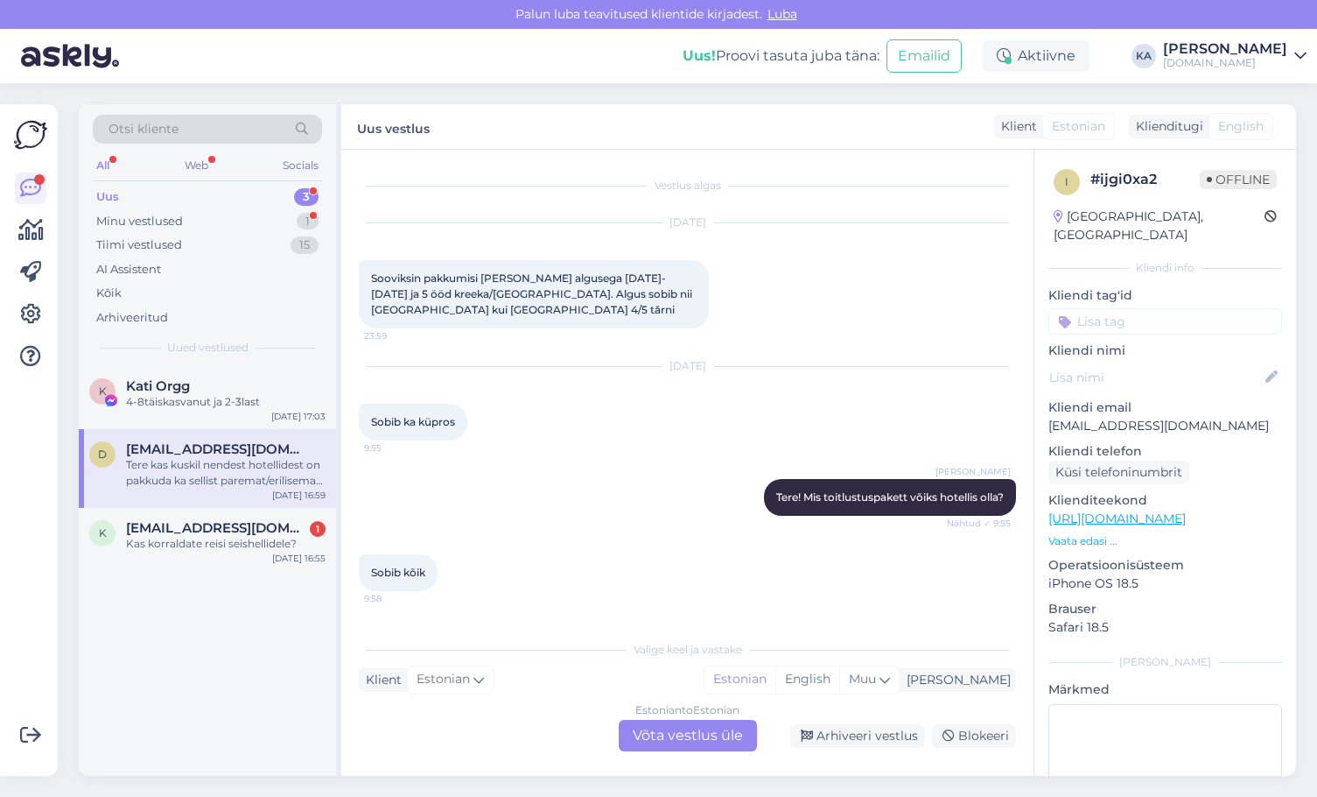
scroll to position [462, 0]
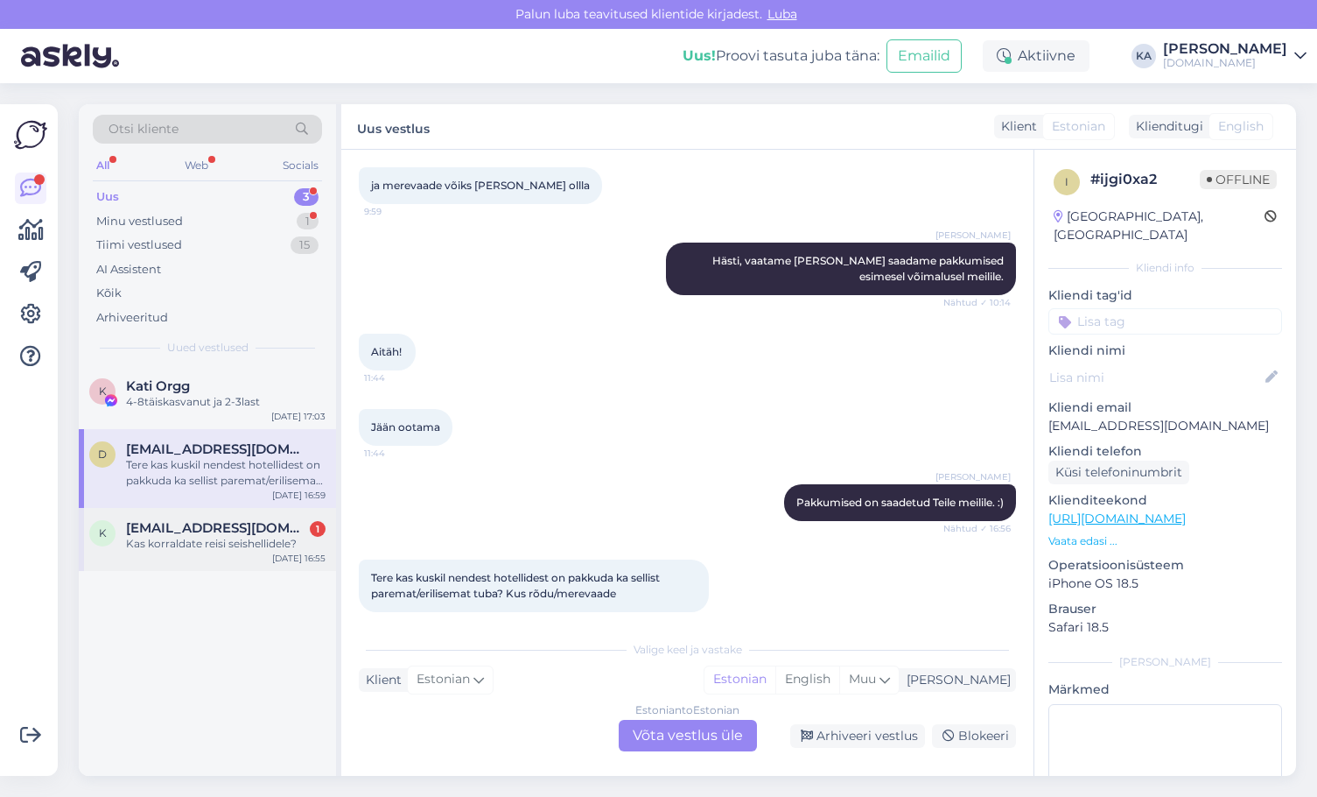
click at [180, 537] on div "Kas korraldate reisi seishellidele?" at bounding box center [226, 544] width 200 height 16
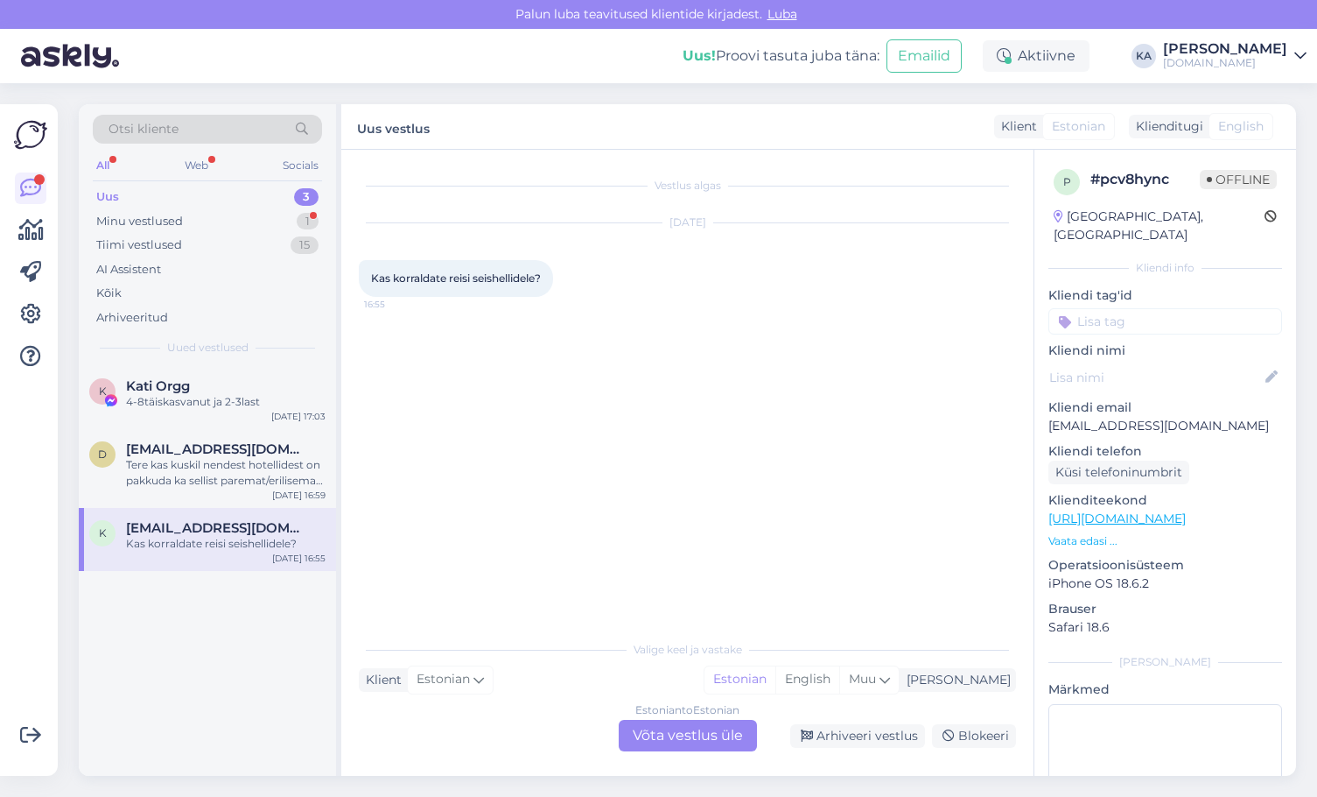
scroll to position [0, 0]
click at [674, 734] on div "Estonian to Estonian Võta vestlus üle" at bounding box center [688, 736] width 138 height 32
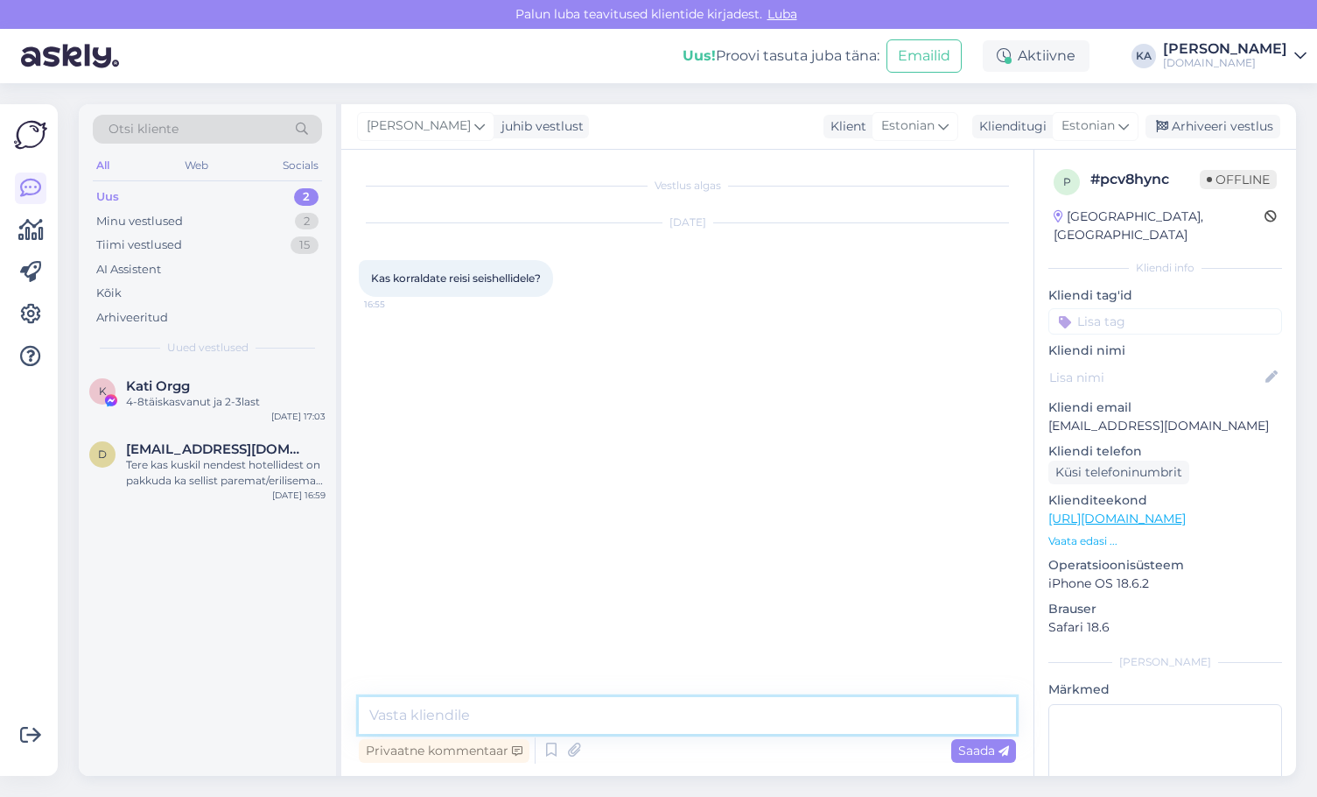
click at [367, 713] on textarea at bounding box center [687, 715] width 657 height 37
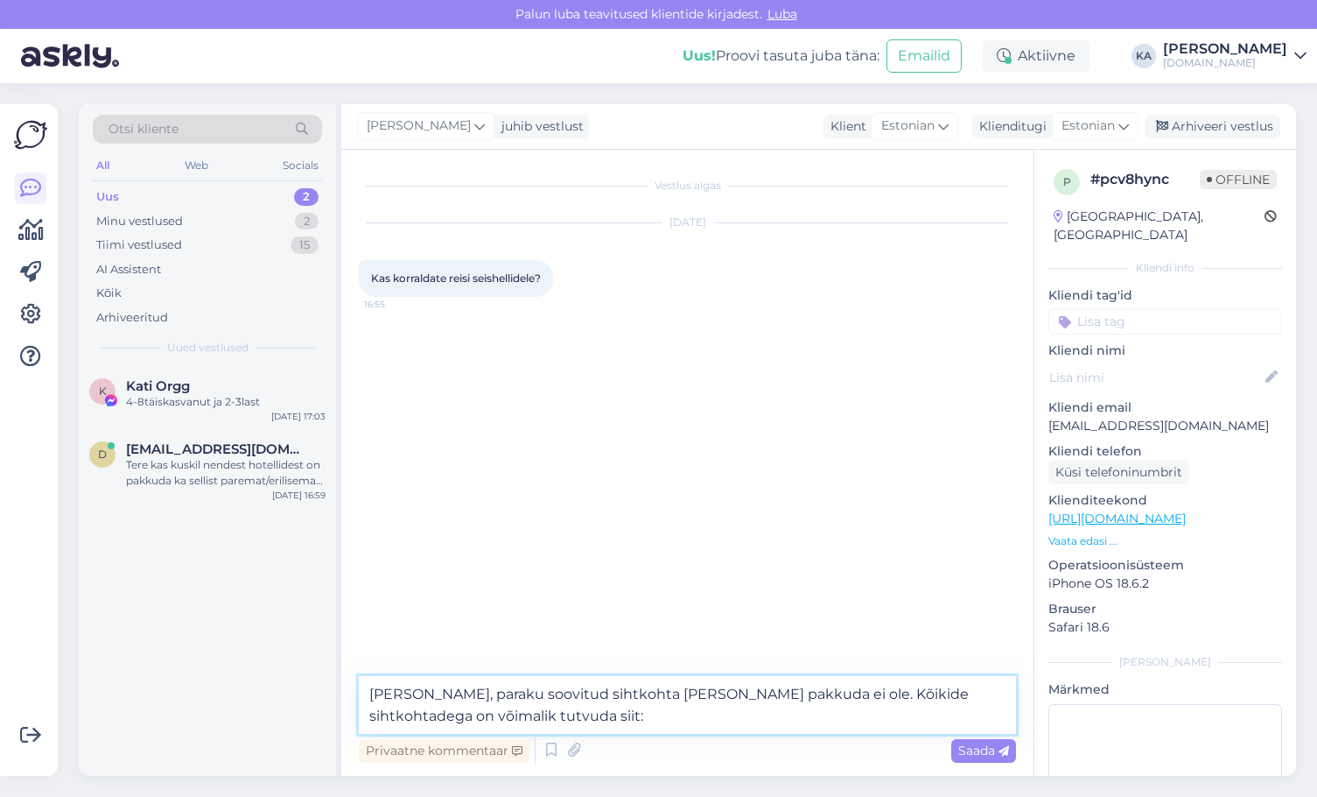
paste textarea "[URL][DOMAIN_NAME]"
type textarea "[PERSON_NAME], paraku soovitud sihtkohta [PERSON_NAME] pakkuda ei ole. Kõikide …"
click at [1001, 752] on icon at bounding box center [1004, 751] width 11 height 11
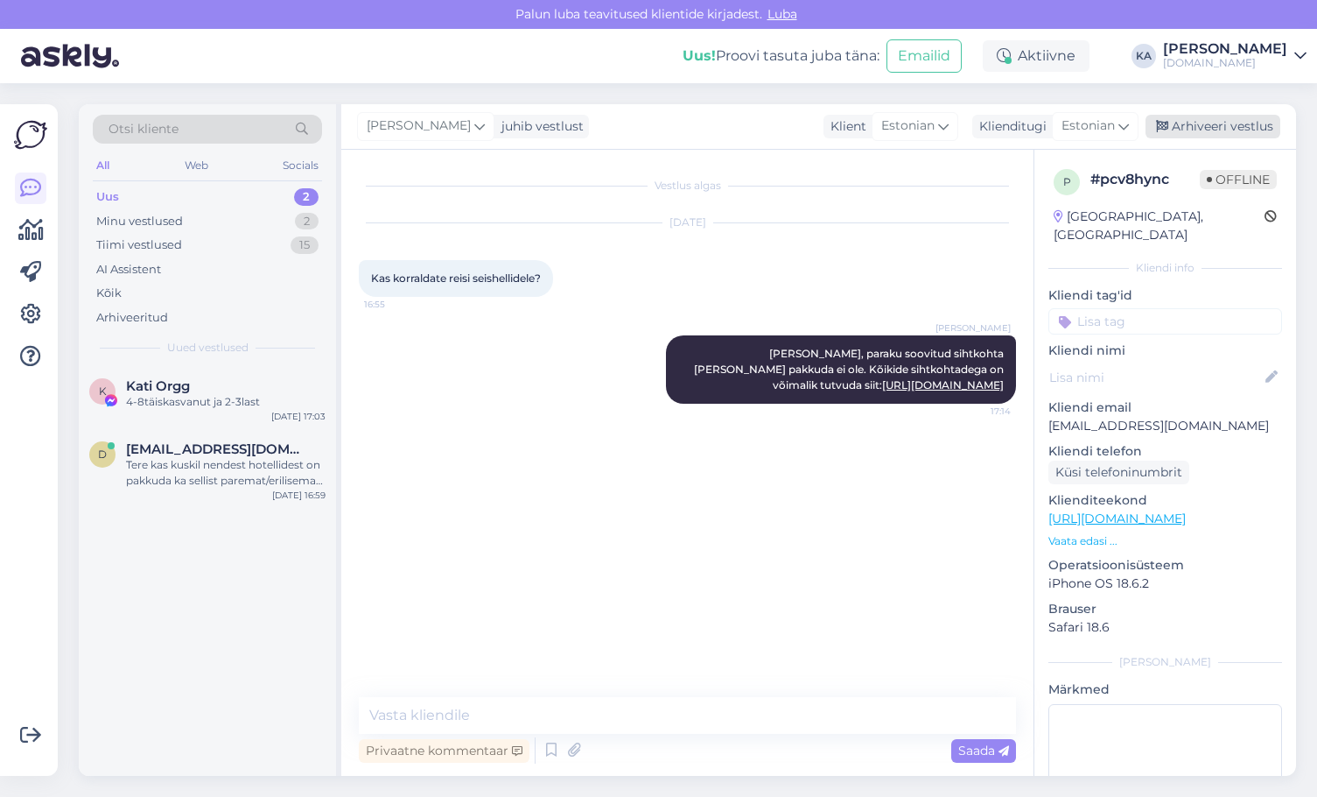
click at [1206, 123] on div "Arhiveeri vestlus" at bounding box center [1213, 127] width 135 height 24
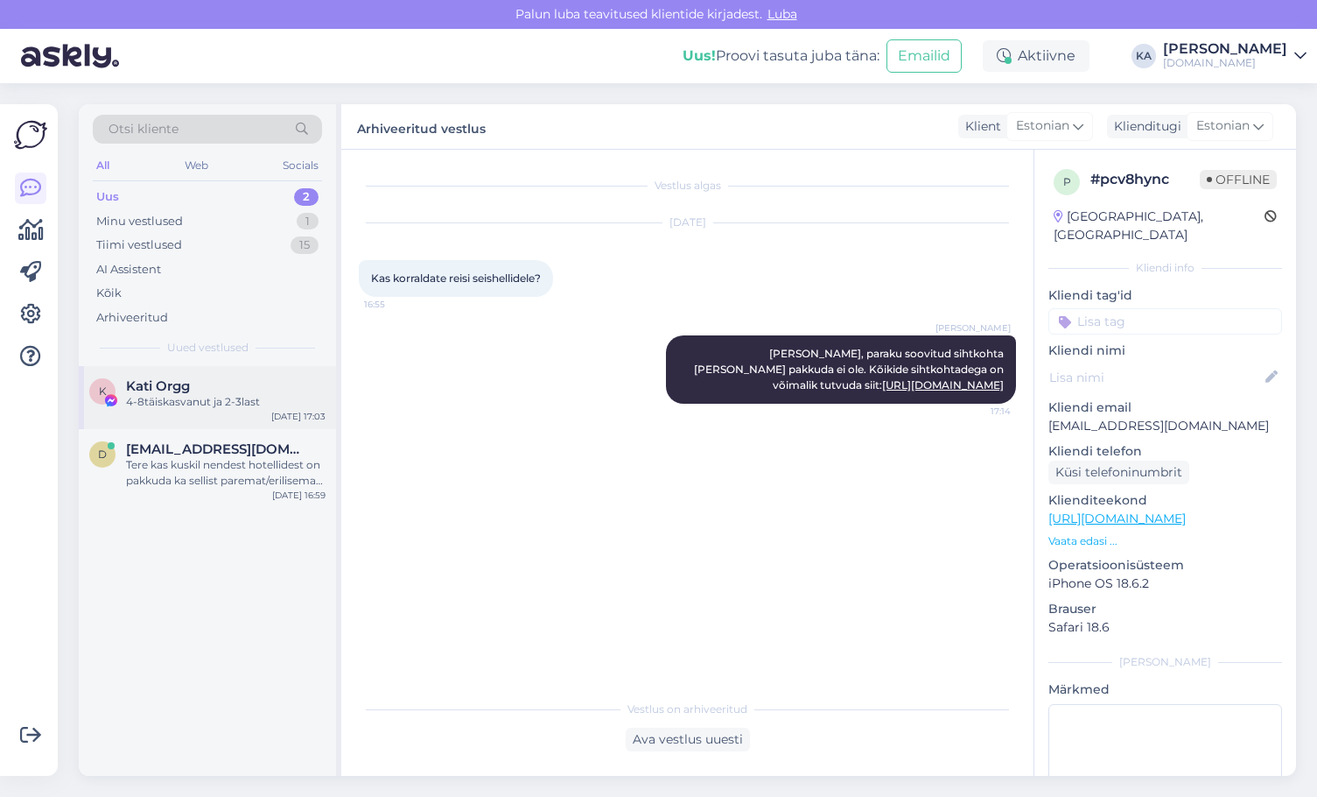
click at [227, 376] on div "K Kati Orgg 4-8täiskasvanut ja 2-3last [DATE] 17:03" at bounding box center [207, 397] width 257 height 63
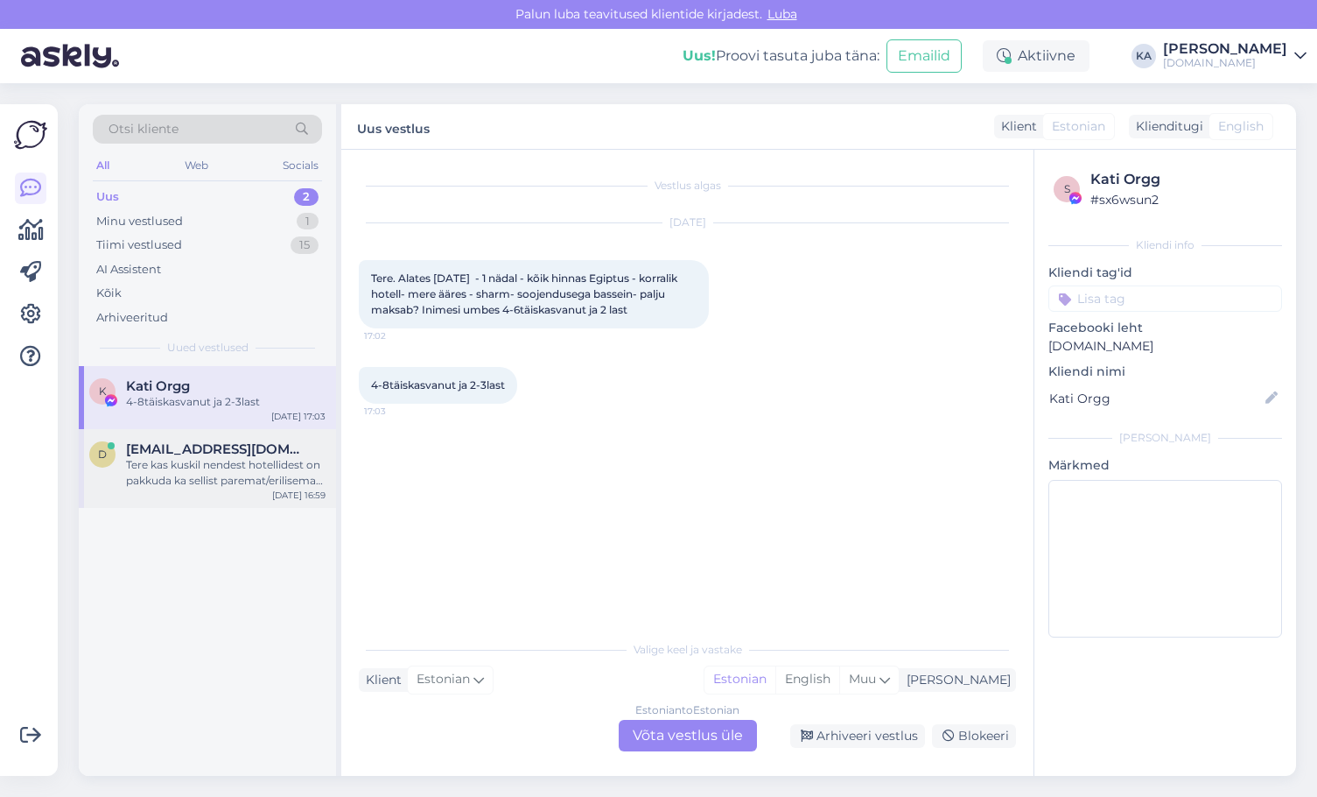
click at [214, 473] on div "Tere kas kuskil nendest hotellidest on pakkuda ka sellist paremat/erilisemat tu…" at bounding box center [226, 473] width 200 height 32
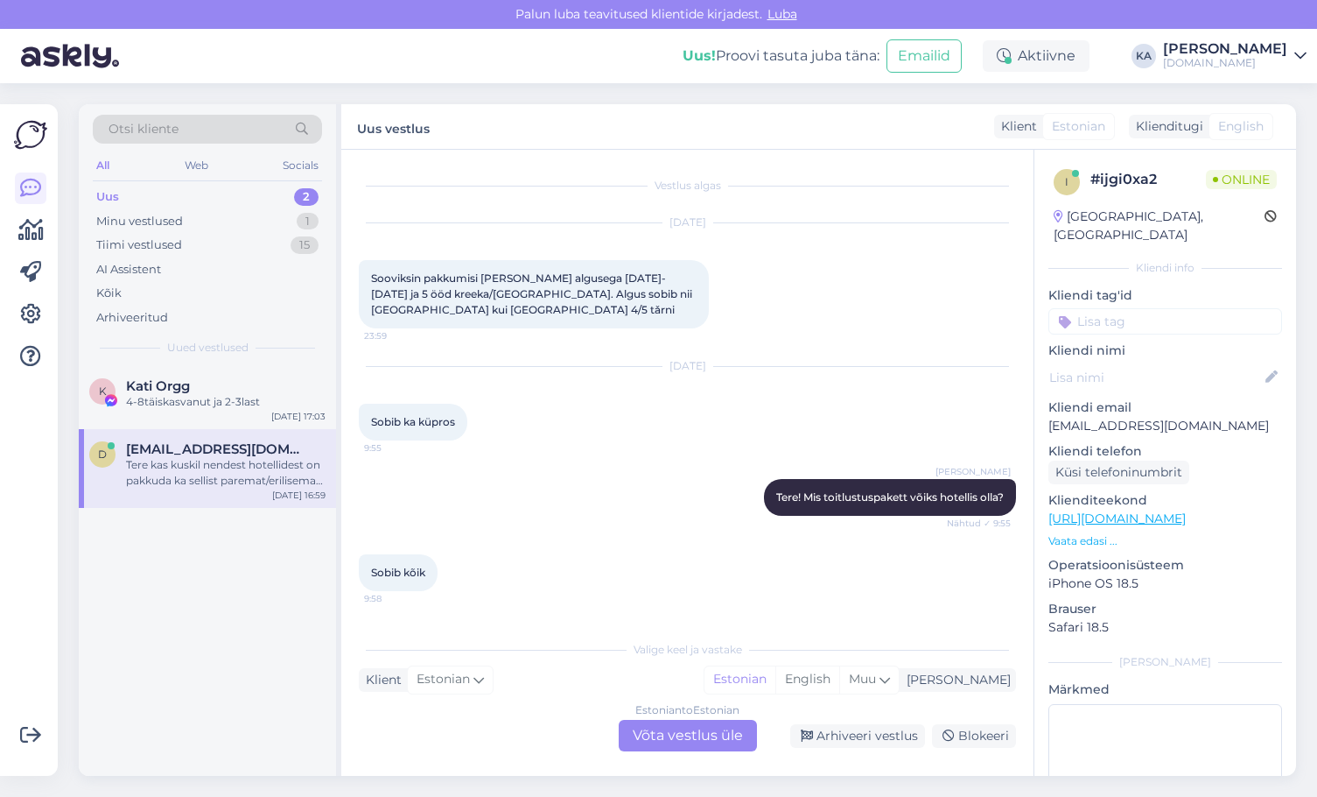
scroll to position [462, 0]
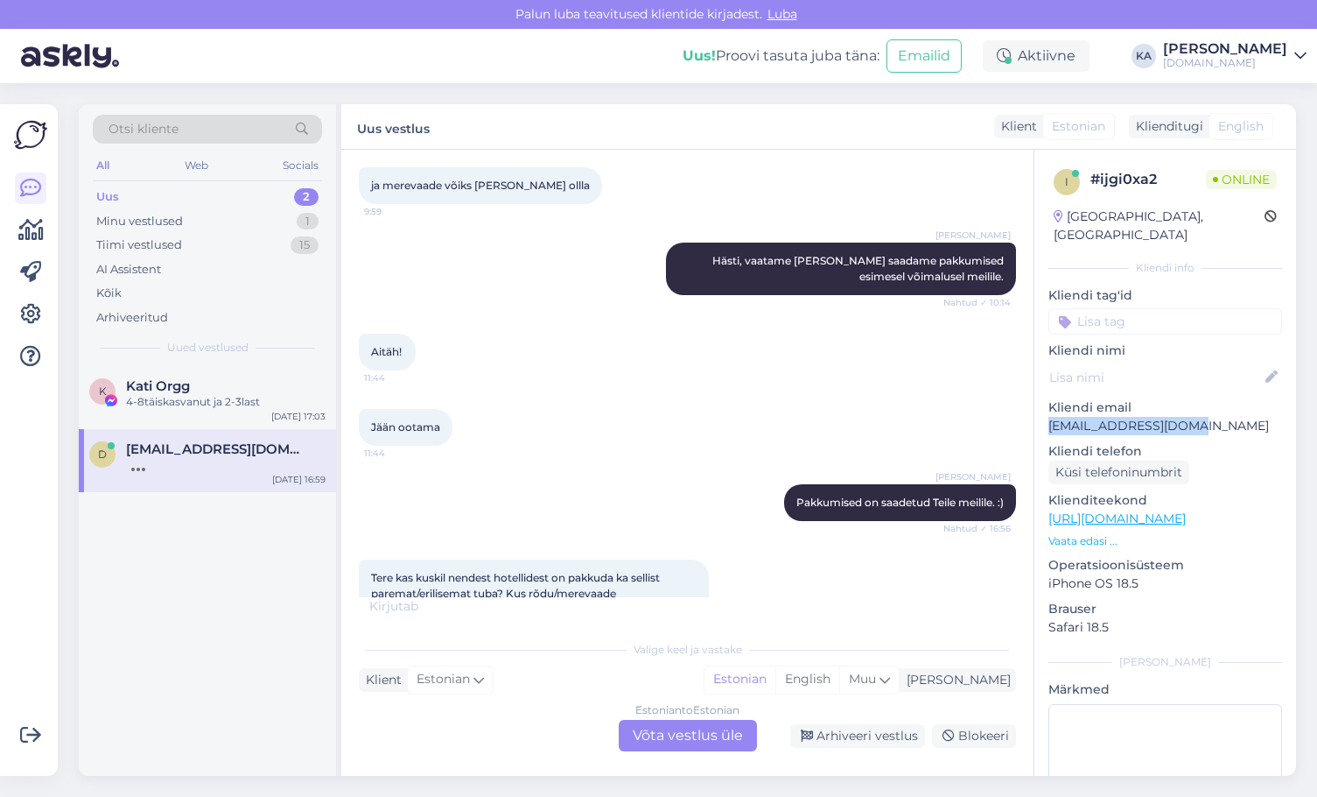
drag, startPoint x: 1194, startPoint y: 410, endPoint x: 1047, endPoint y: 418, distance: 147.3
click at [1047, 418] on div "i # ijgi0xa2 Online [GEOGRAPHIC_DATA], [GEOGRAPHIC_DATA] Kliendi info Kliendi t…" at bounding box center [1166, 519] width 262 height 738
copy p "[EMAIL_ADDRESS][DOMAIN_NAME]"
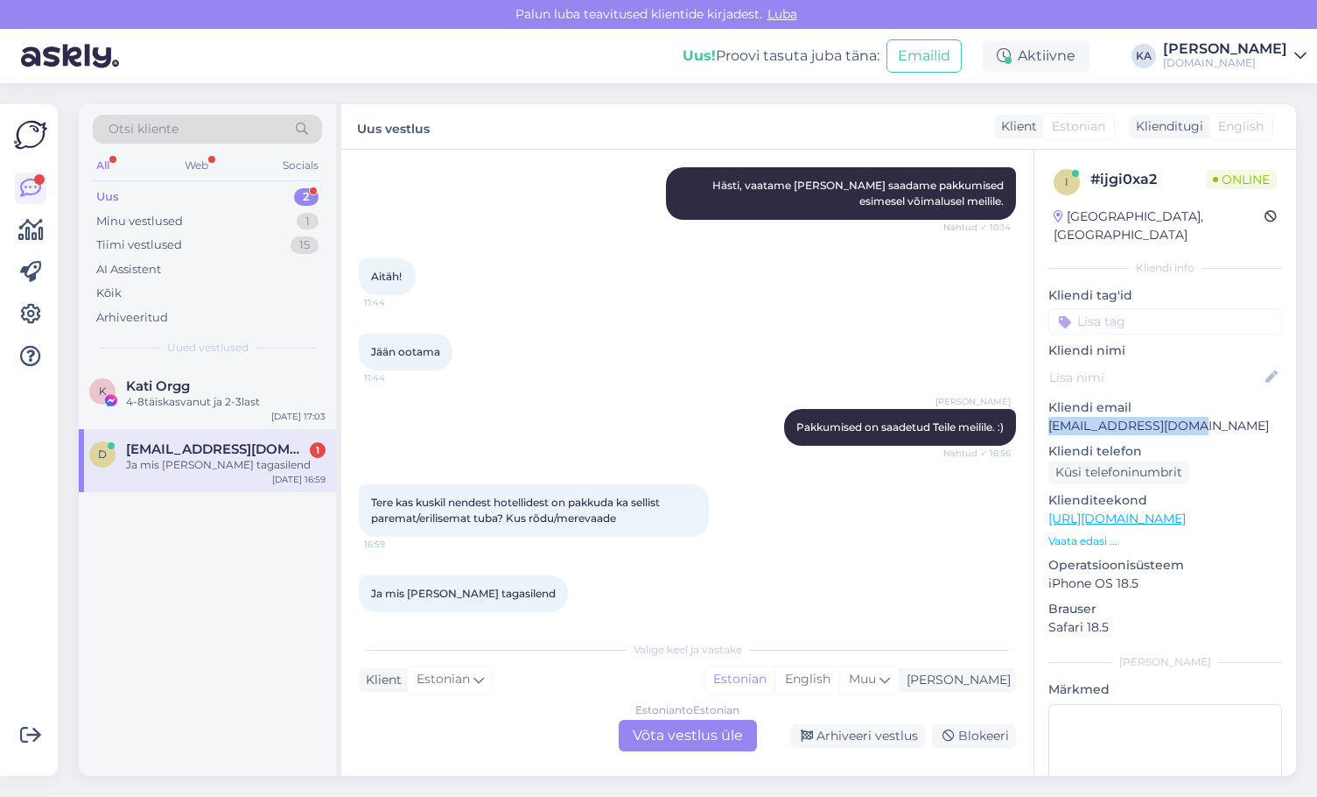
click at [1150, 417] on p "[EMAIL_ADDRESS][DOMAIN_NAME]" at bounding box center [1166, 426] width 234 height 18
